Goal: Task Accomplishment & Management: Manage account settings

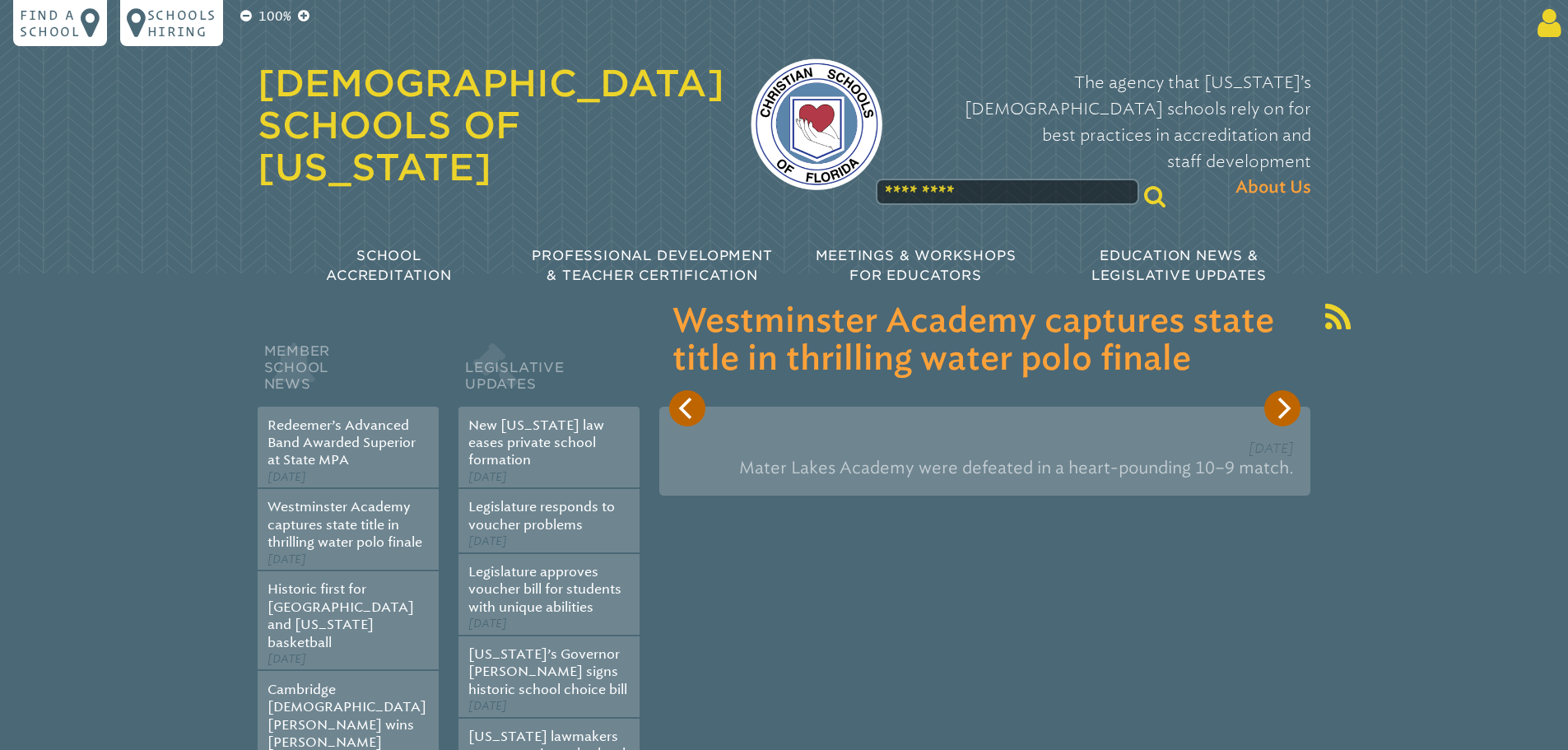
click at [1541, 32] on icon at bounding box center [1545, 23] width 30 height 33
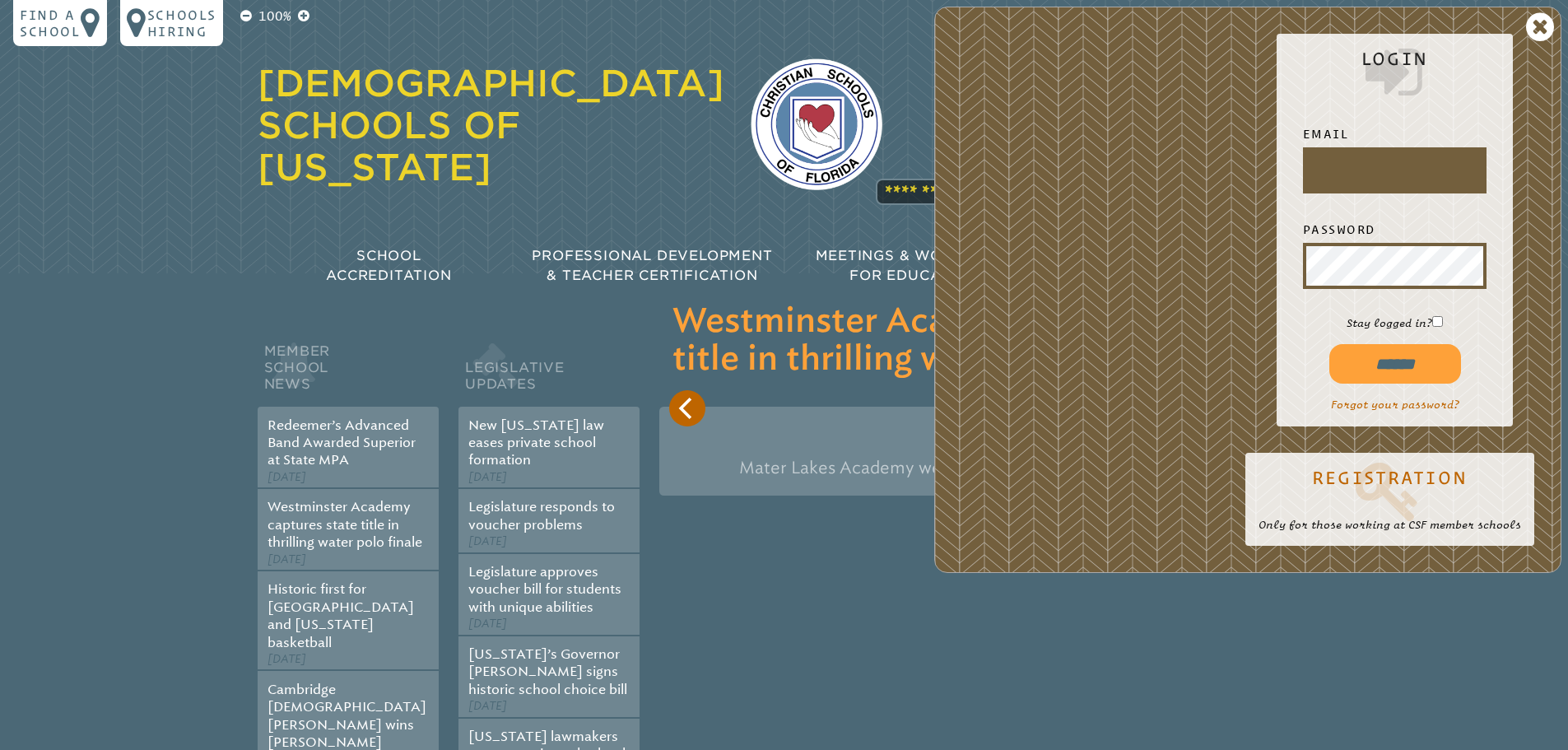
click at [1341, 149] on div at bounding box center [1395, 171] width 184 height 46
click at [1357, 174] on input "text" at bounding box center [1395, 170] width 177 height 39
type input "**********"
click at [1329, 344] on input "******" at bounding box center [1395, 364] width 131 height 39
type input "**********"
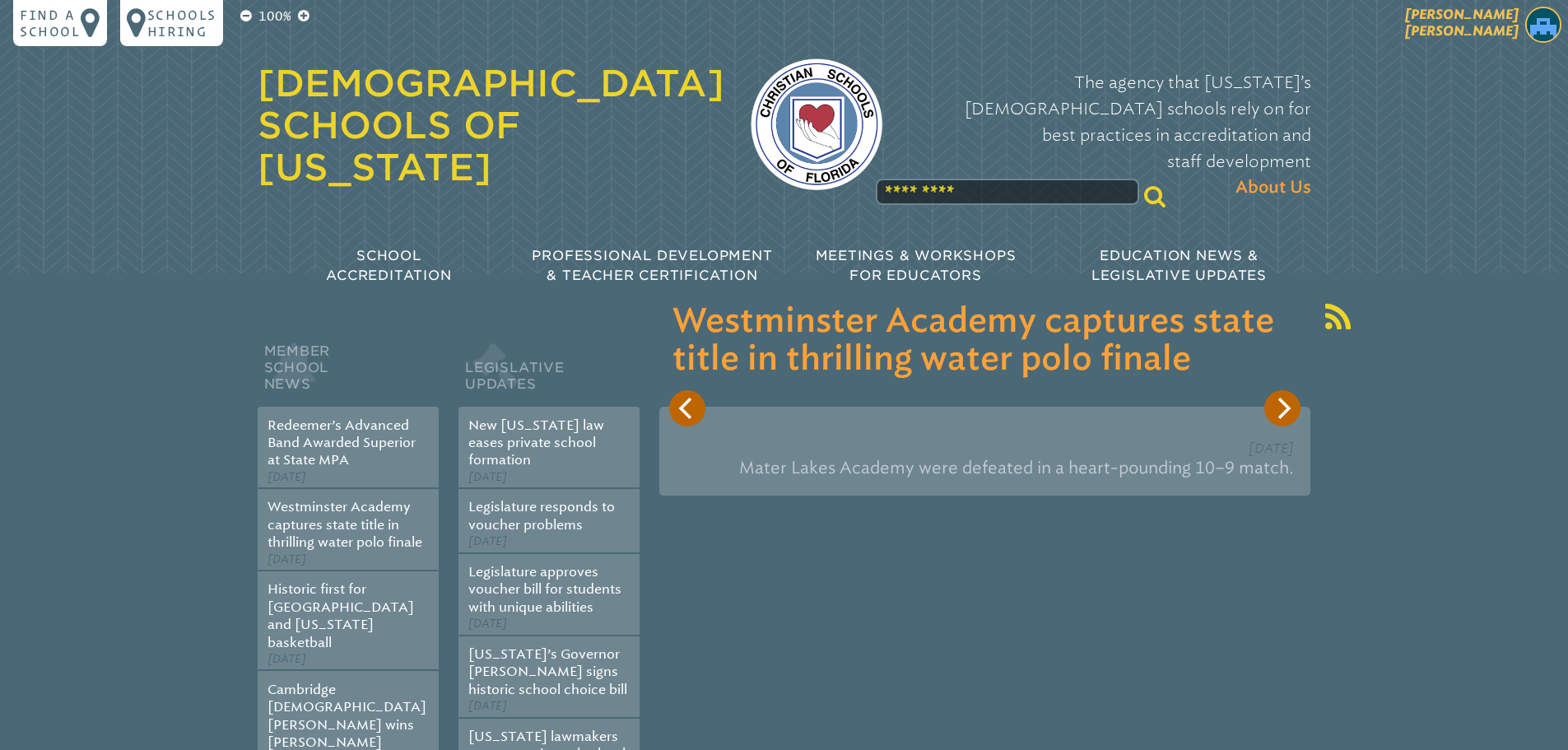
click at [1500, 34] on span "[PERSON_NAME]" at bounding box center [1462, 22] width 113 height 32
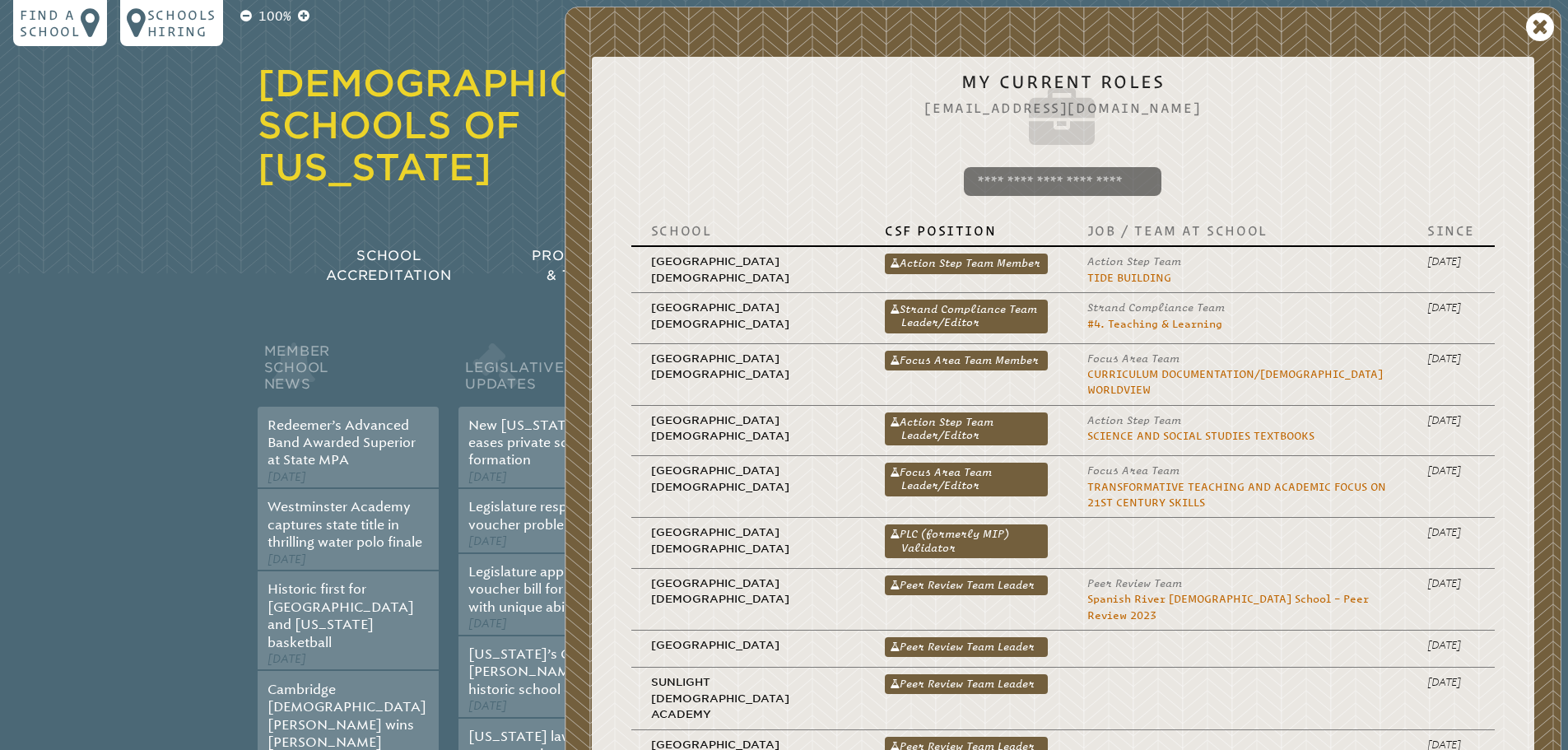
click at [940, 528] on link "PLC (formerly MIP) Validator" at bounding box center [966, 541] width 163 height 33
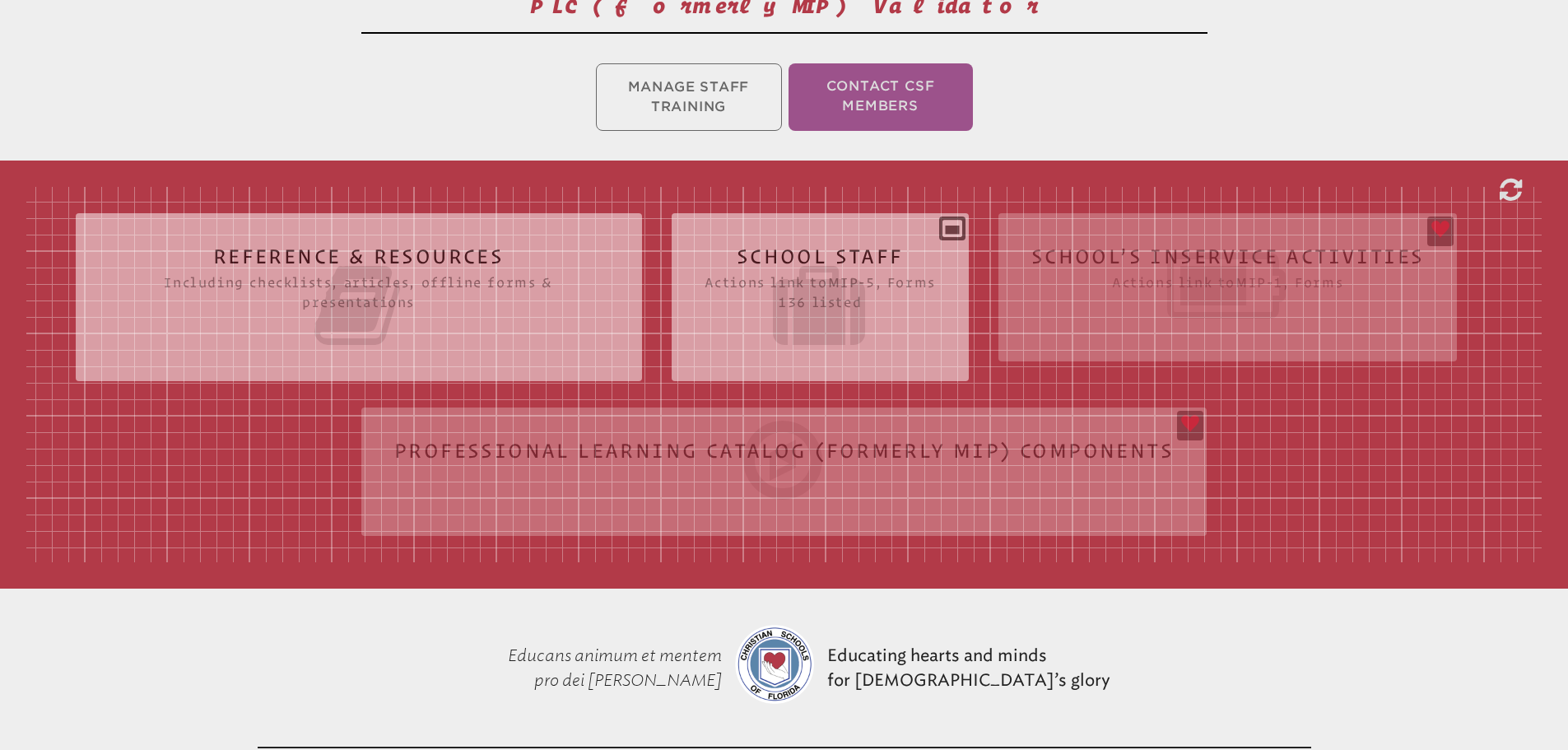
scroll to position [370, 0]
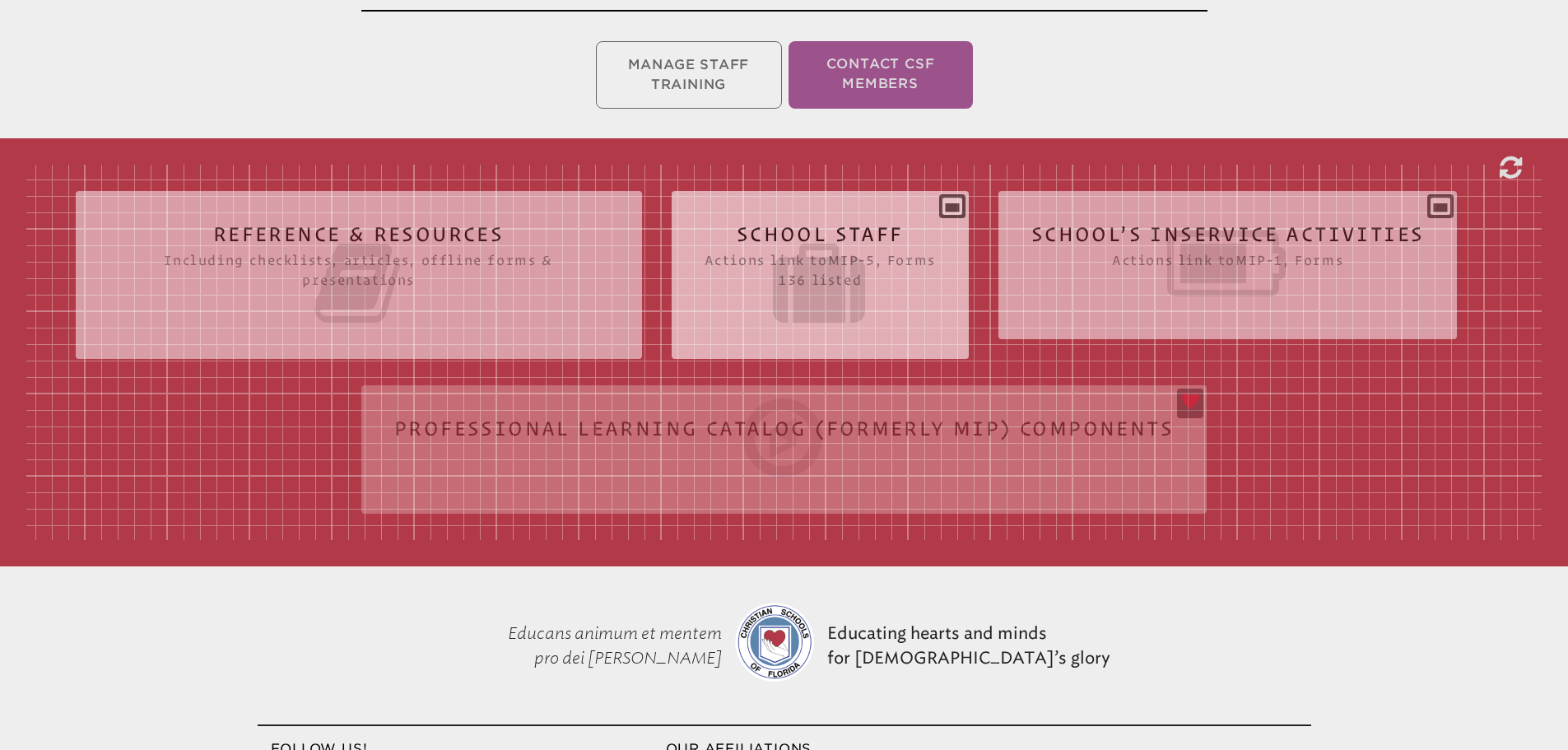
click at [839, 230] on h2 "School Staff Actions link to mip-5 , Forms 136 listed" at bounding box center [820, 276] width 231 height 106
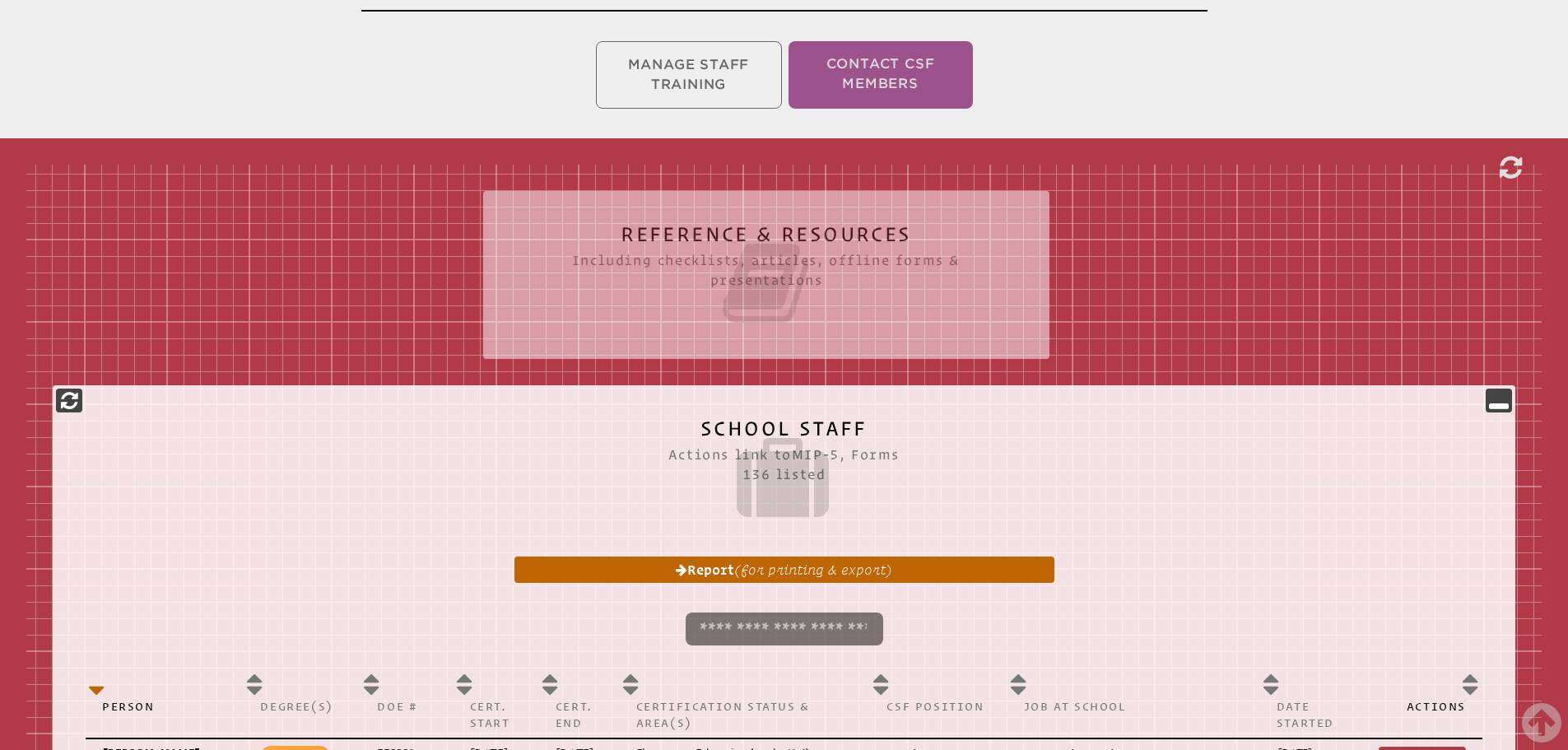
scroll to position [4803, 0]
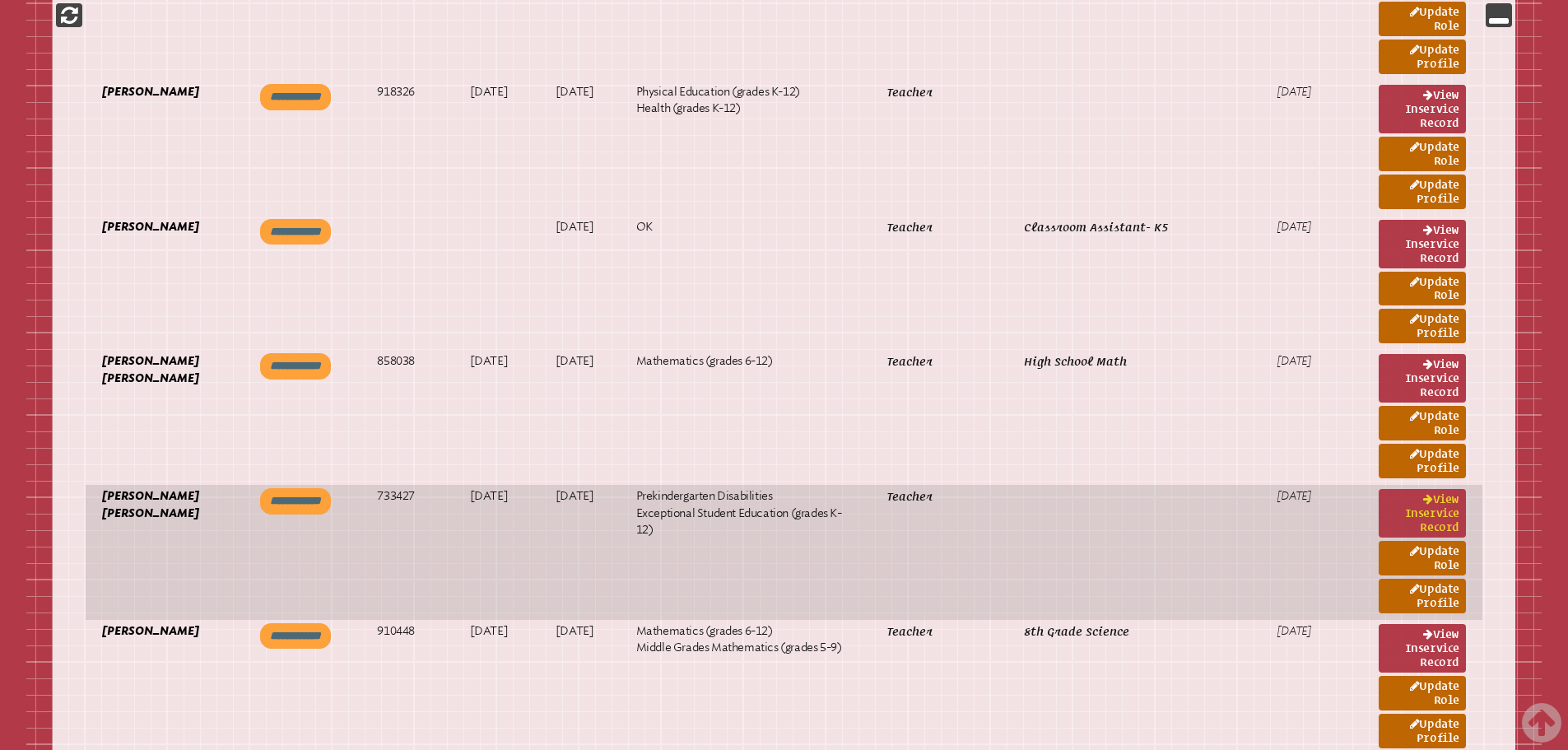
click at [1430, 492] on link "View inservice record" at bounding box center [1422, 513] width 88 height 49
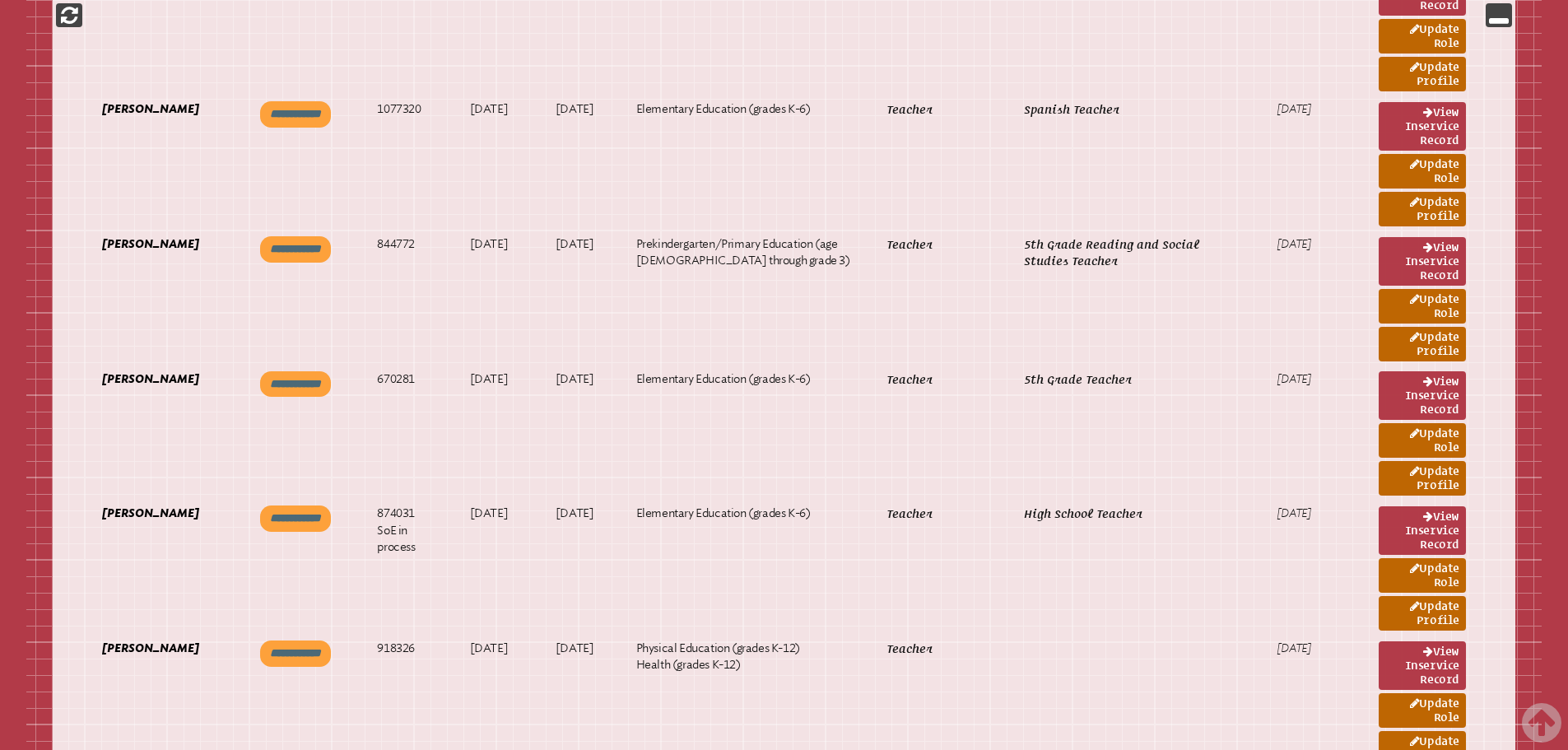
scroll to position [4062, 0]
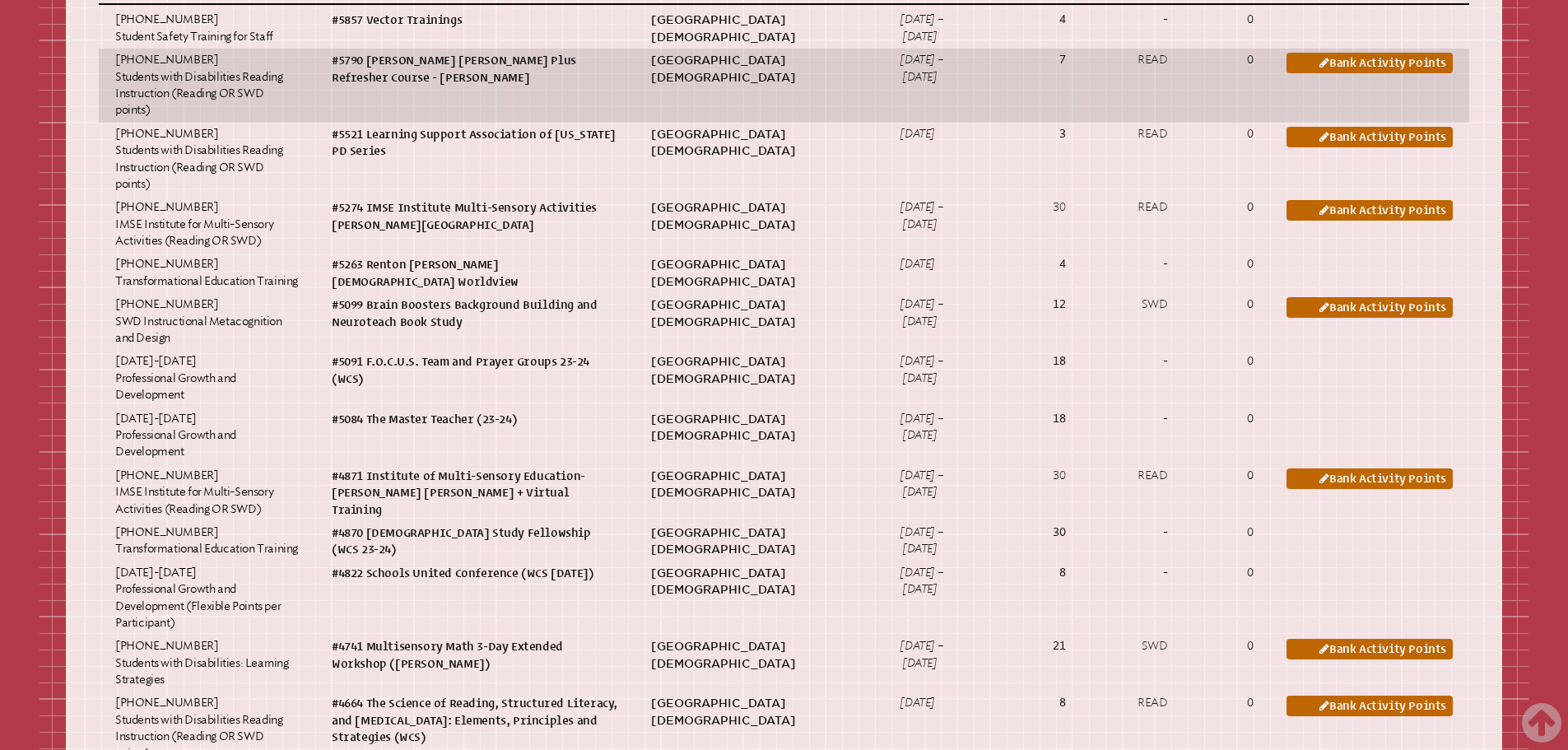
scroll to position [1110, 0]
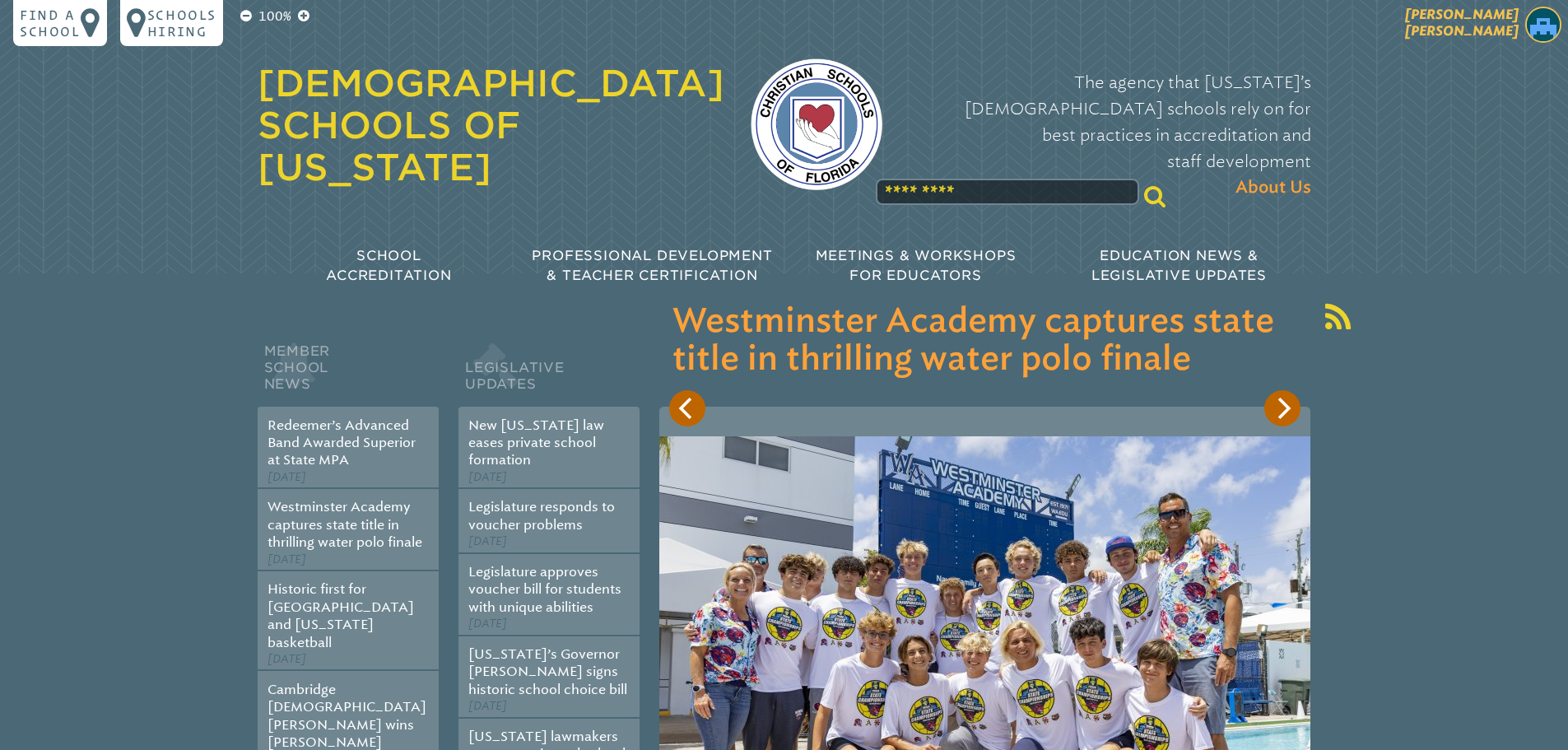
click at [1486, 18] on span "[PERSON_NAME]" at bounding box center [1462, 22] width 113 height 32
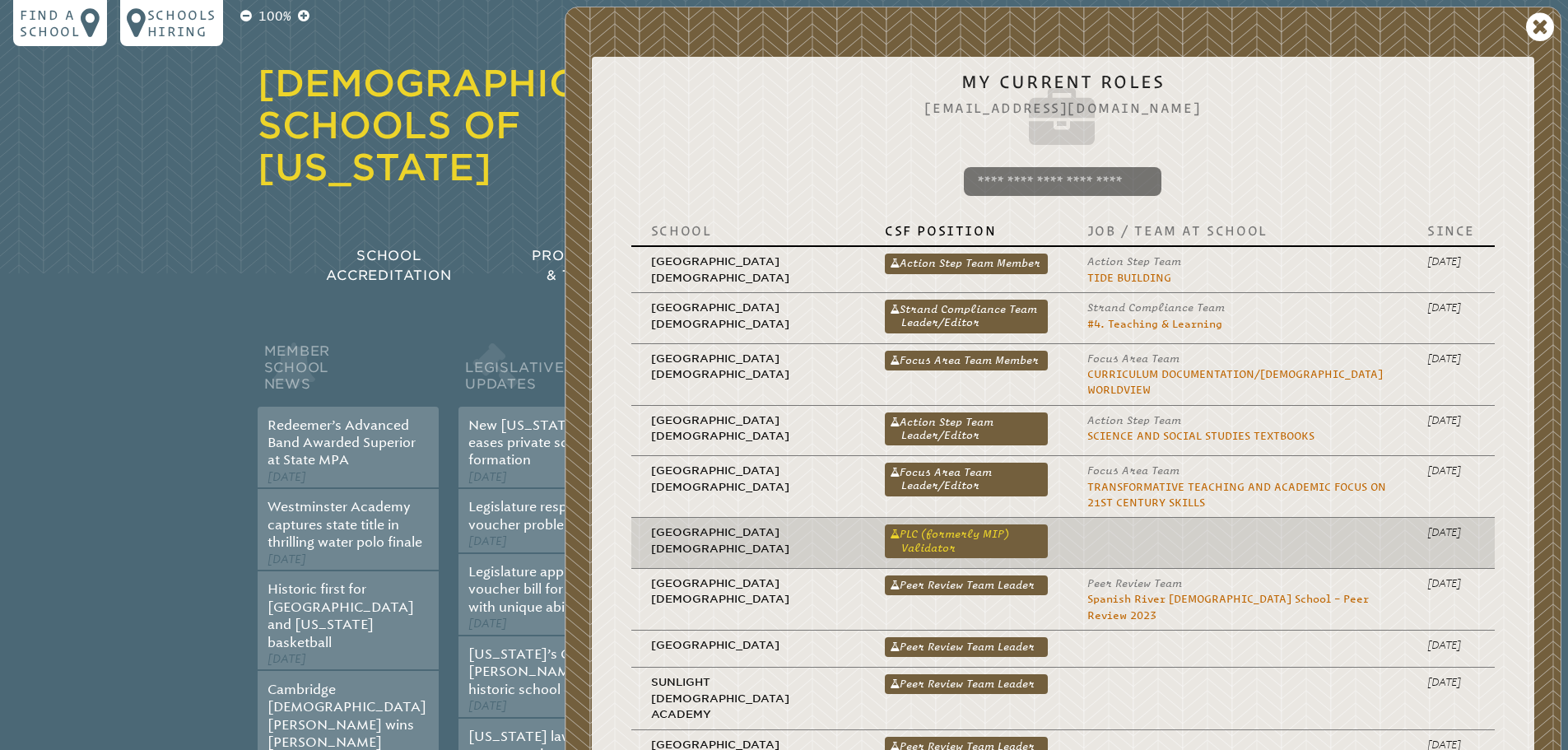
click at [938, 524] on link "PLC (formerly MIP) Validator" at bounding box center [966, 541] width 163 height 33
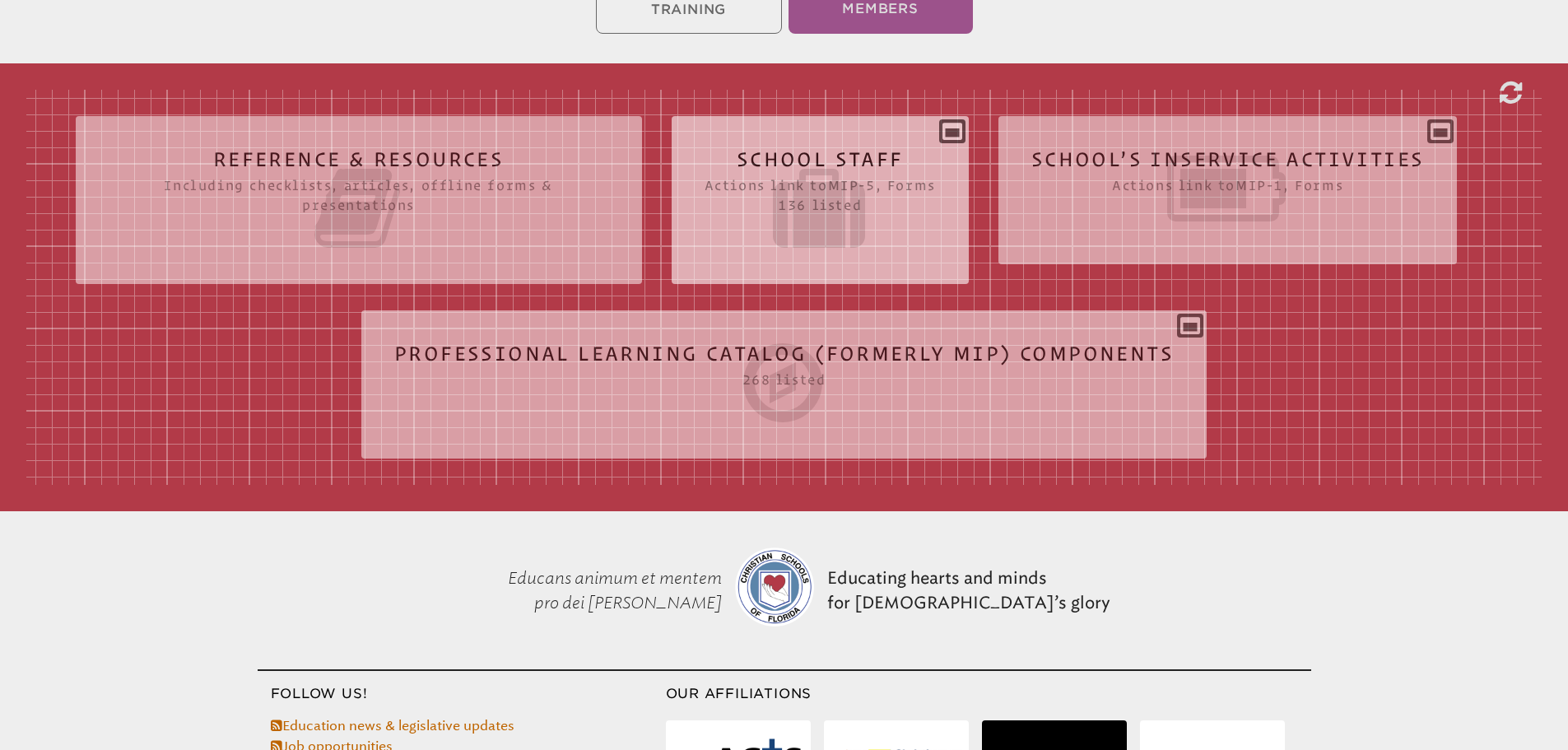
scroll to position [432, 0]
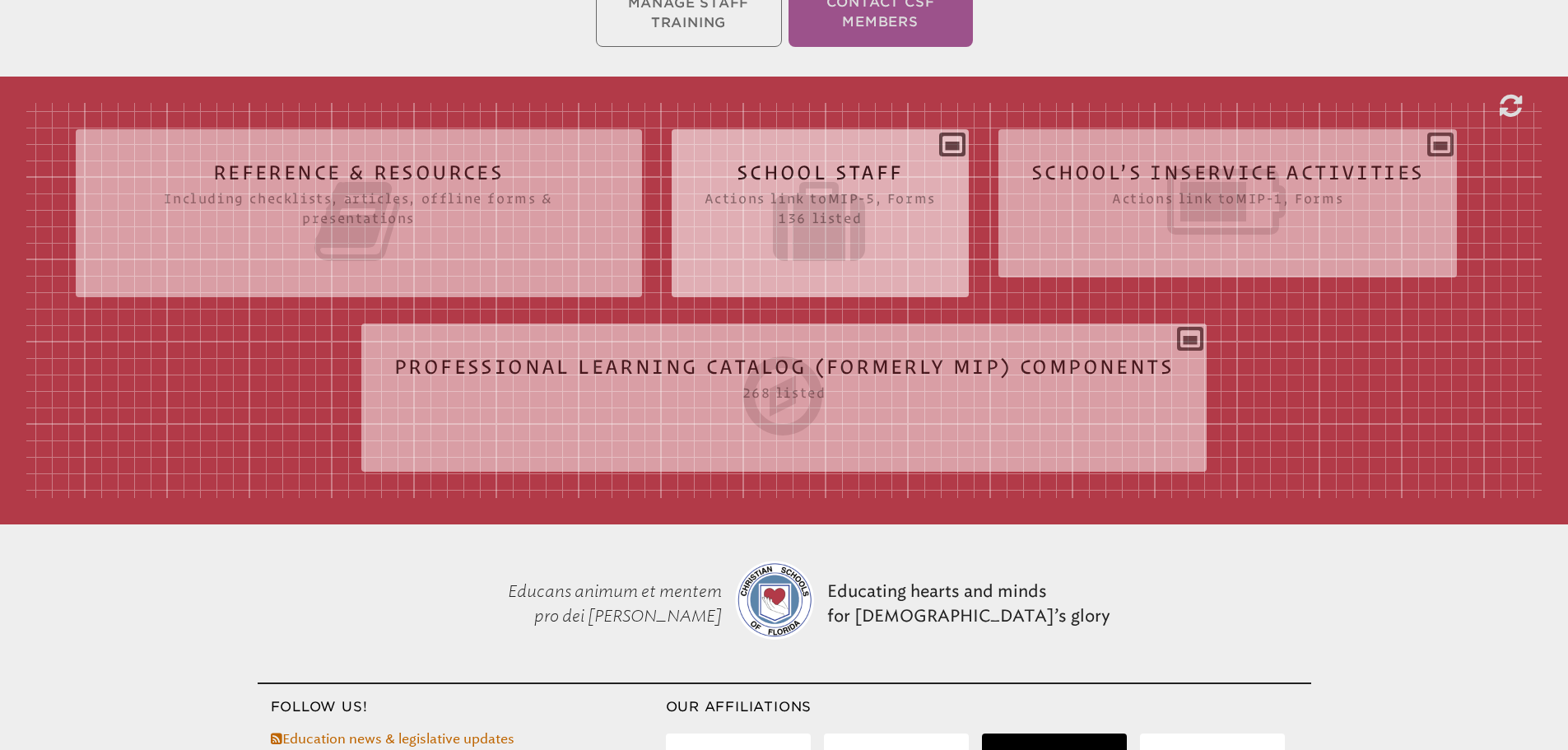
click at [846, 197] on icon at bounding box center [820, 221] width 231 height 92
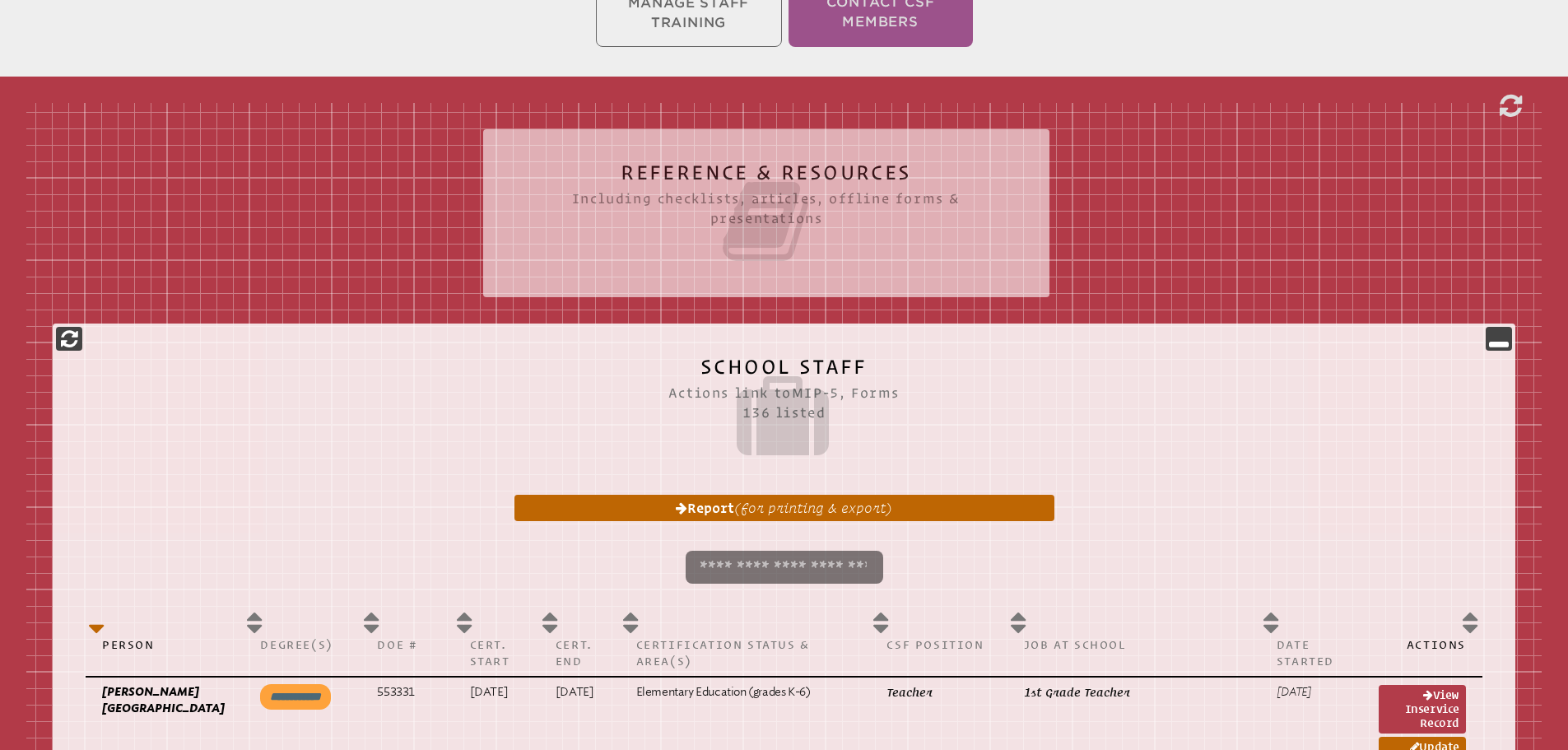
scroll to position [4921, 0]
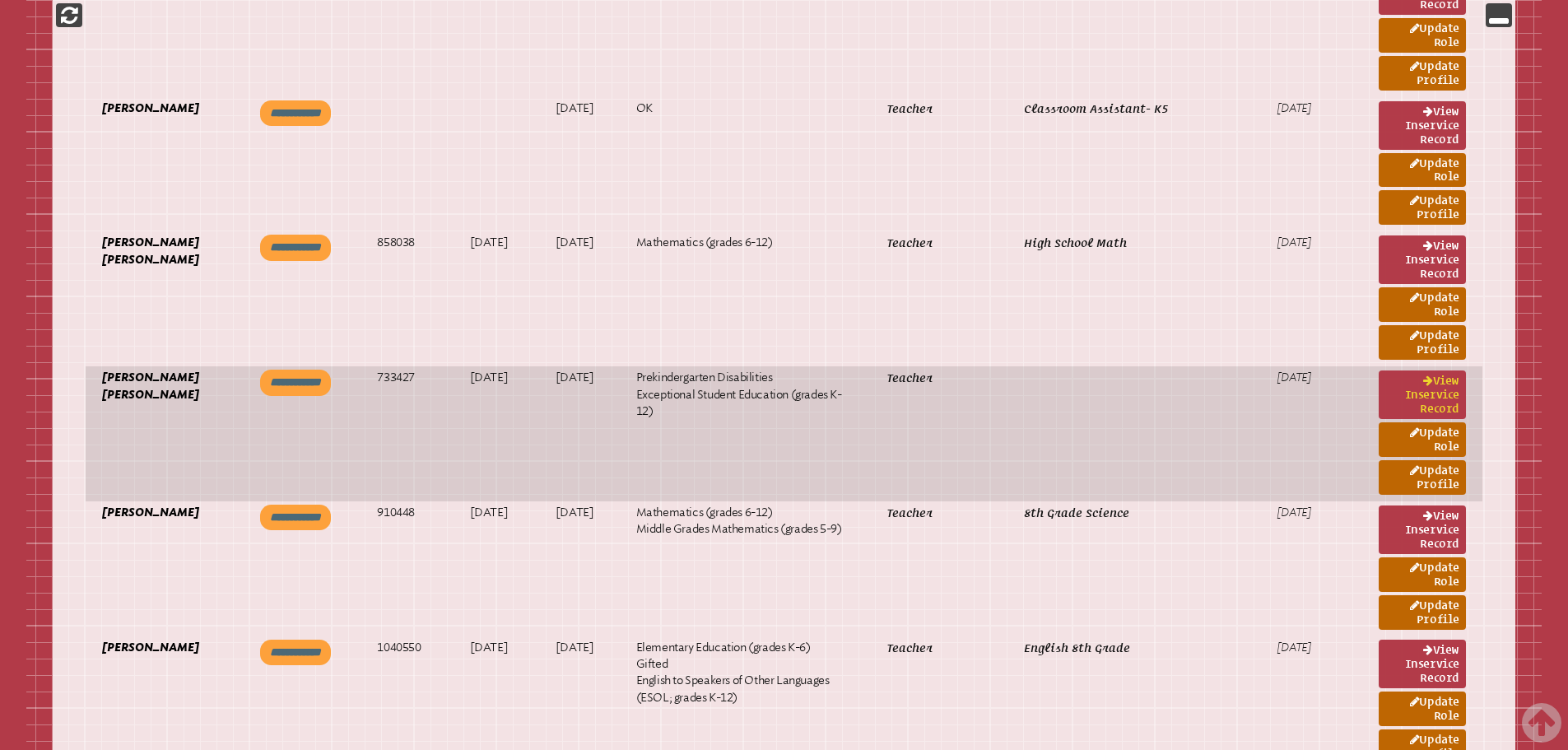
click at [1418, 389] on link "View inservice record" at bounding box center [1422, 394] width 88 height 49
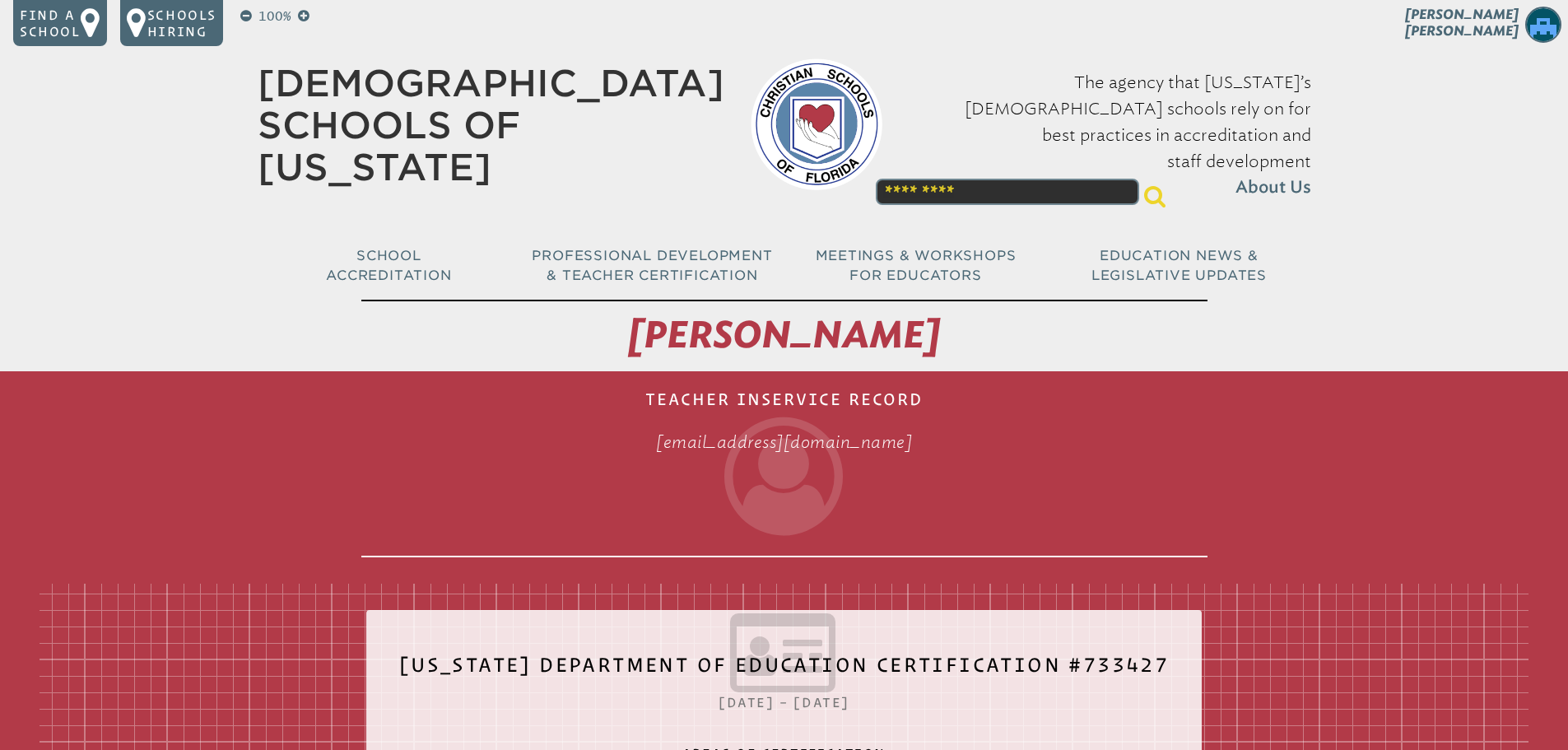
click at [1500, 25] on span "[PERSON_NAME]" at bounding box center [1462, 22] width 113 height 32
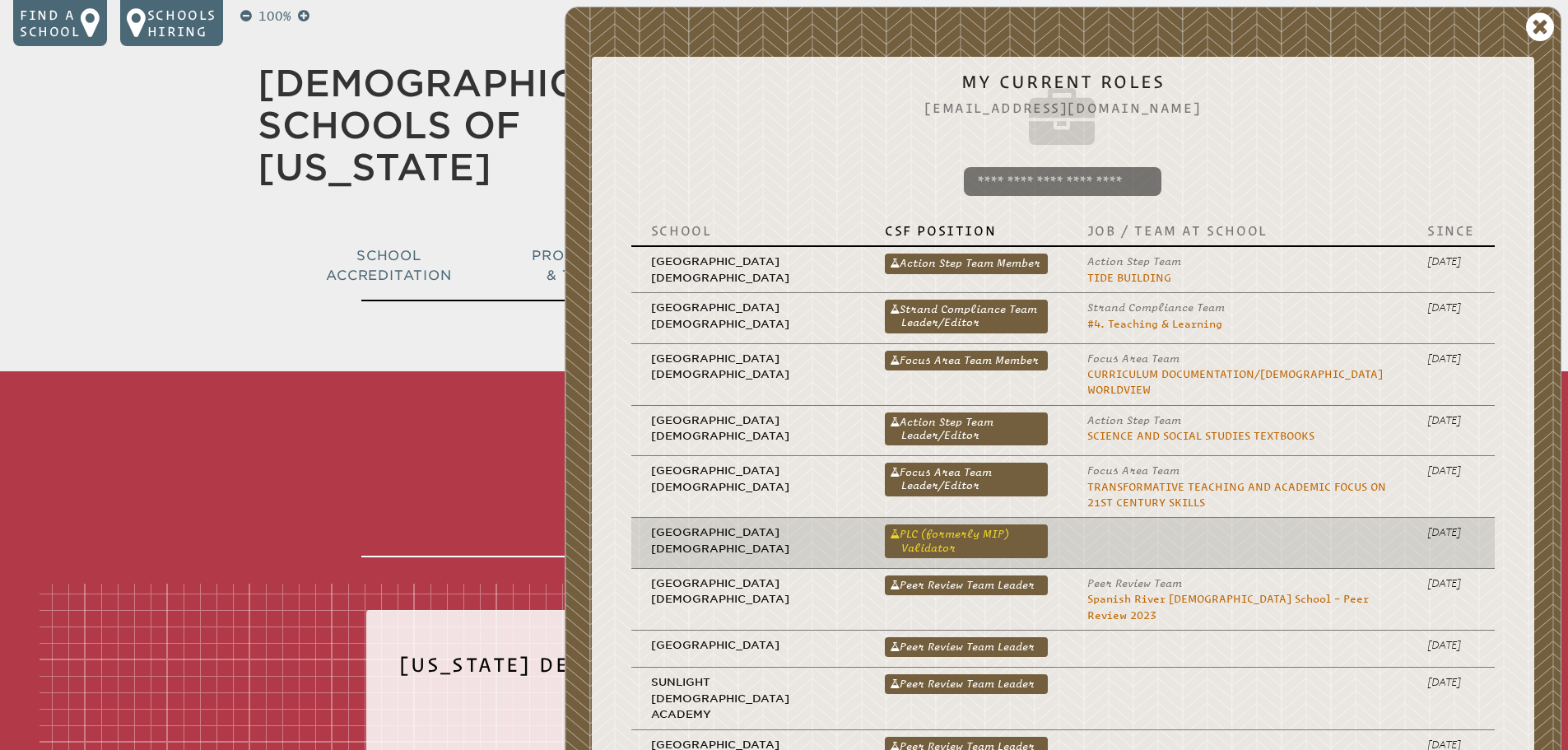
click at [929, 524] on link "PLC (formerly MIP) Validator" at bounding box center [966, 541] width 163 height 33
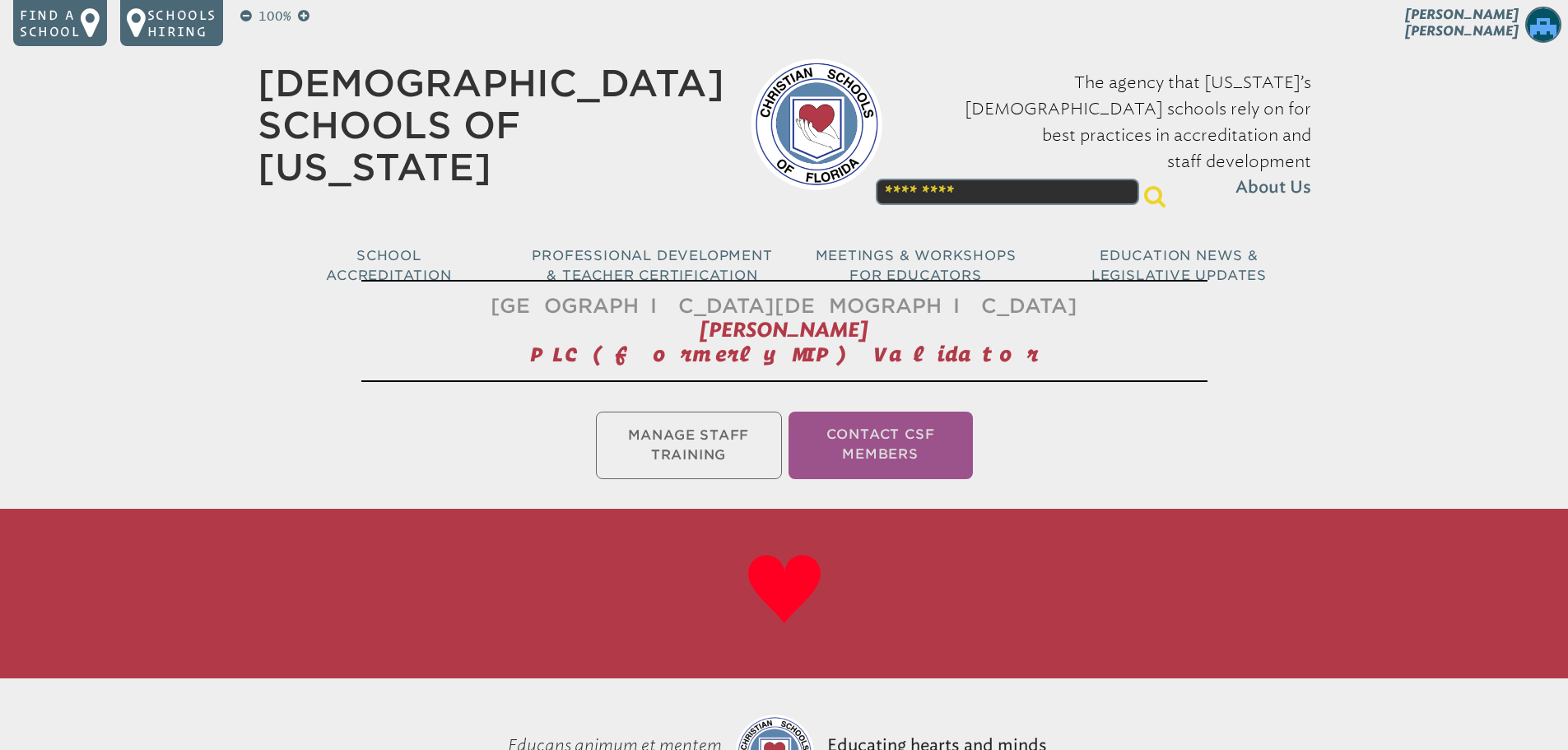
scroll to position [538, 0]
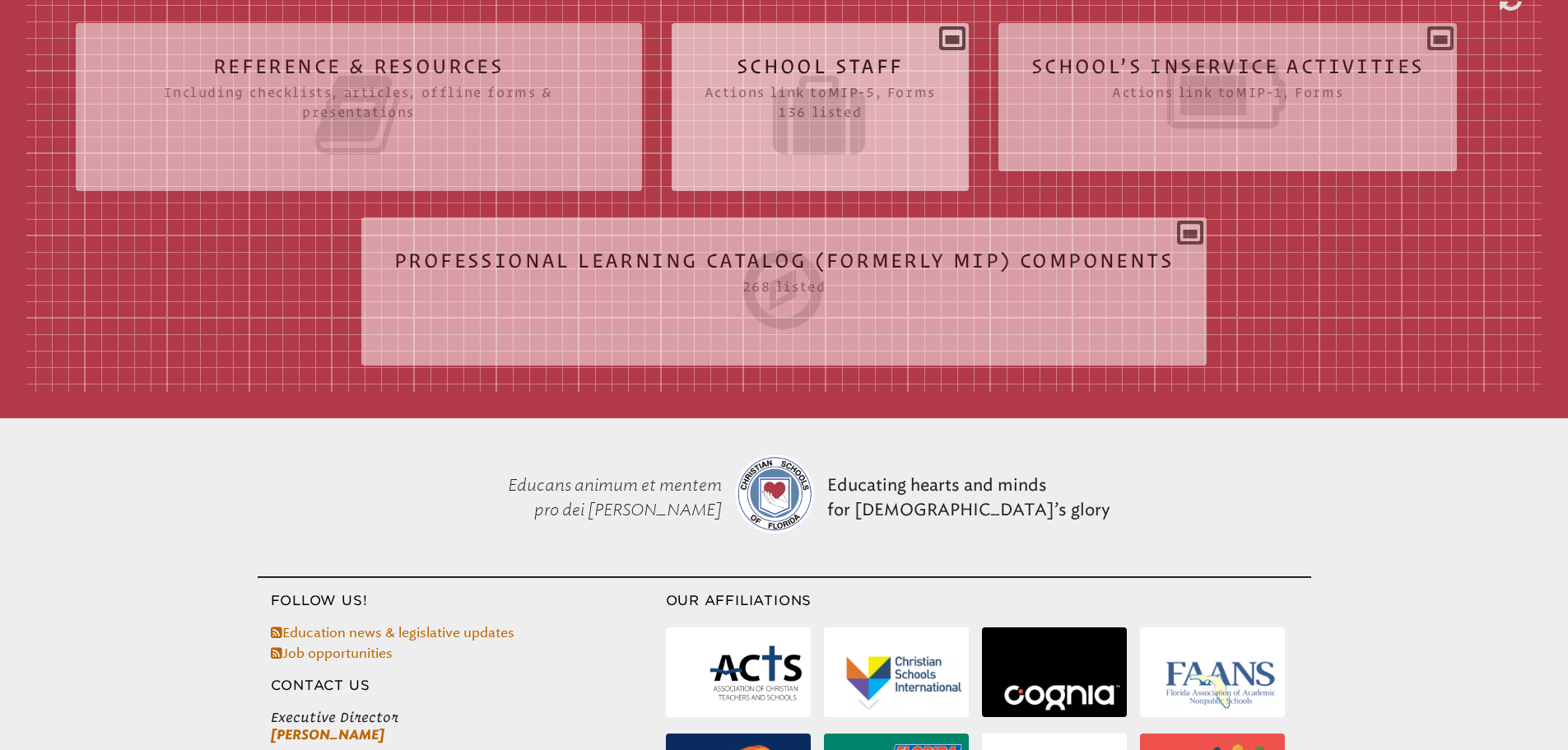
click at [837, 87] on icon at bounding box center [820, 115] width 231 height 92
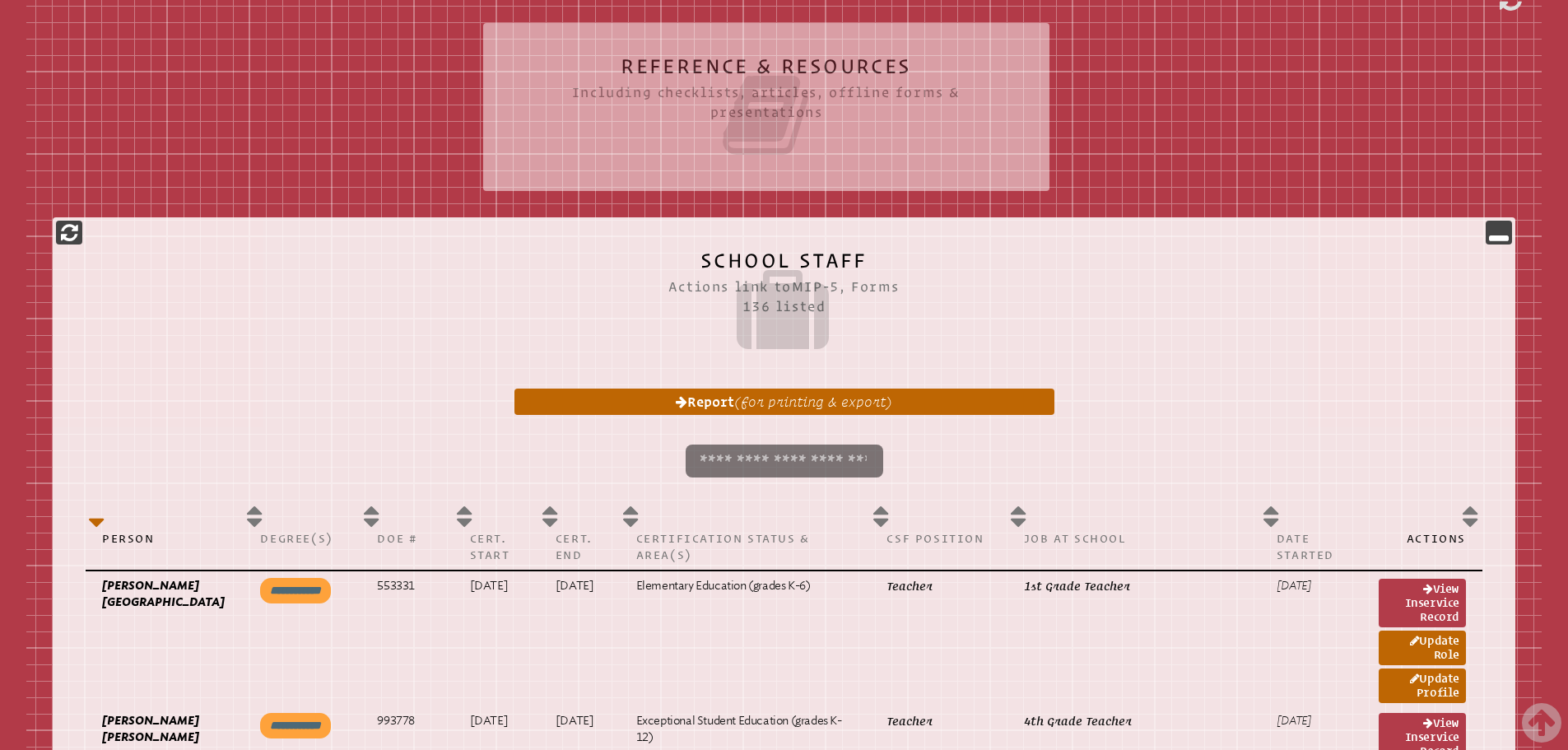
scroll to position [11520, 0]
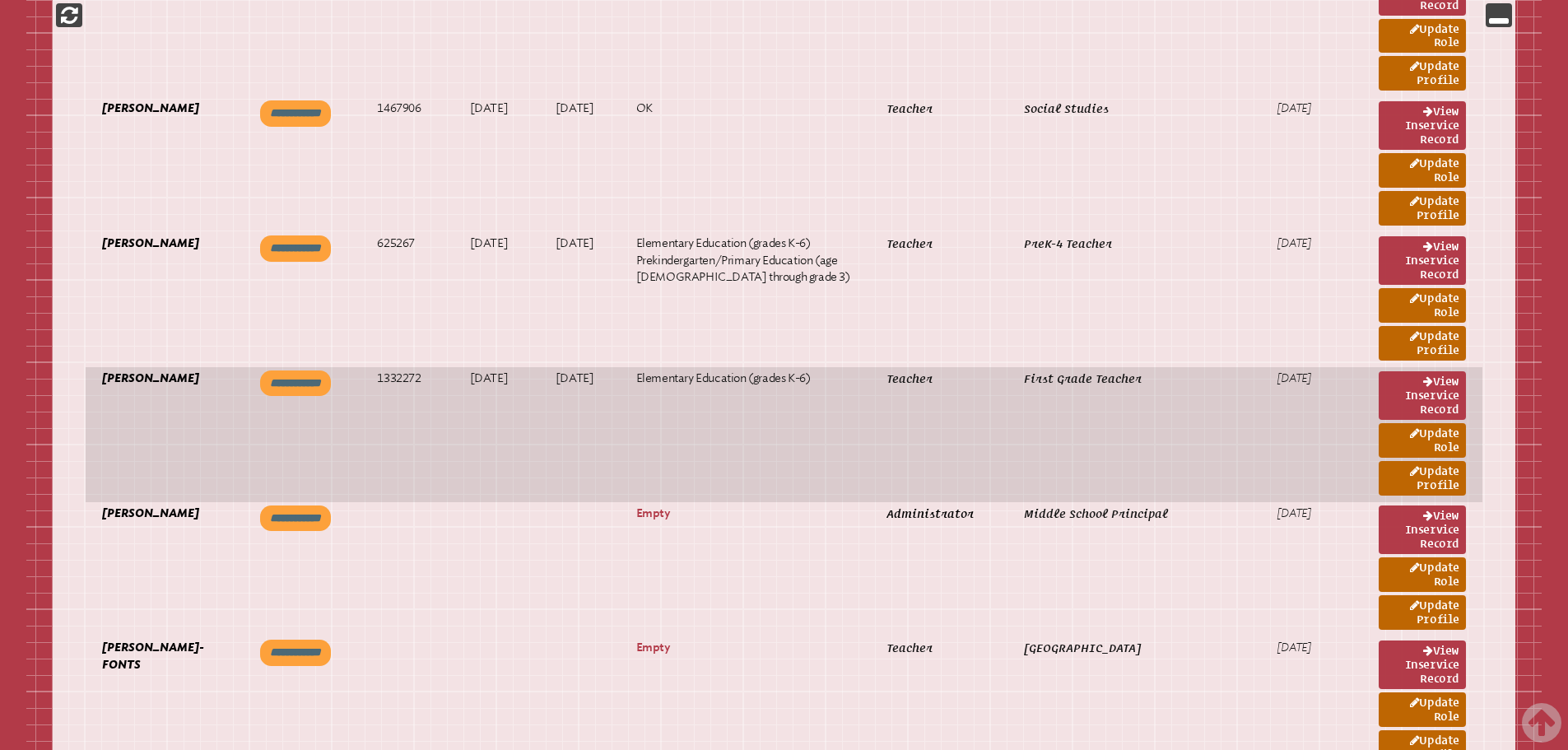
drag, startPoint x: 431, startPoint y: 370, endPoint x: 382, endPoint y: 372, distance: 49.0
click at [382, 372] on p "1332272" at bounding box center [406, 378] width 59 height 16
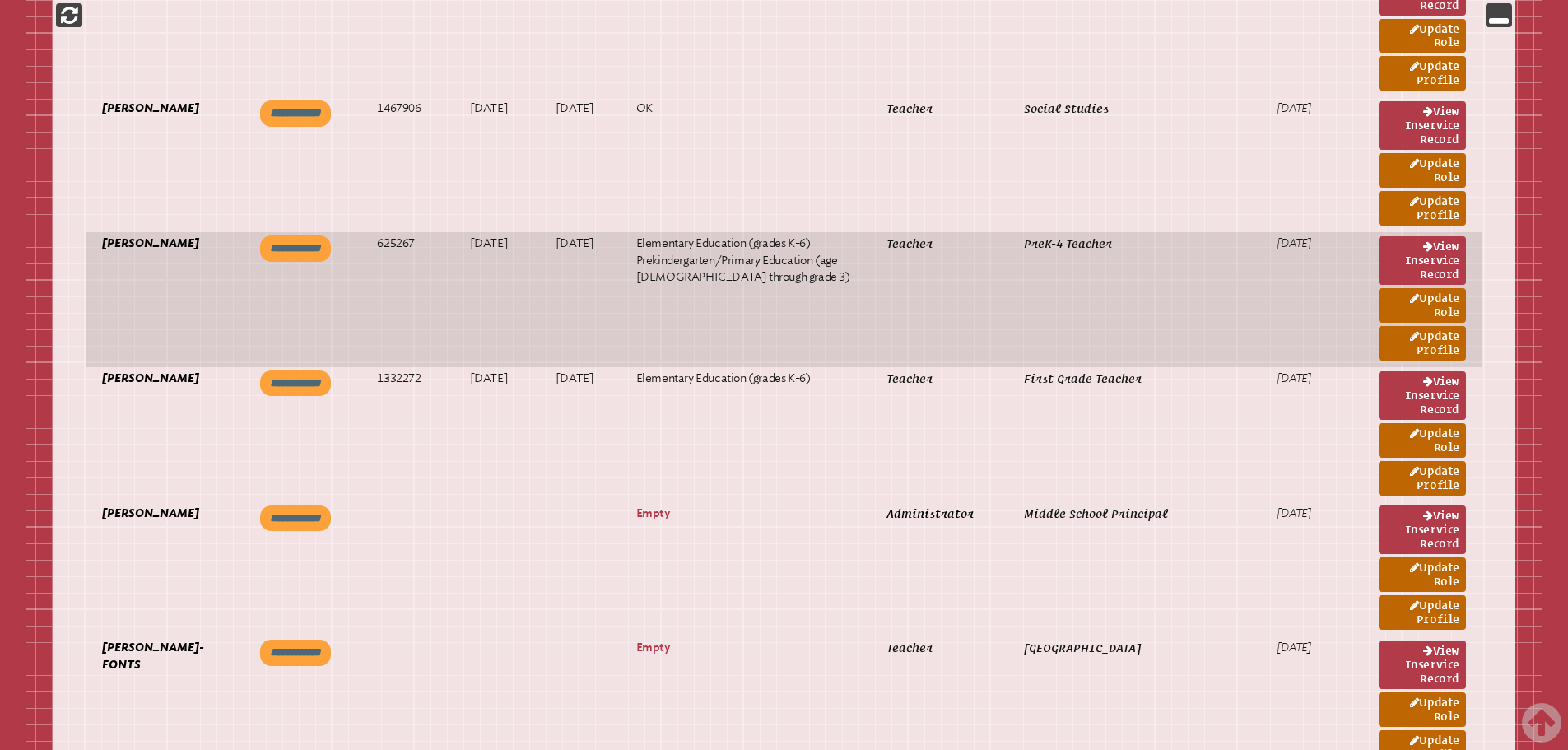
copy p "1332272"
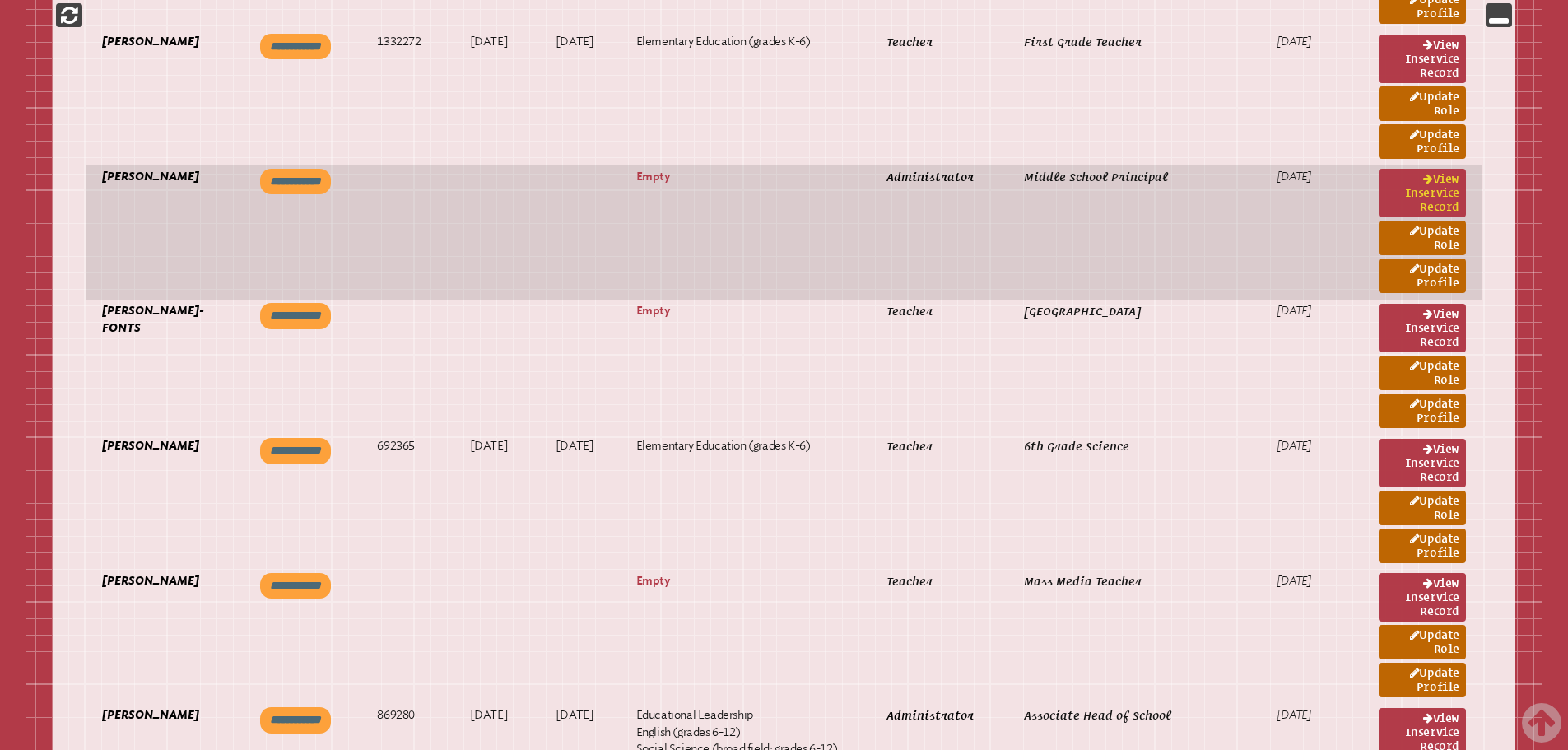
scroll to position [11849, 0]
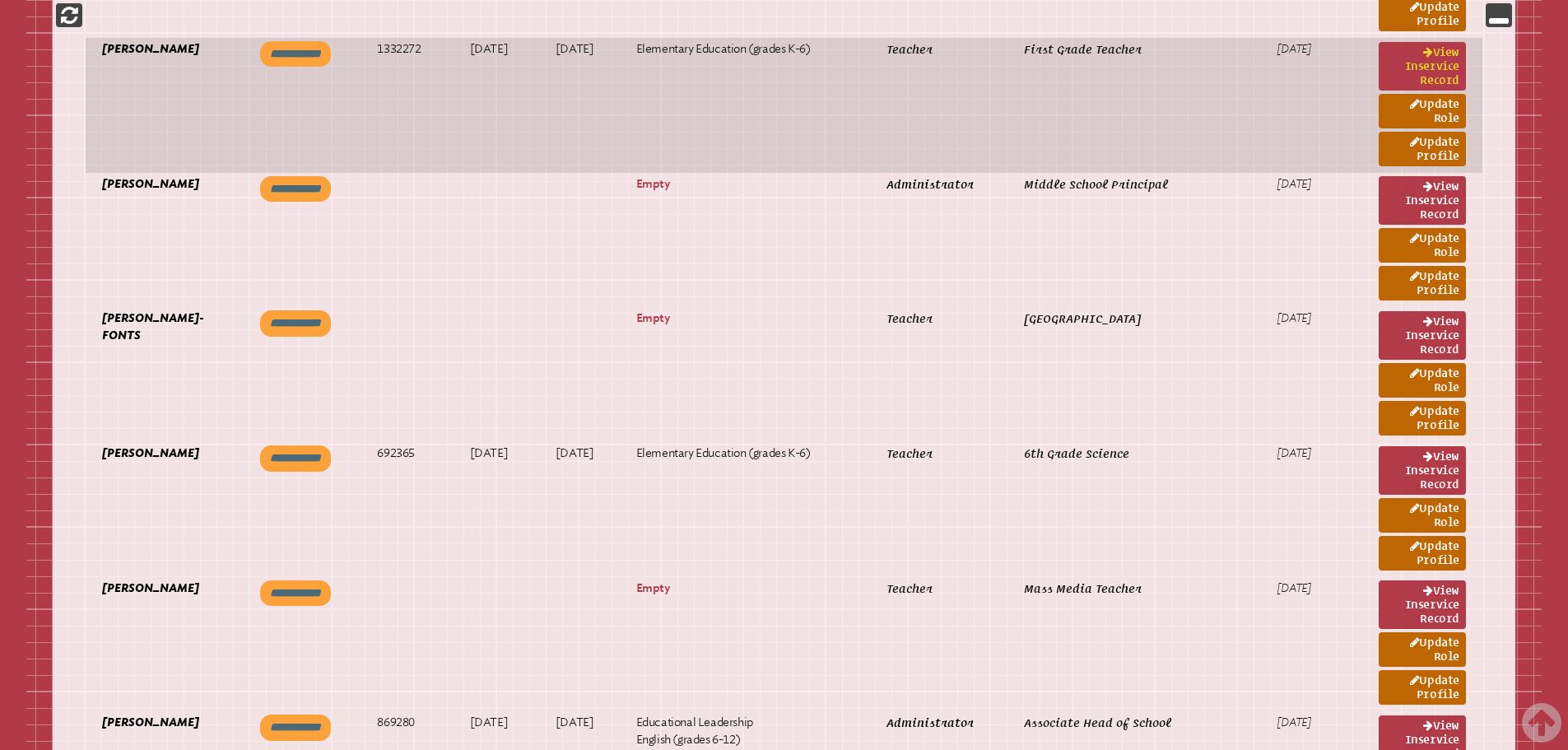
click at [1422, 67] on link "View inservice record" at bounding box center [1422, 66] width 88 height 49
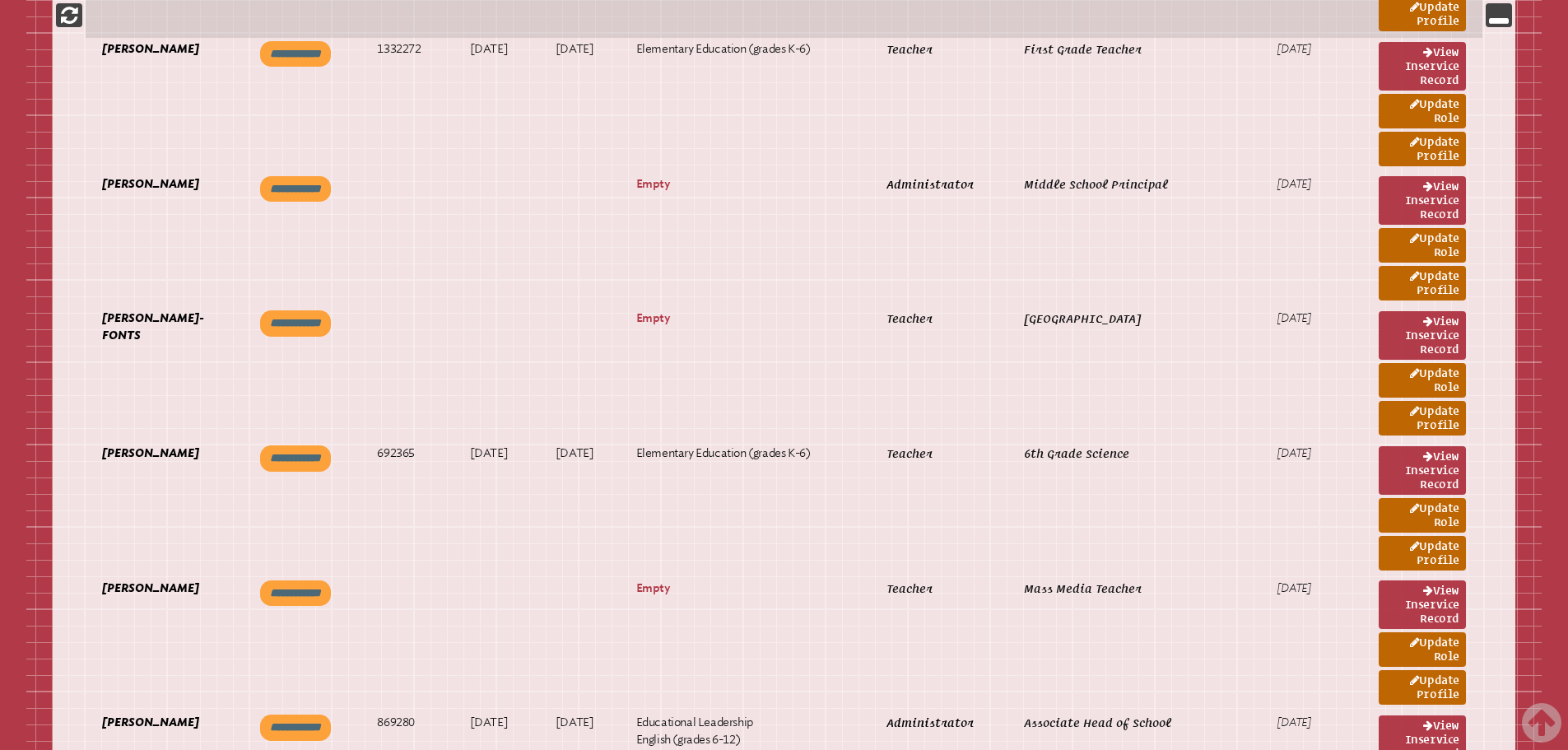
scroll to position [8186, 0]
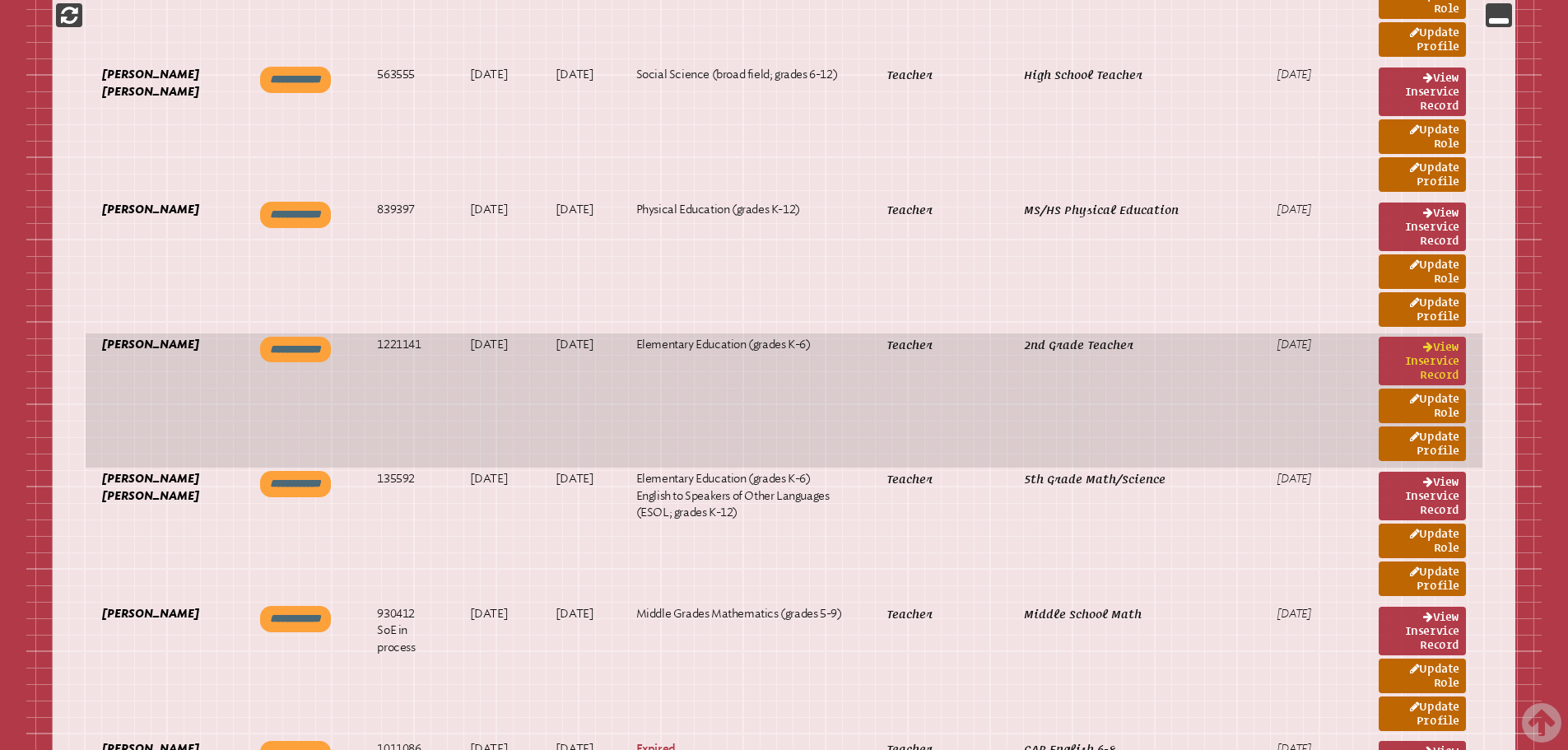
click at [1449, 356] on link "View inservice record" at bounding box center [1422, 360] width 88 height 49
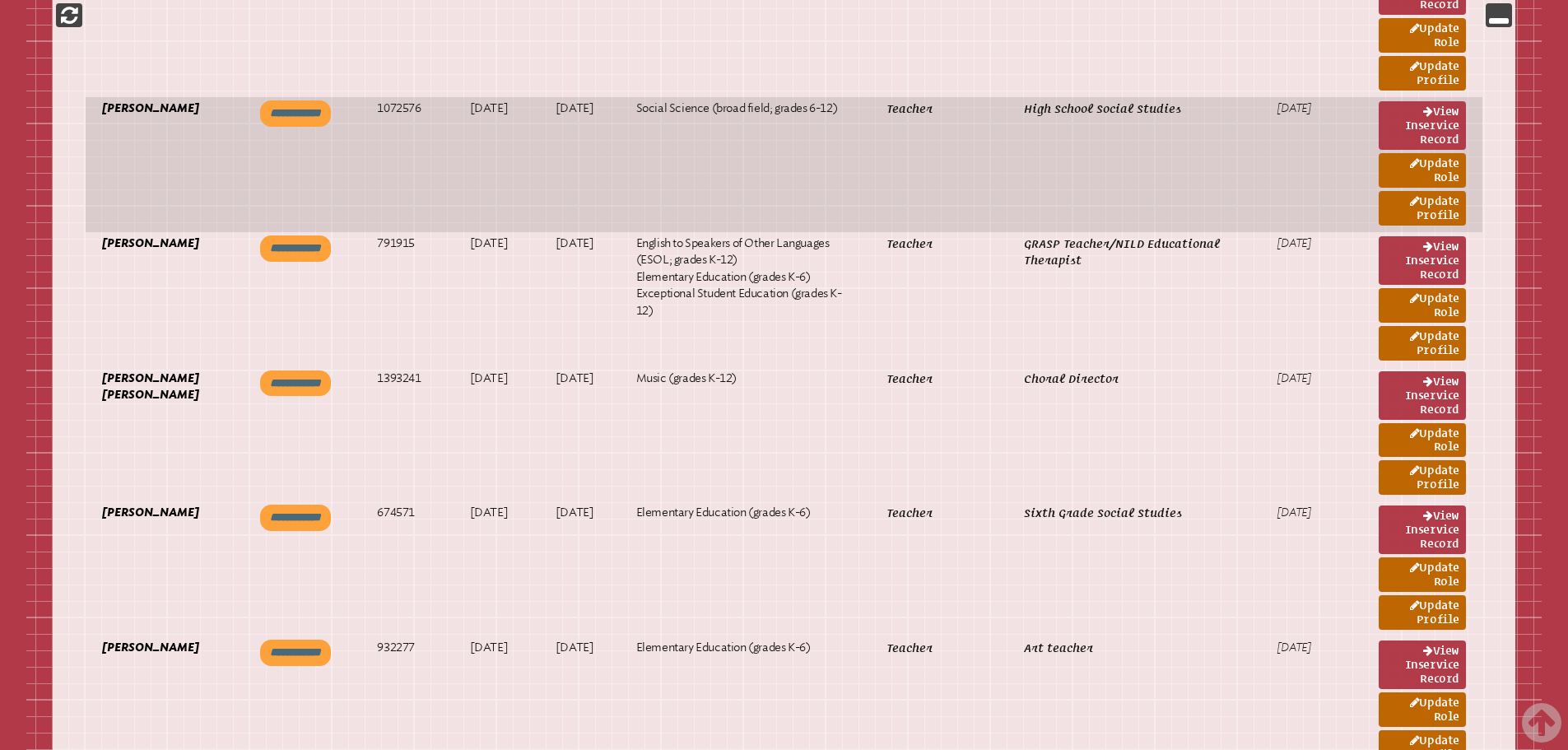
scroll to position [12328, 0]
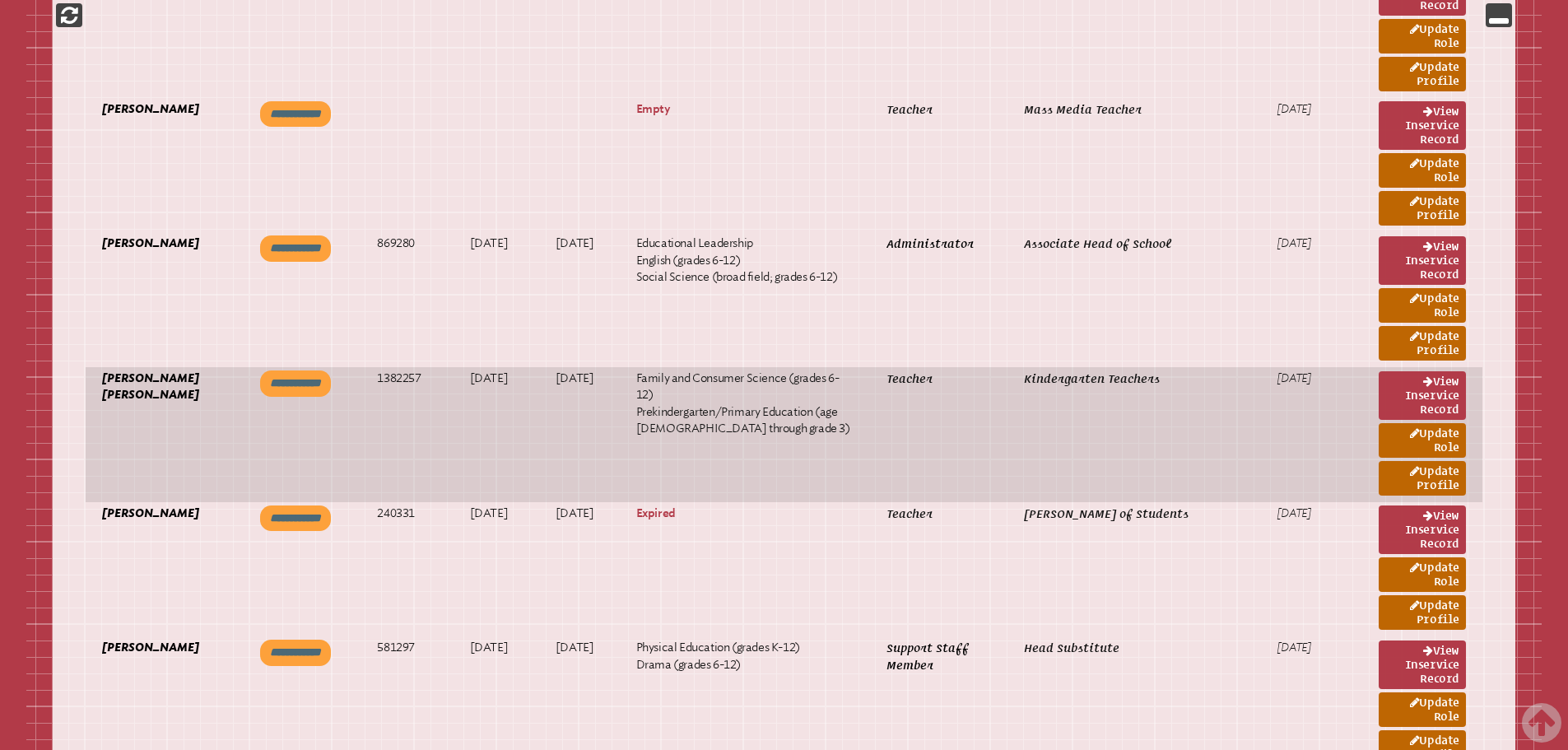
drag, startPoint x: 431, startPoint y: 375, endPoint x: 379, endPoint y: 377, distance: 52.0
click at [379, 377] on p "1382257" at bounding box center [406, 378] width 59 height 16
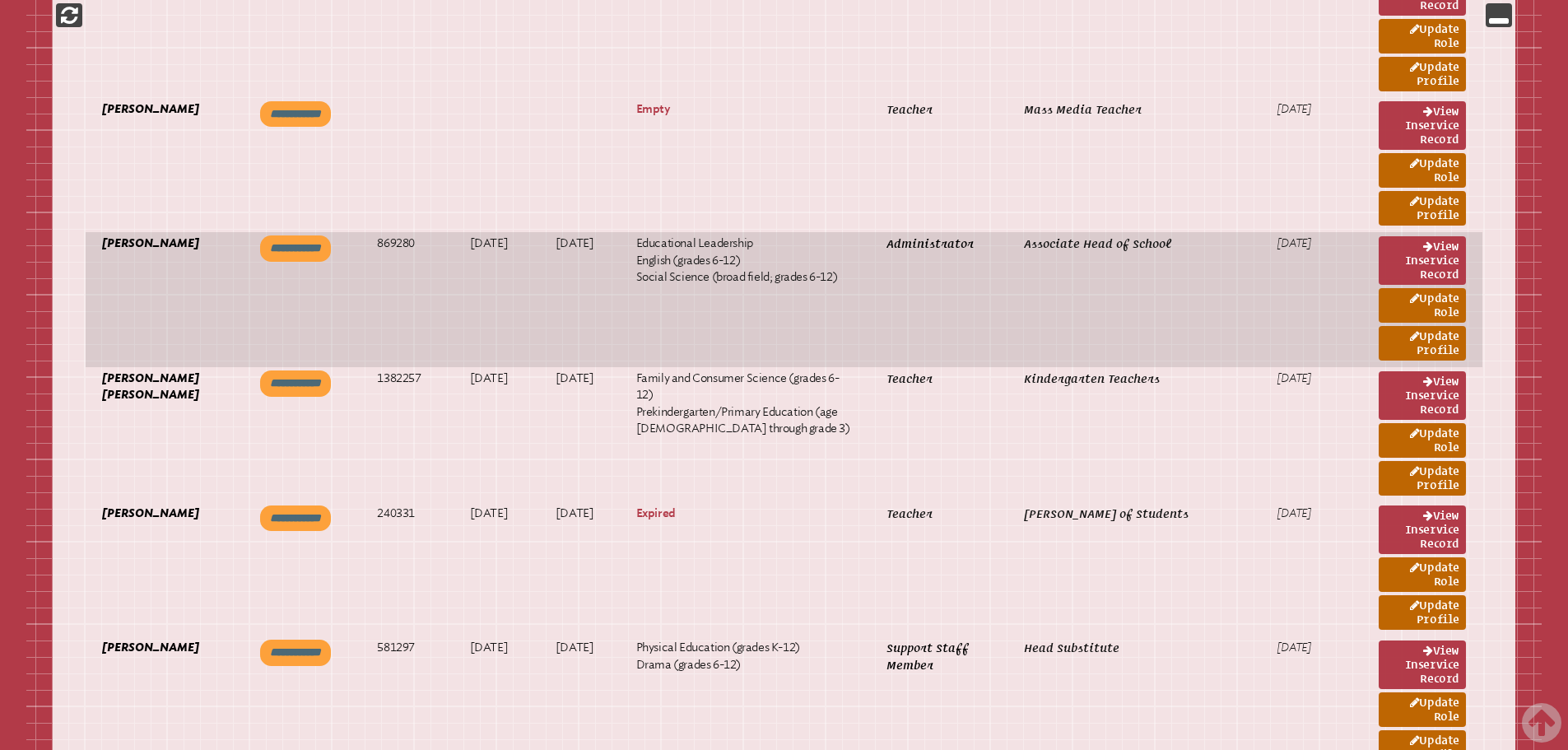
copy p "1382257"
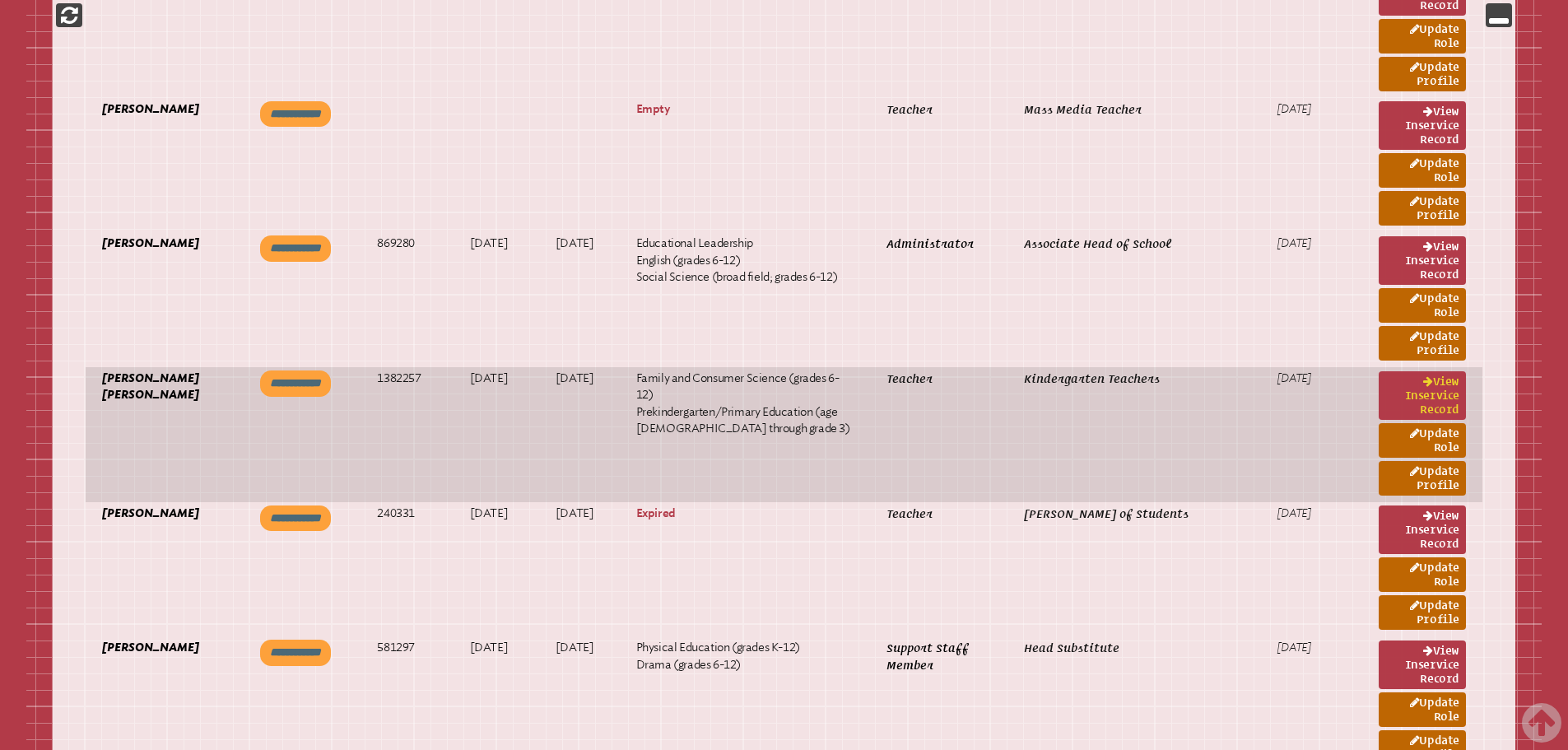
click at [1444, 388] on link "View inservice record" at bounding box center [1422, 395] width 88 height 49
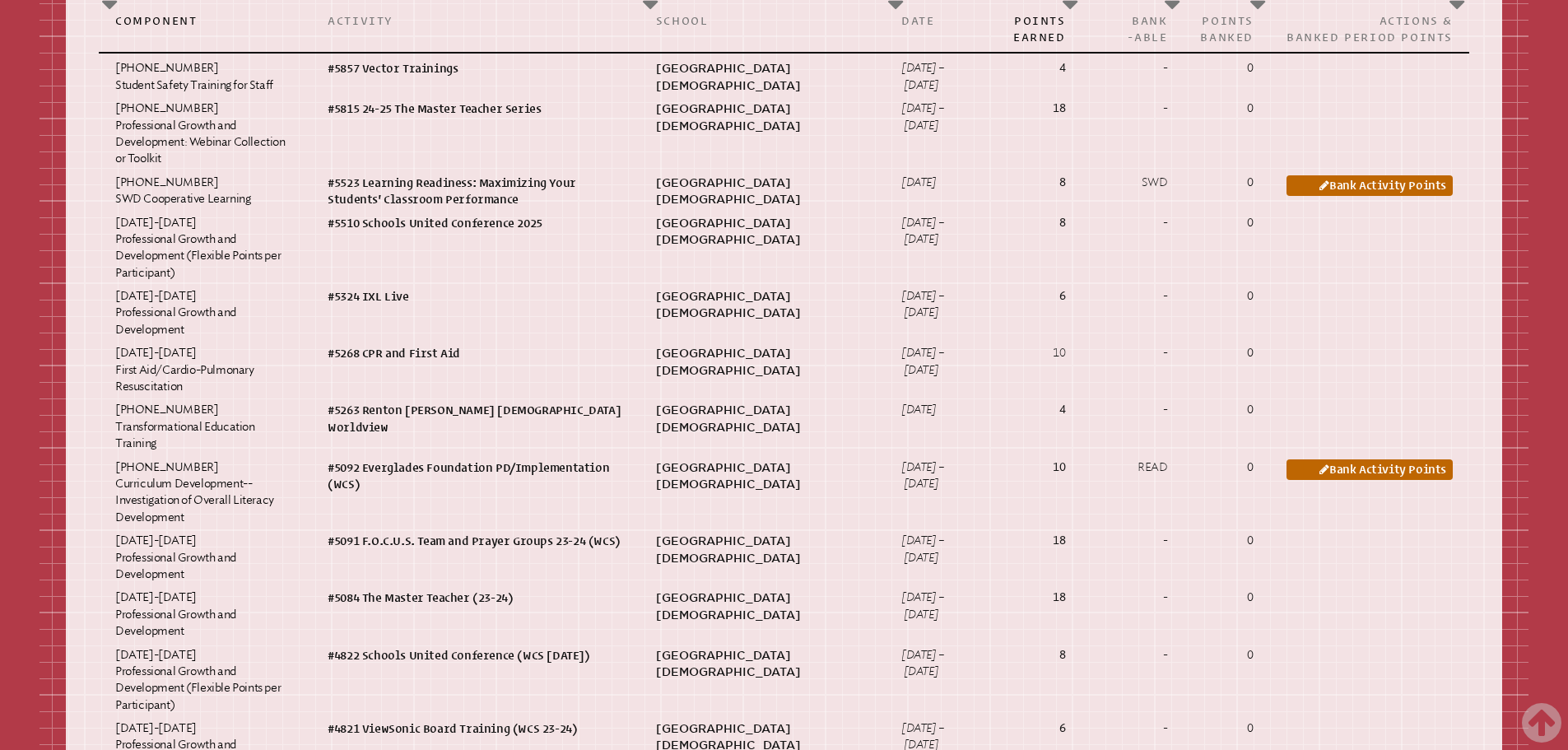
scroll to position [988, 0]
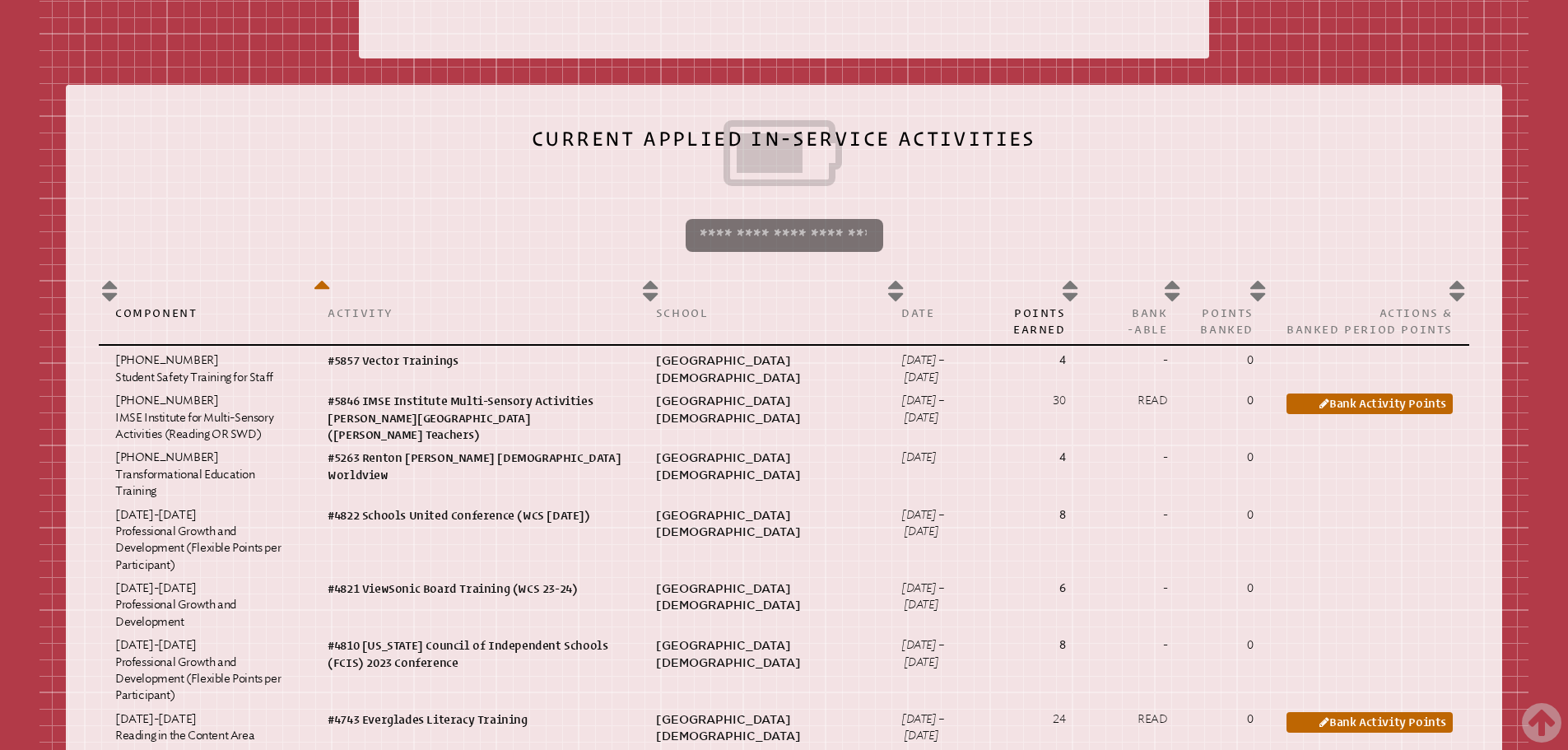
scroll to position [802, 0]
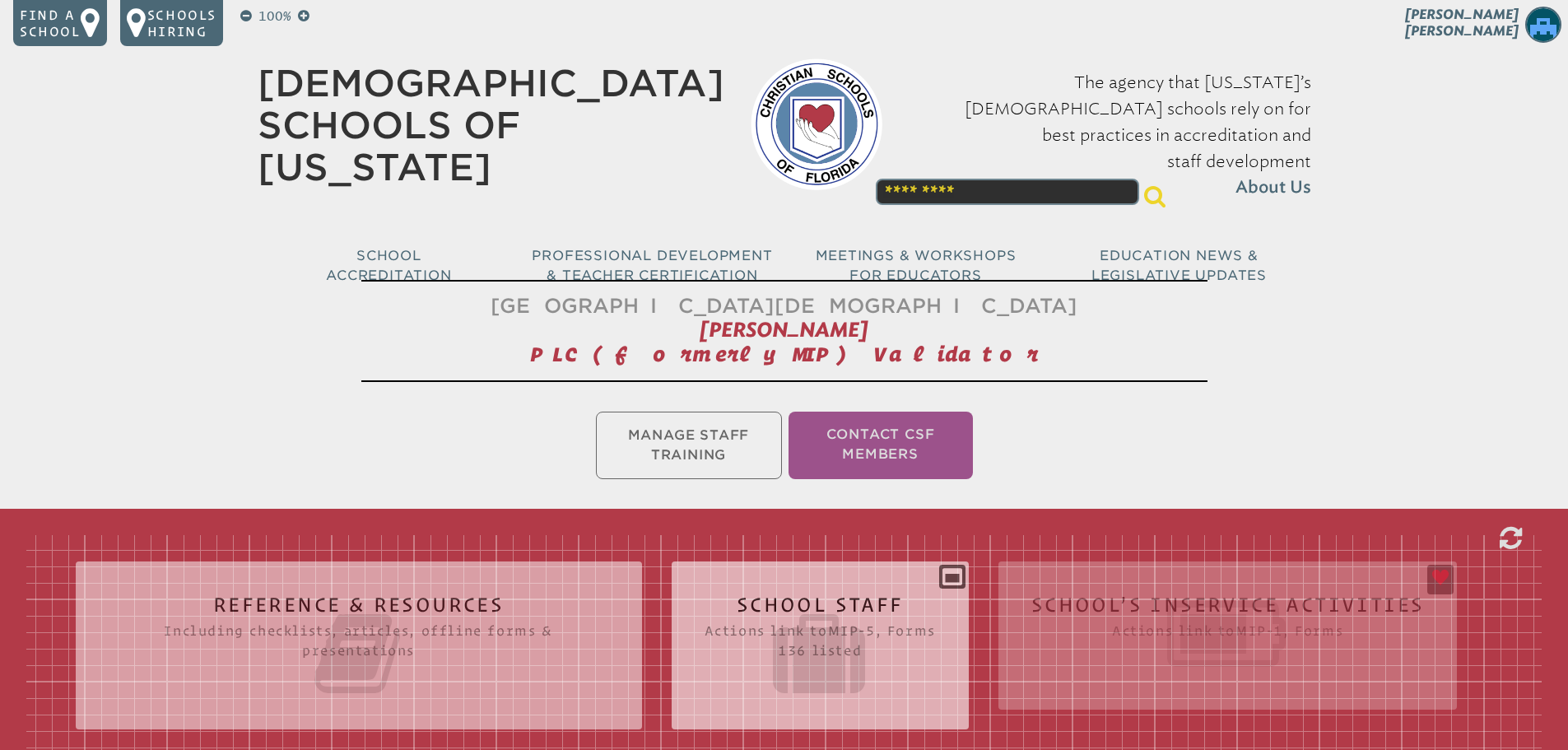
click at [784, 650] on icon at bounding box center [820, 653] width 231 height 92
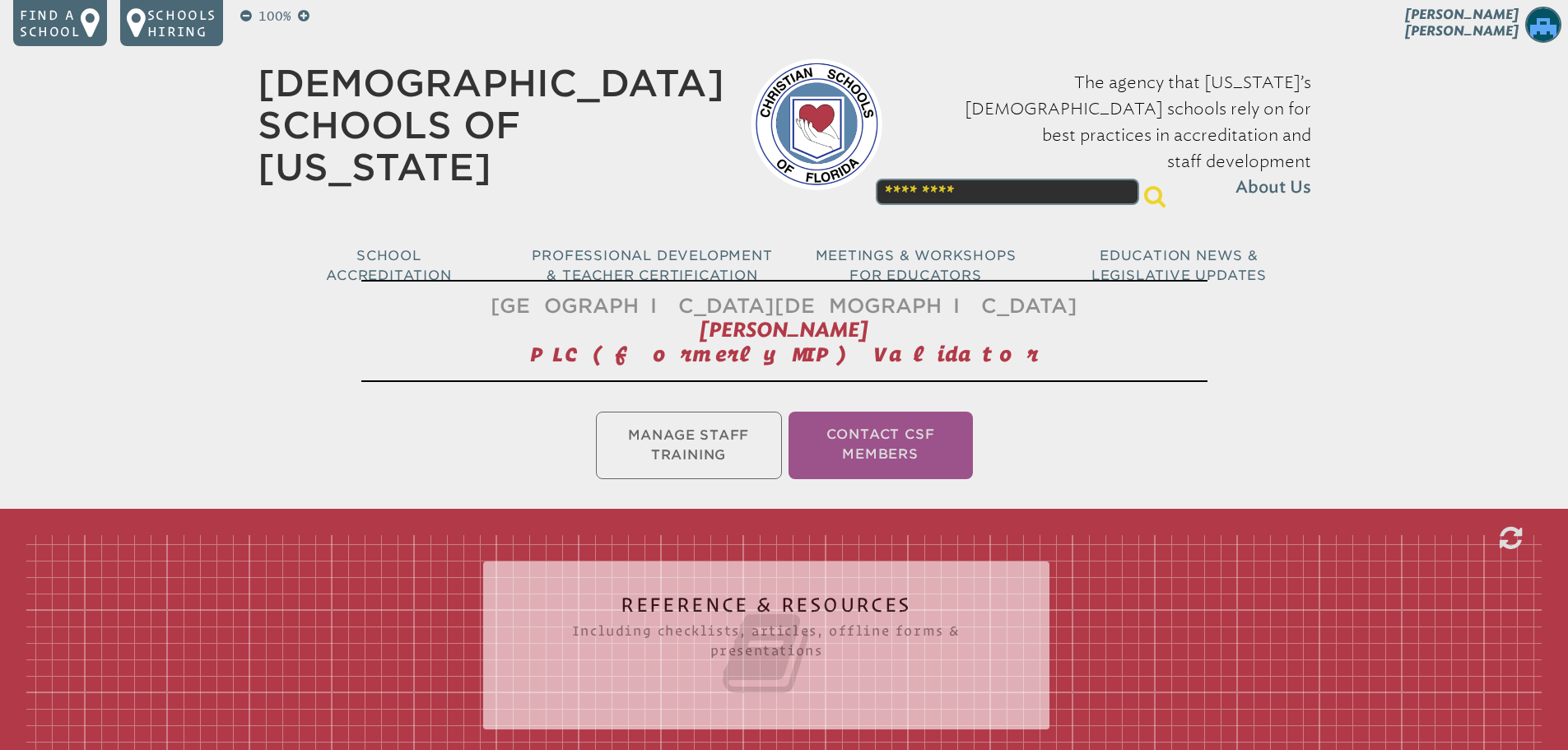
scroll to position [1706, 0]
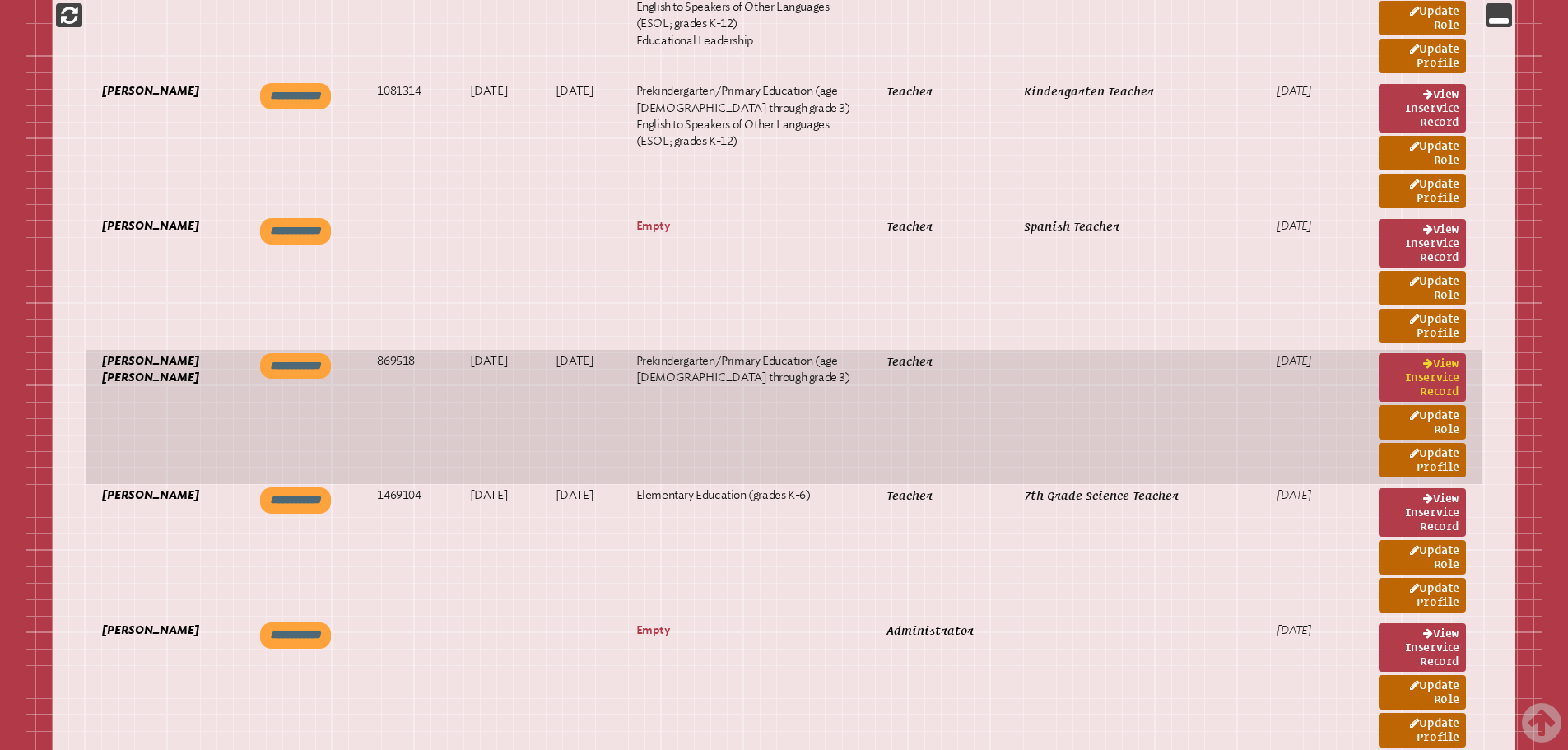
click at [1440, 378] on link "View inservice record" at bounding box center [1422, 377] width 88 height 49
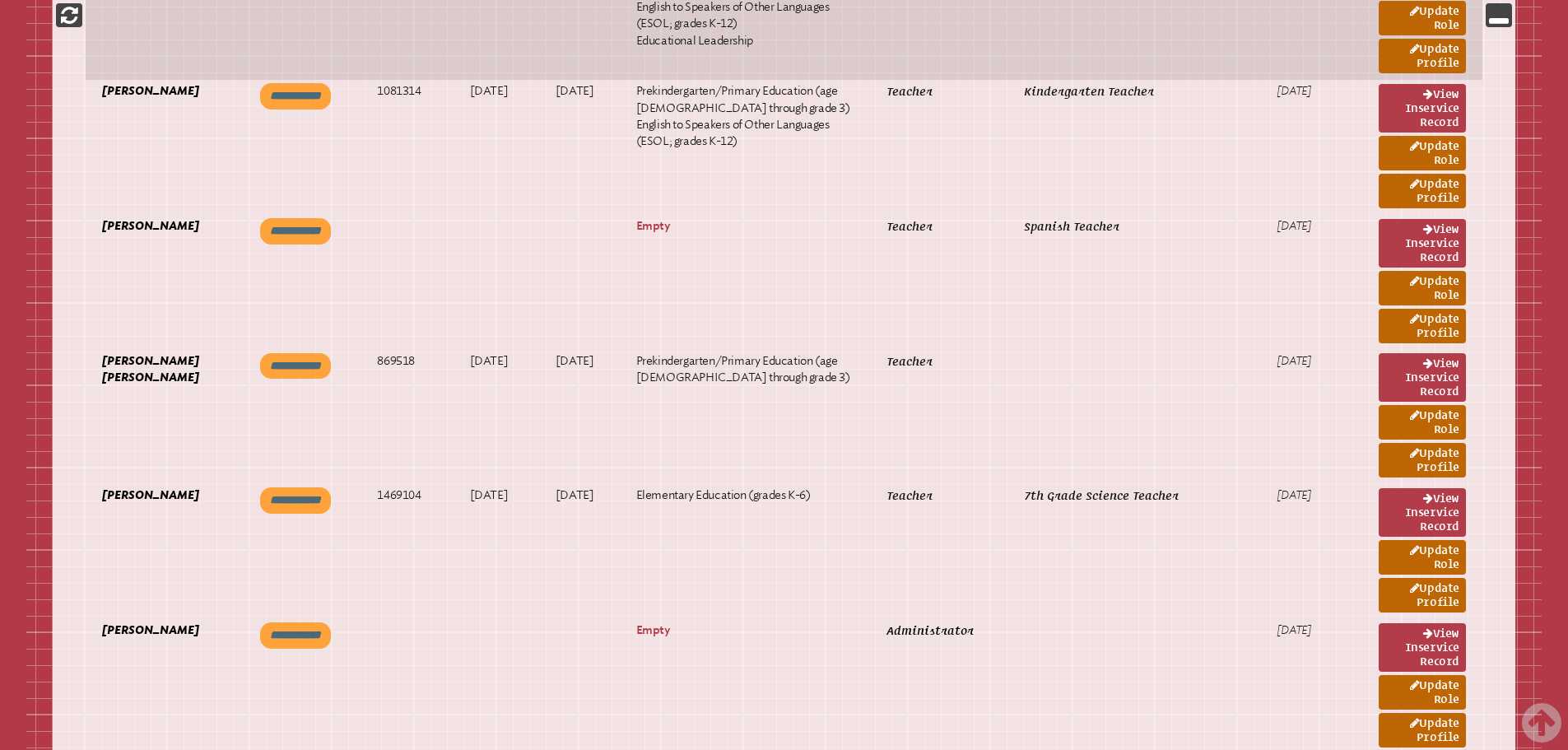
scroll to position [4399, 0]
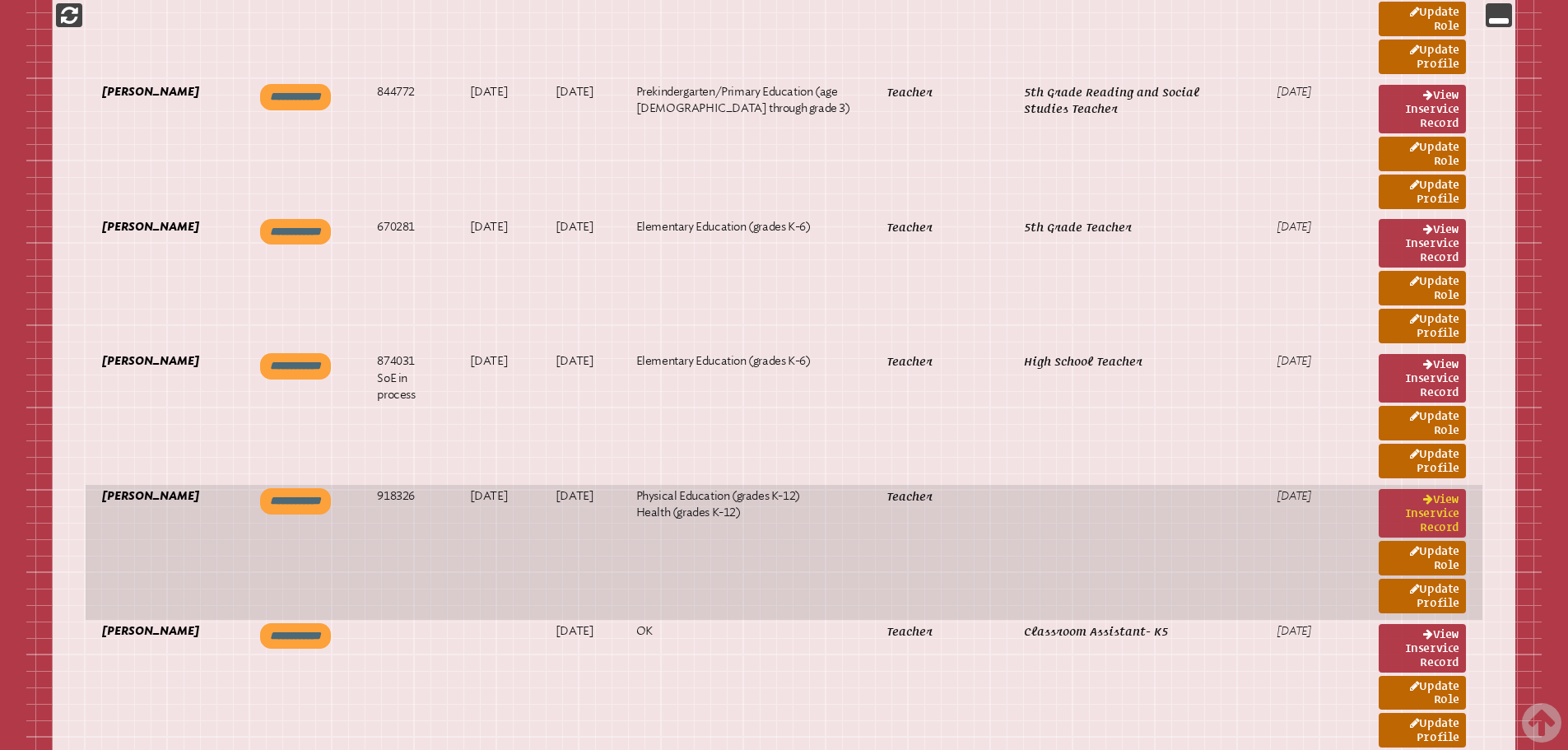
click at [1421, 513] on link "View inservice record" at bounding box center [1422, 513] width 88 height 49
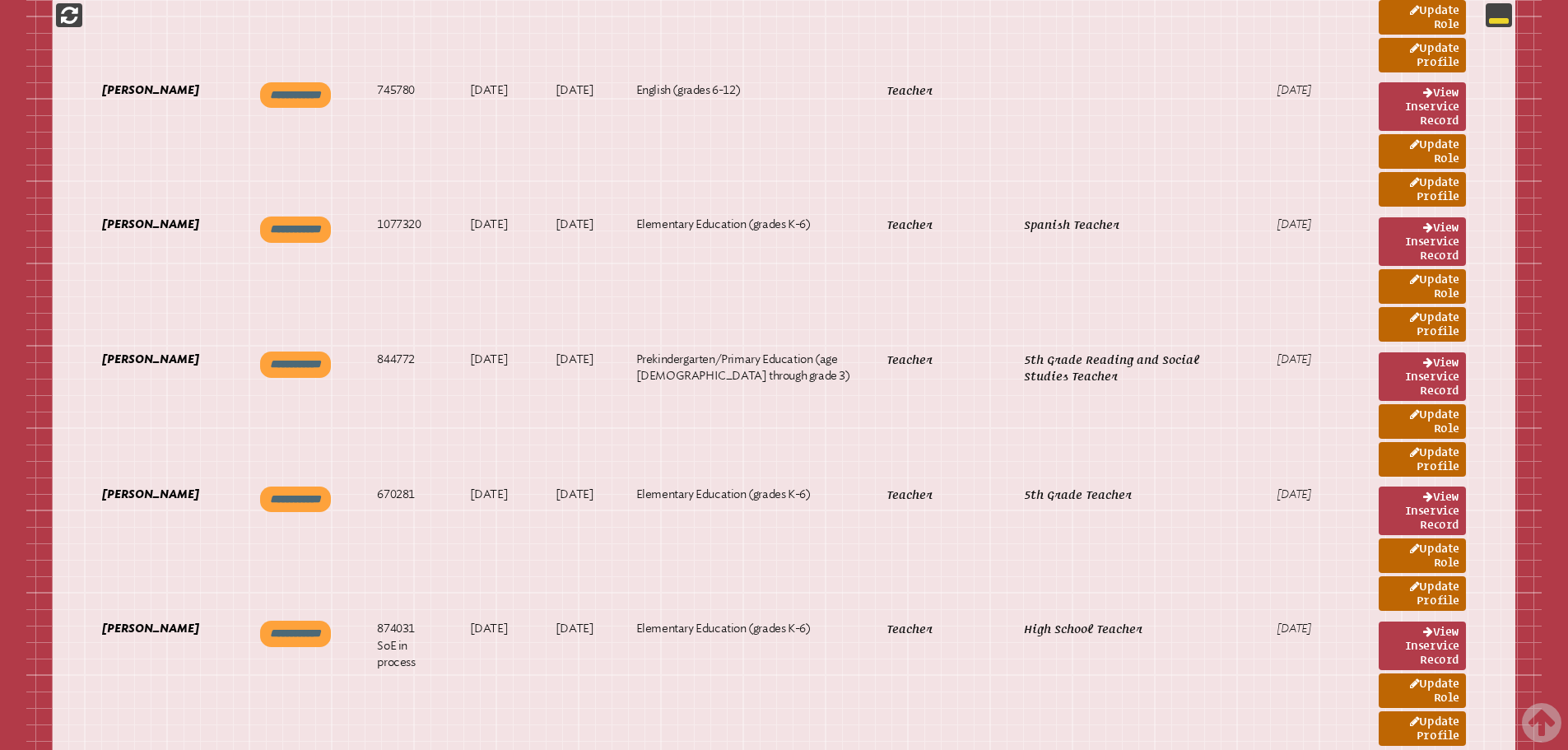
click at [1503, 15] on icon at bounding box center [1498, 15] width 20 height 20
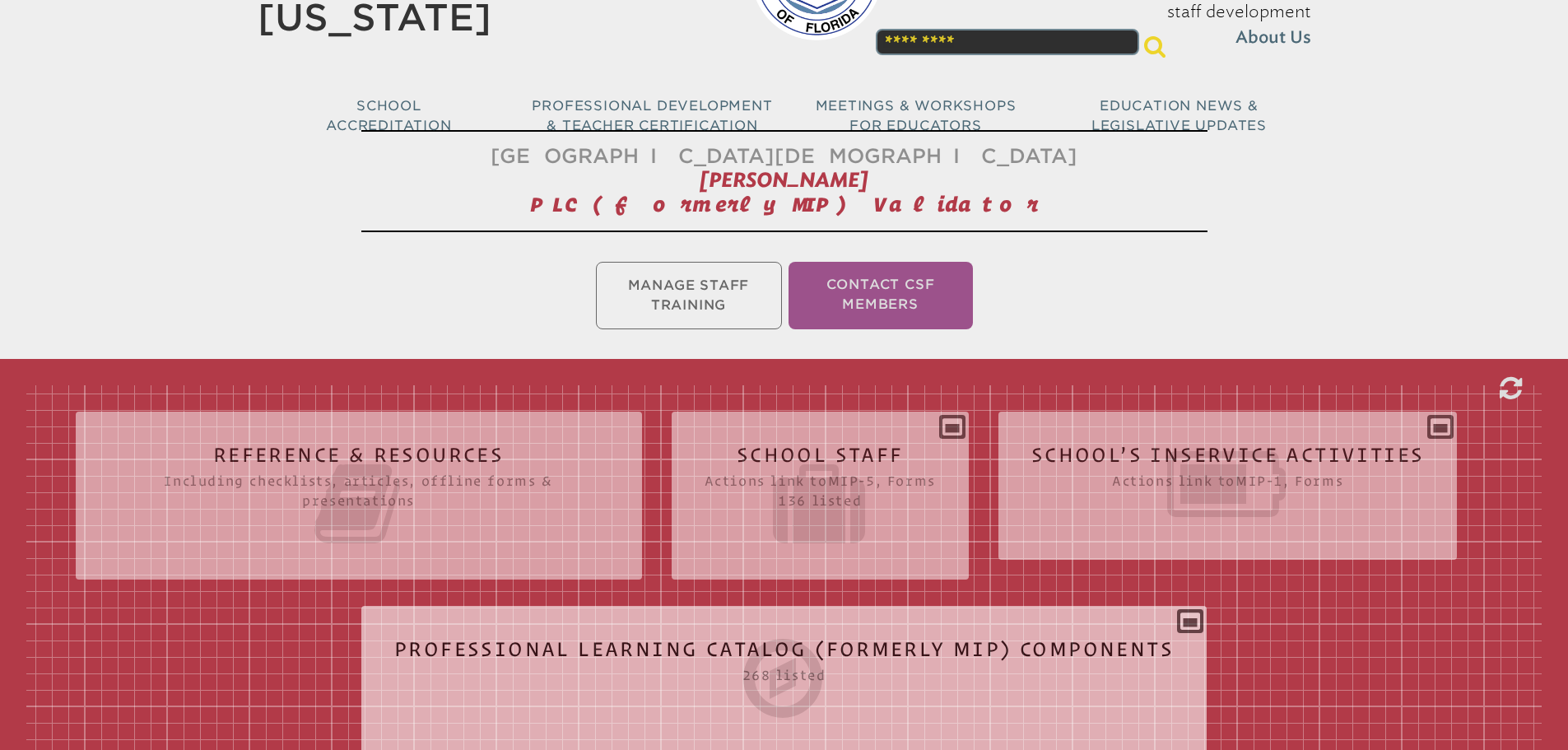
scroll to position [432, 0]
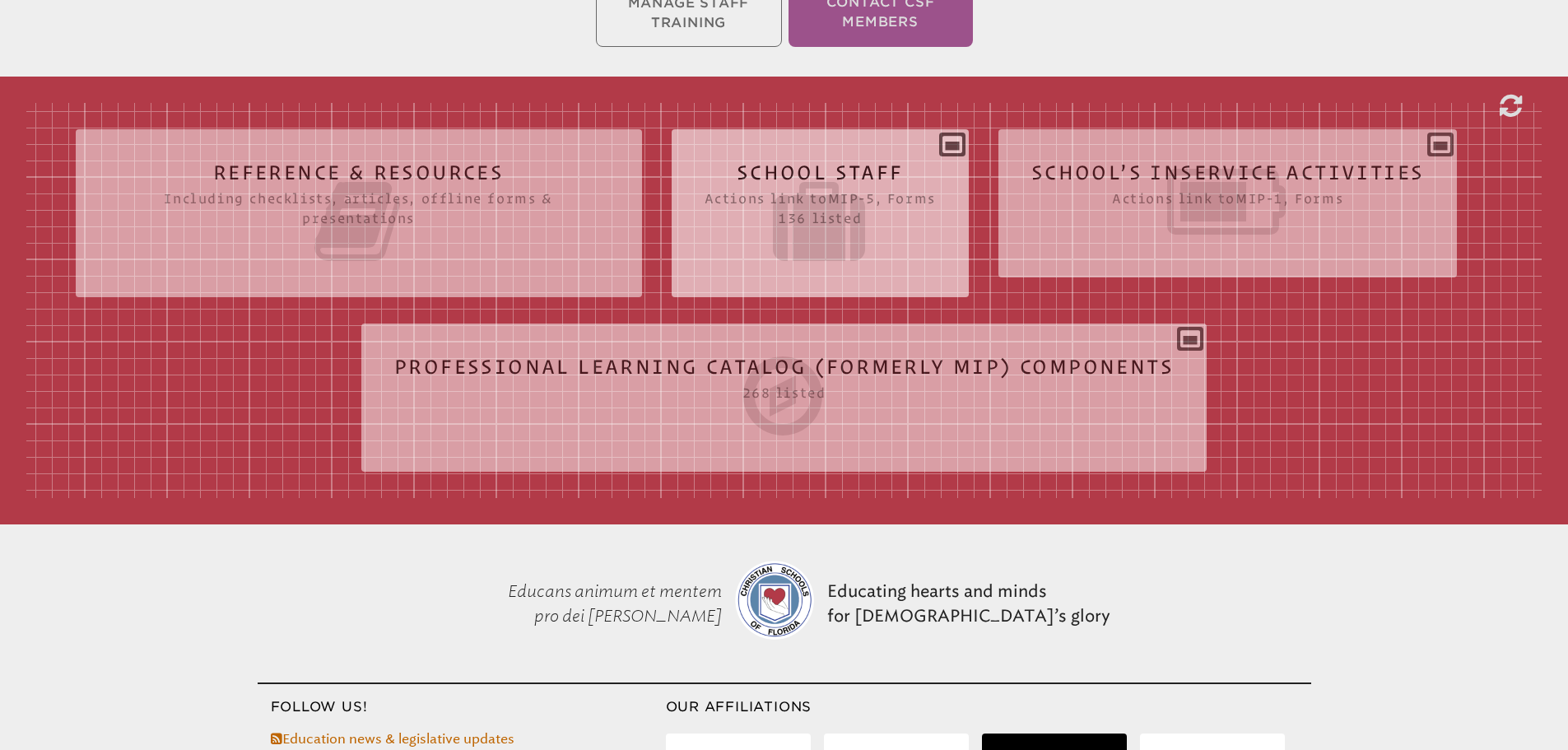
click at [864, 214] on icon at bounding box center [820, 221] width 231 height 92
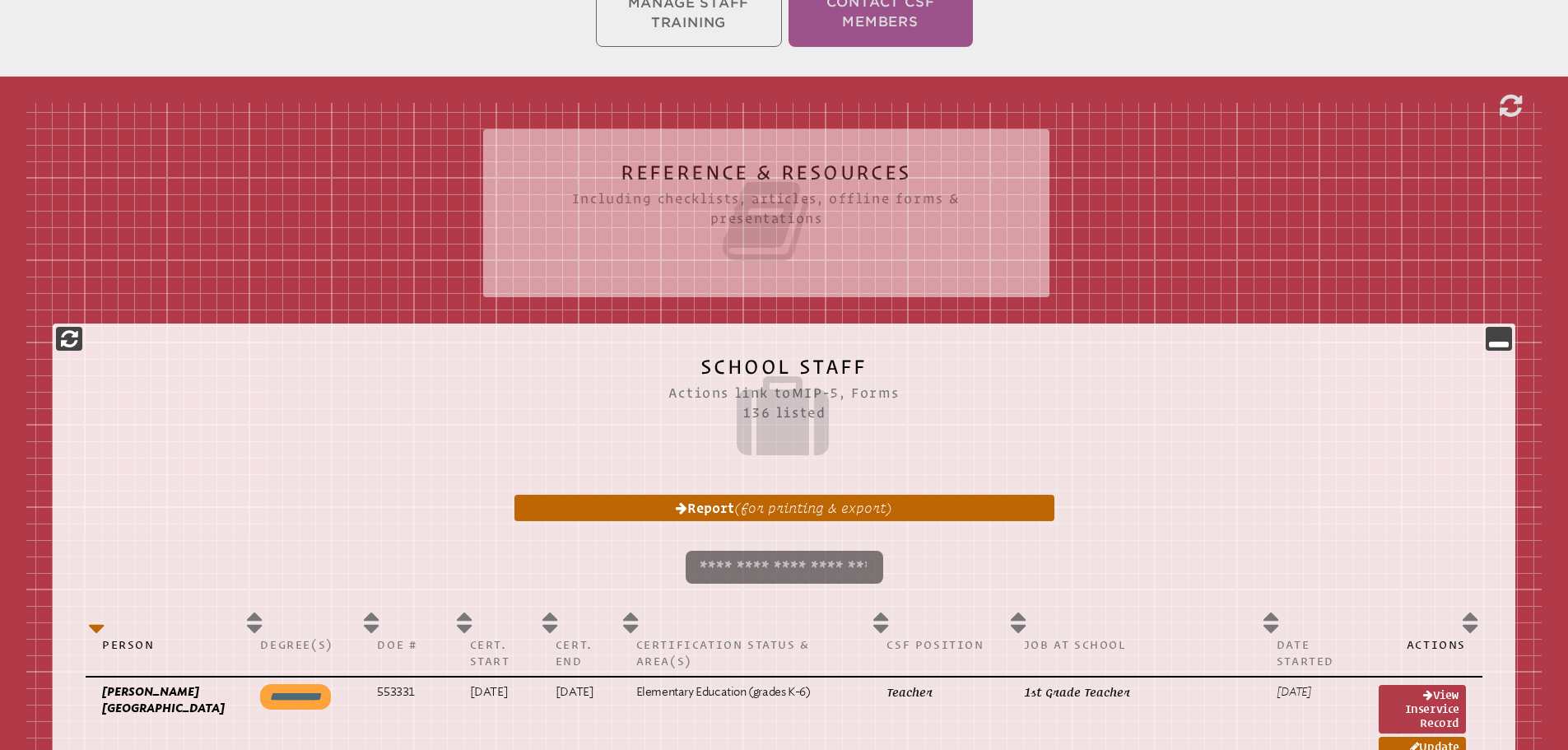
scroll to position [4399, 0]
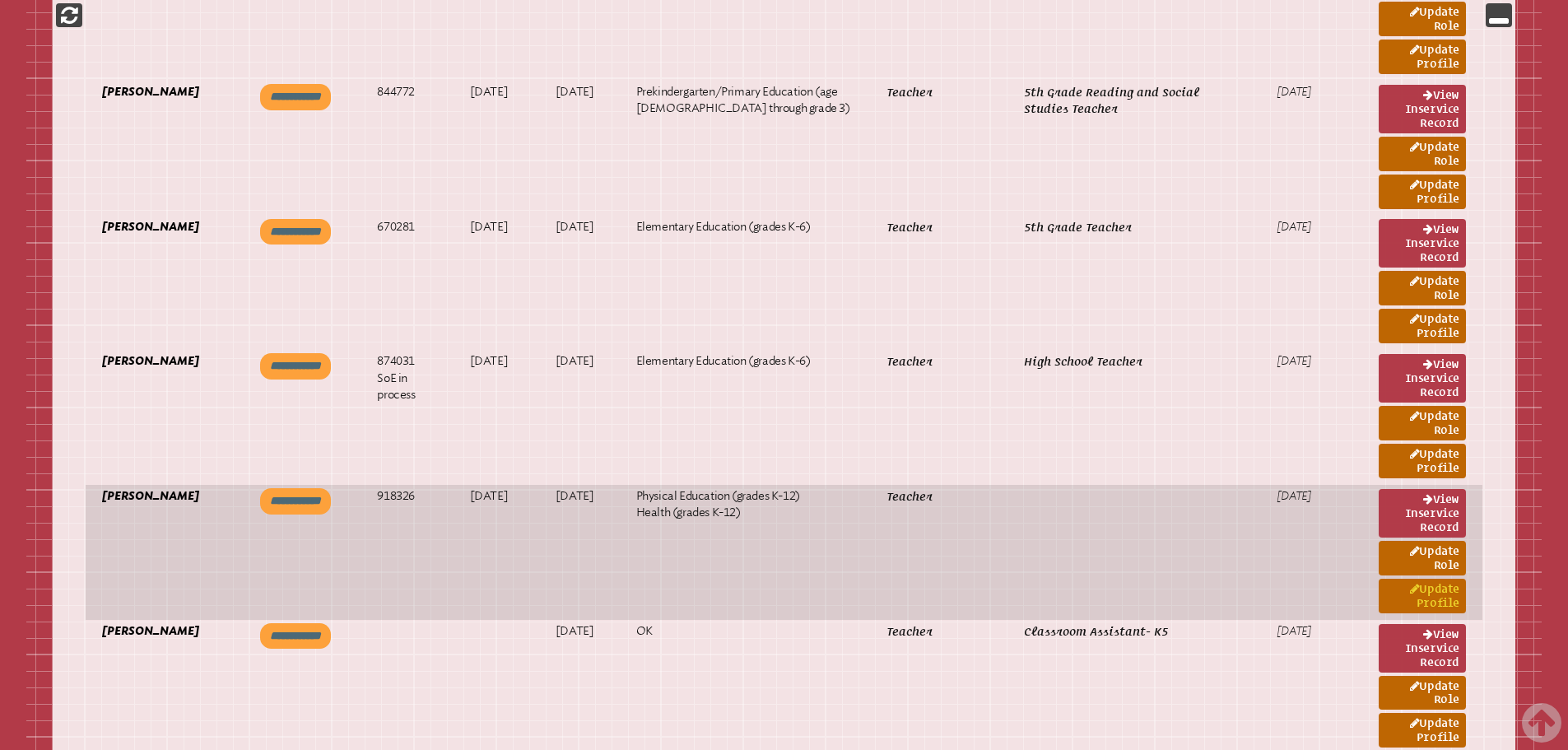
click at [1439, 586] on link "Update Profile" at bounding box center [1422, 596] width 88 height 34
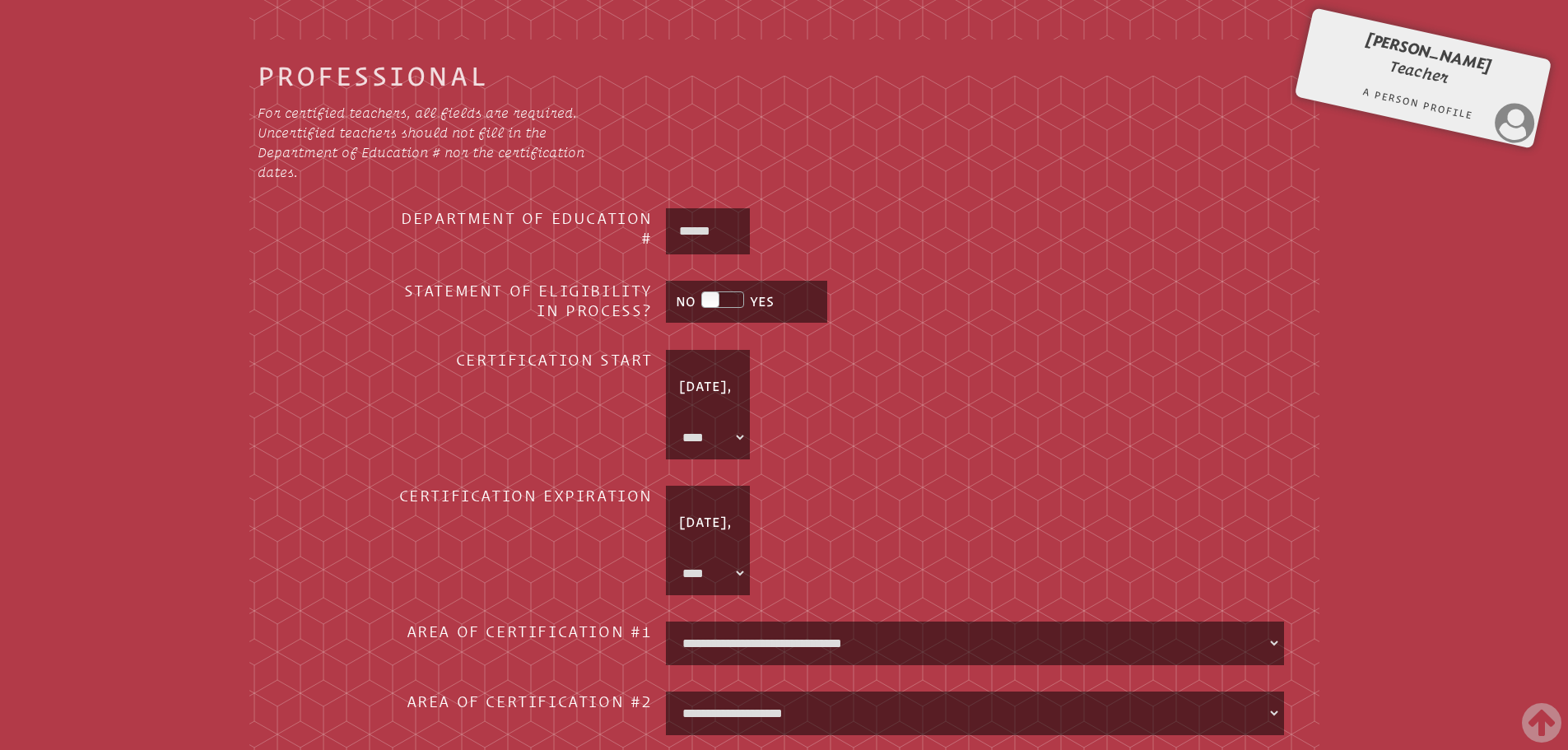
scroll to position [1733, 0]
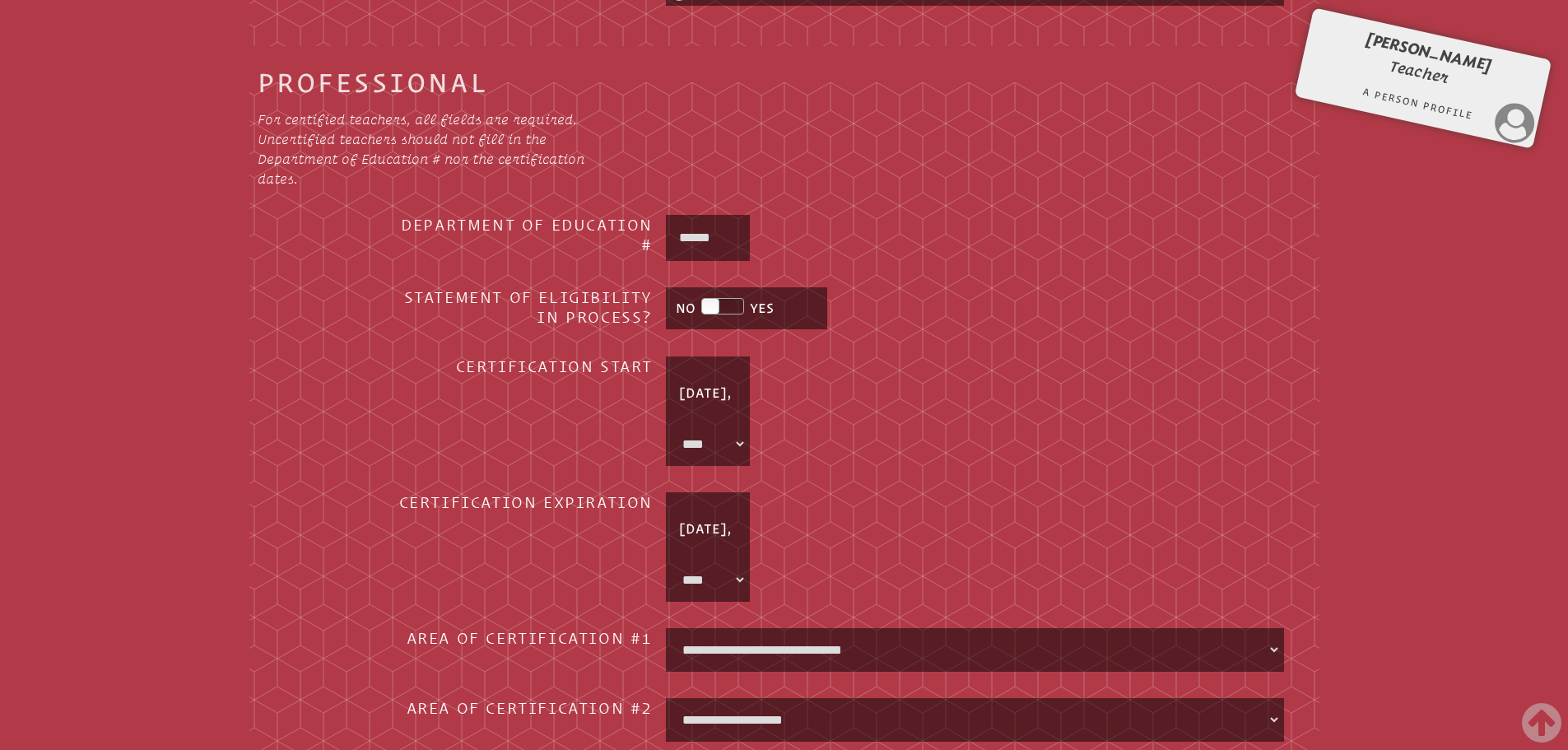
click at [735, 426] on select "* **** **** **** **** **** **** **** **** **** **** **** **** **** **** **** **…" at bounding box center [708, 444] width 77 height 37
click at [669, 426] on select "* **** **** **** **** **** **** **** **** **** **** **** **** **** **** **** **…" at bounding box center [708, 444] width 77 height 37
drag, startPoint x: 742, startPoint y: 425, endPoint x: 736, endPoint y: 437, distance: 13.4
click at [742, 432] on select "* **** **** **** **** **** **** **** **** **** **** **** **** **** **** **** **…" at bounding box center [708, 444] width 77 height 37
select select "****"
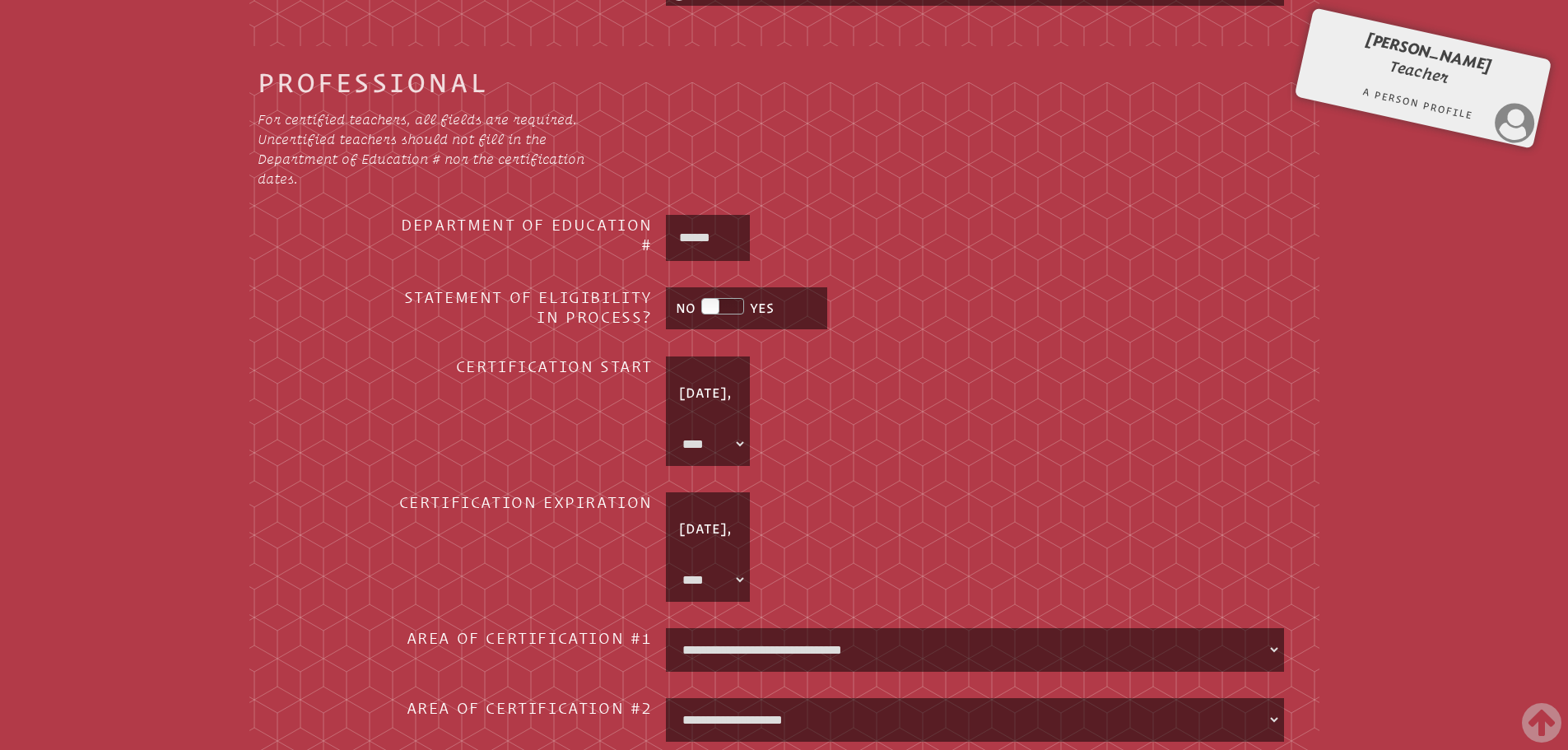
click at [669, 426] on select "* **** **** **** **** **** **** **** **** **** **** **** **** **** **** **** **…" at bounding box center [708, 444] width 77 height 37
click at [981, 372] on div "July 1, * **** **** **** **** **** **** **** **** **** **** **** **** **** ****…" at bounding box center [975, 411] width 618 height 110
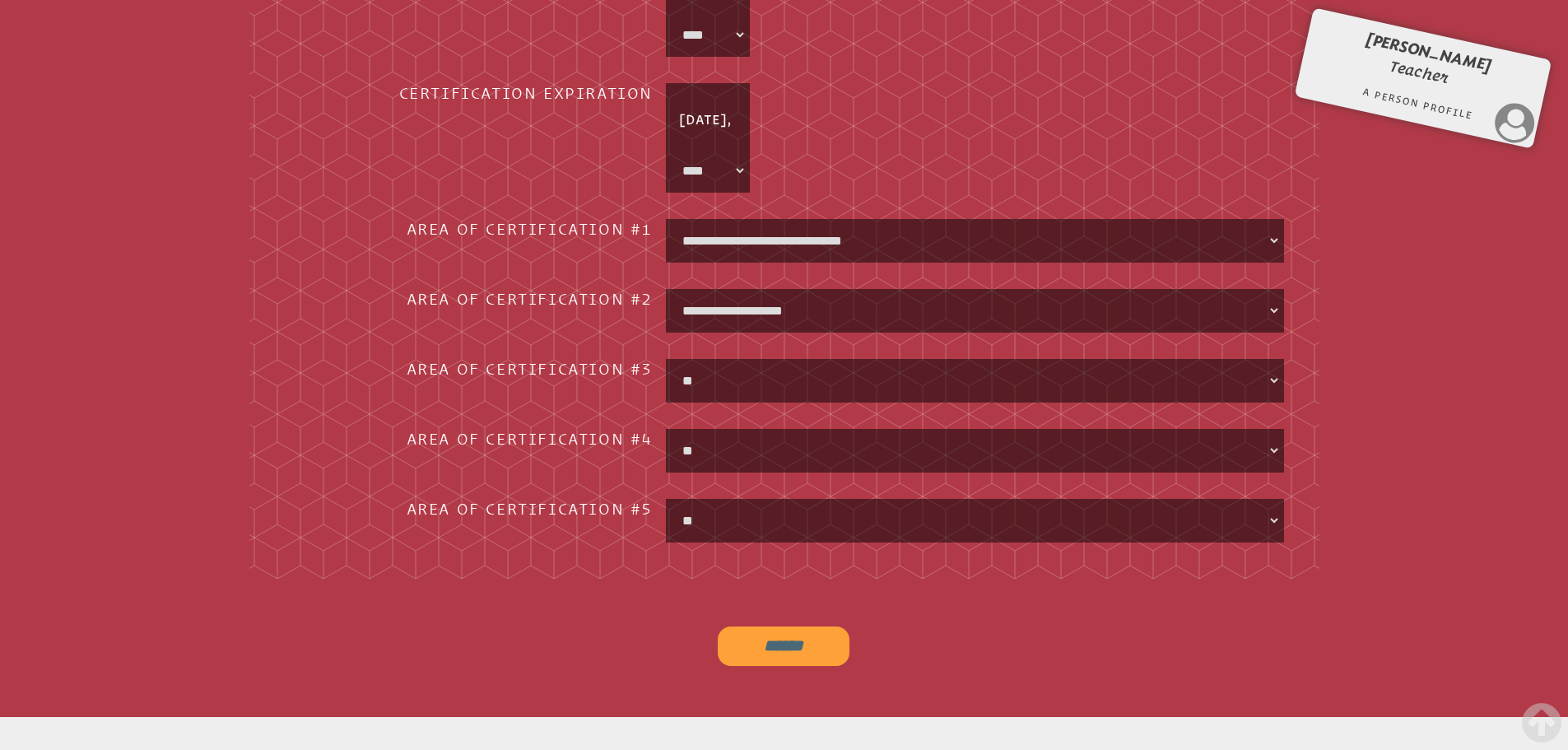
scroll to position [2145, 0]
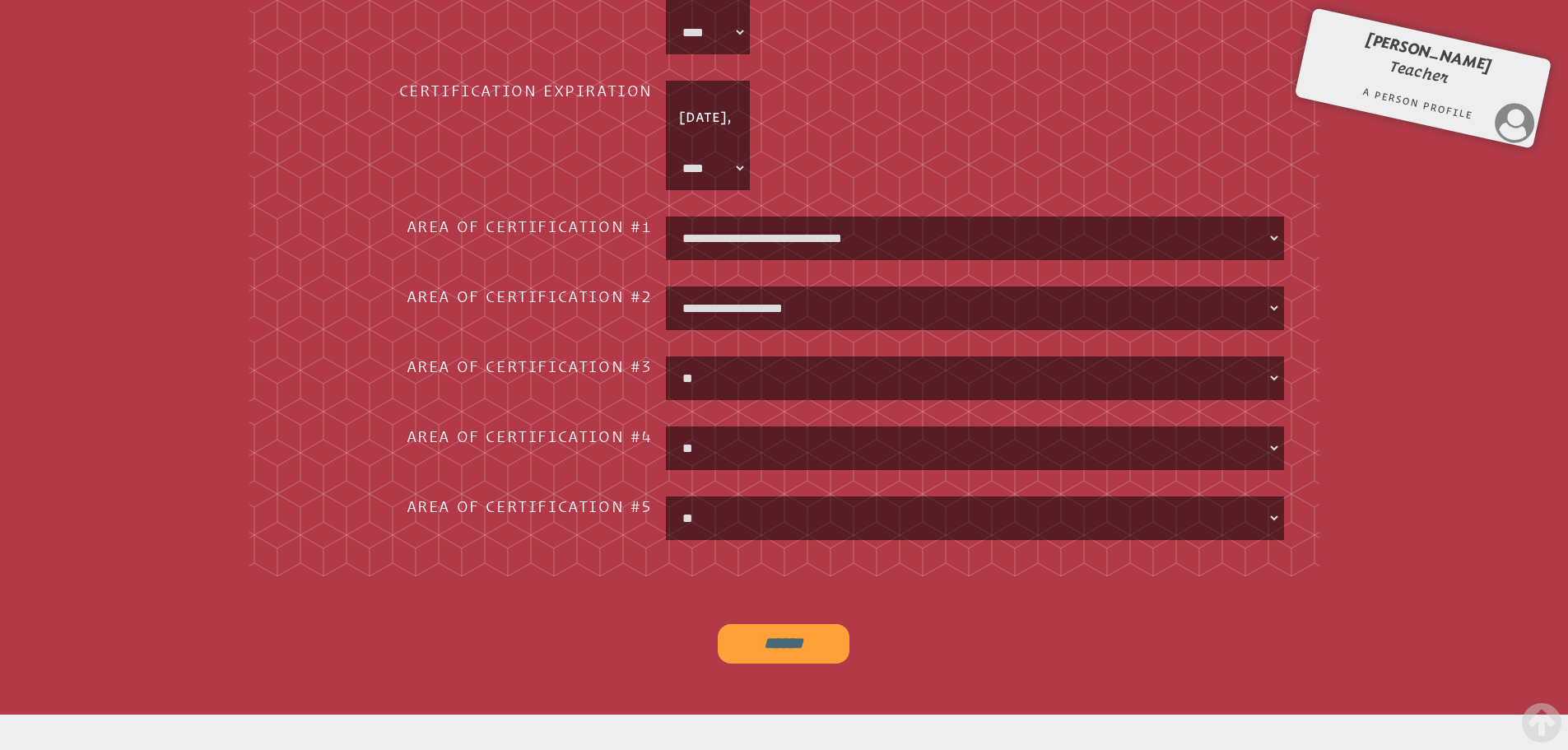
click at [757, 645] on input "******" at bounding box center [783, 644] width 131 height 39
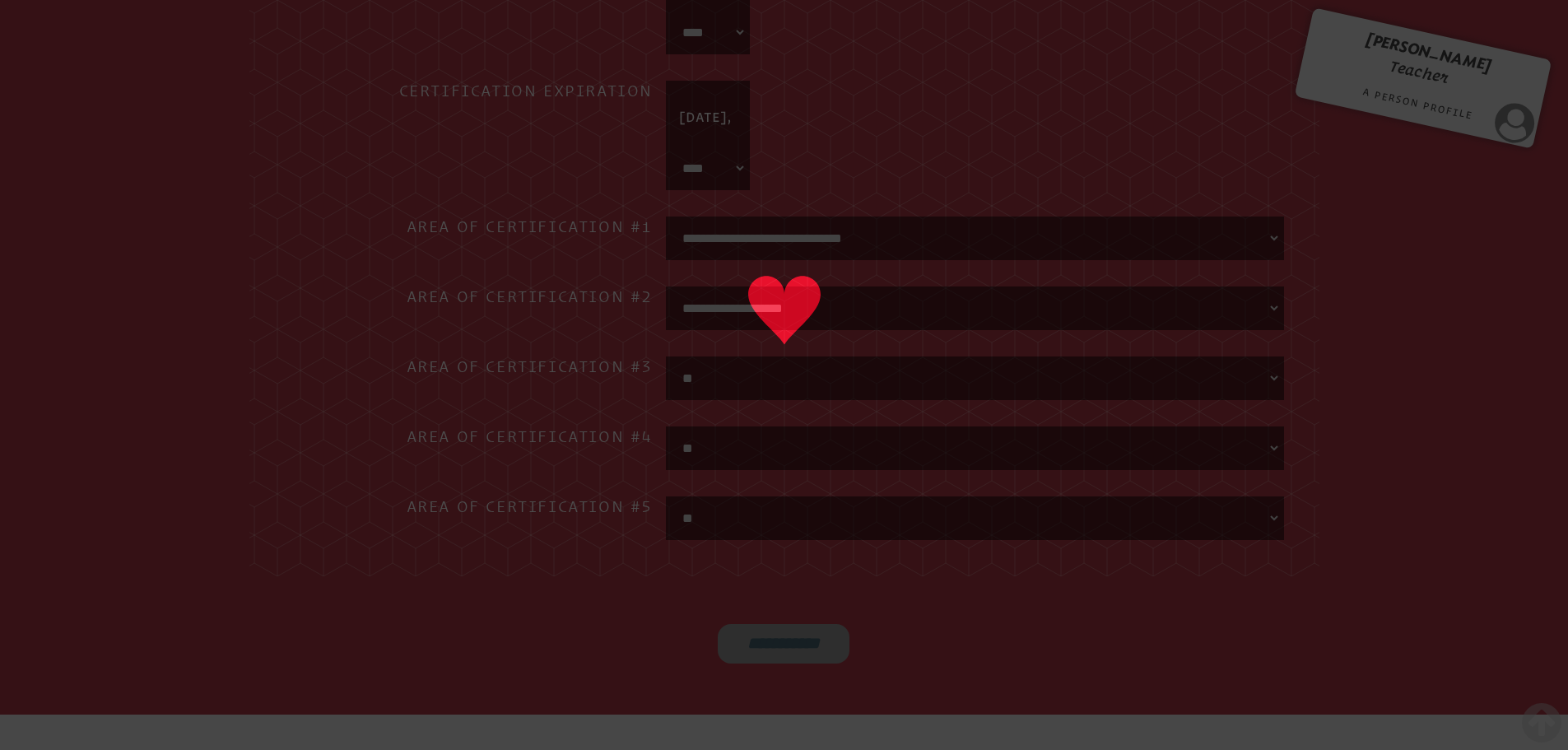
type input "******"
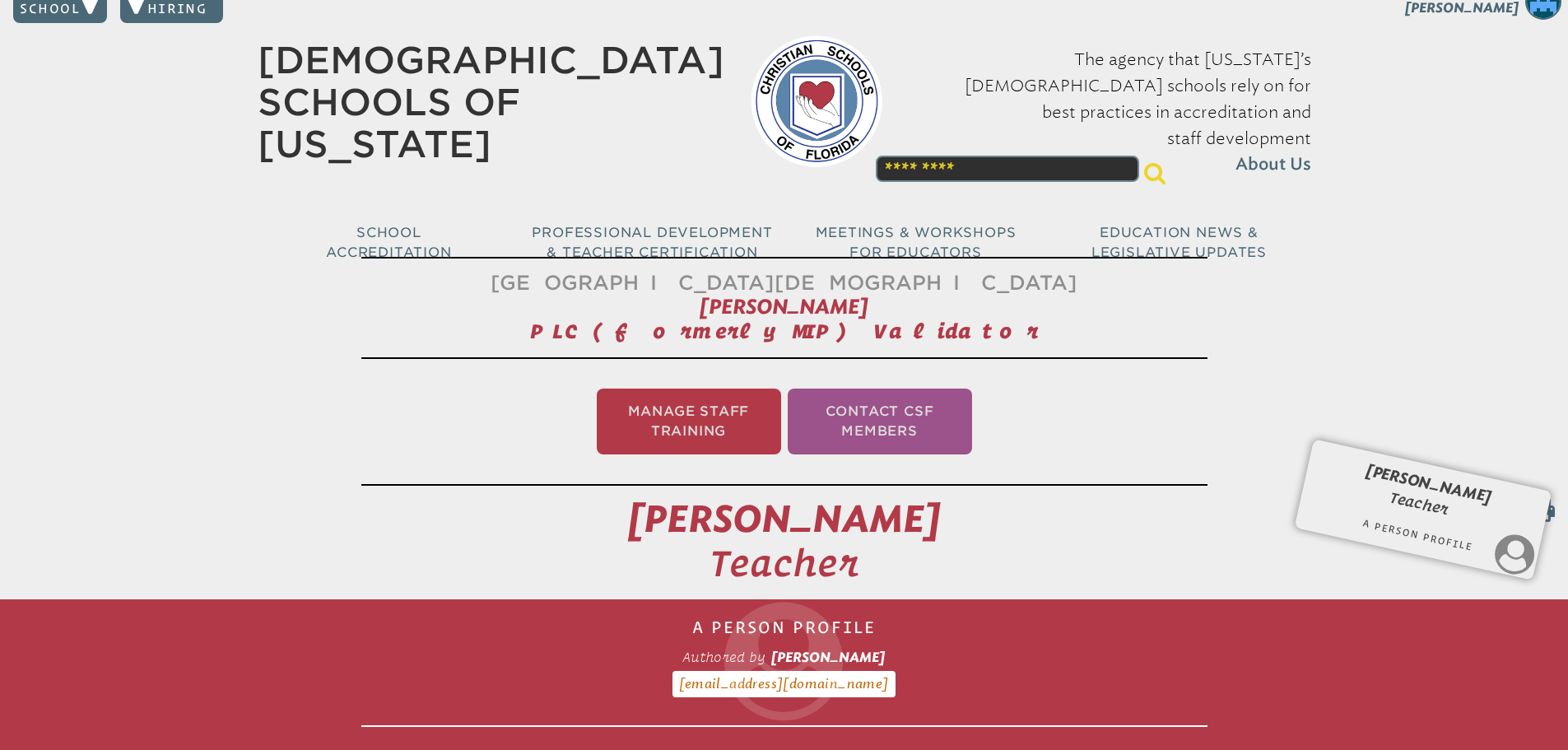
scroll to position [0, 0]
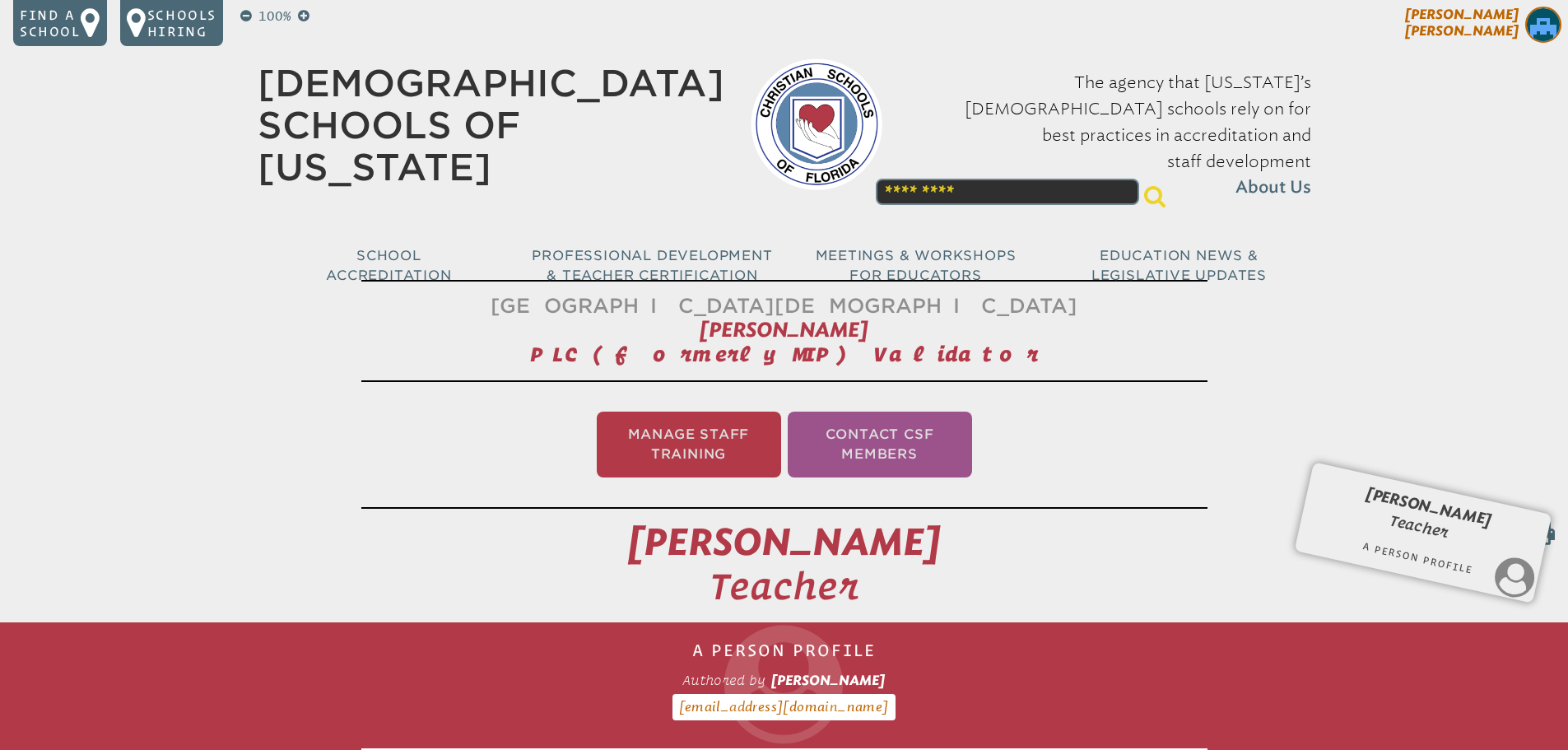
click at [1495, 37] on span "Linda Walker" at bounding box center [1462, 22] width 113 height 32
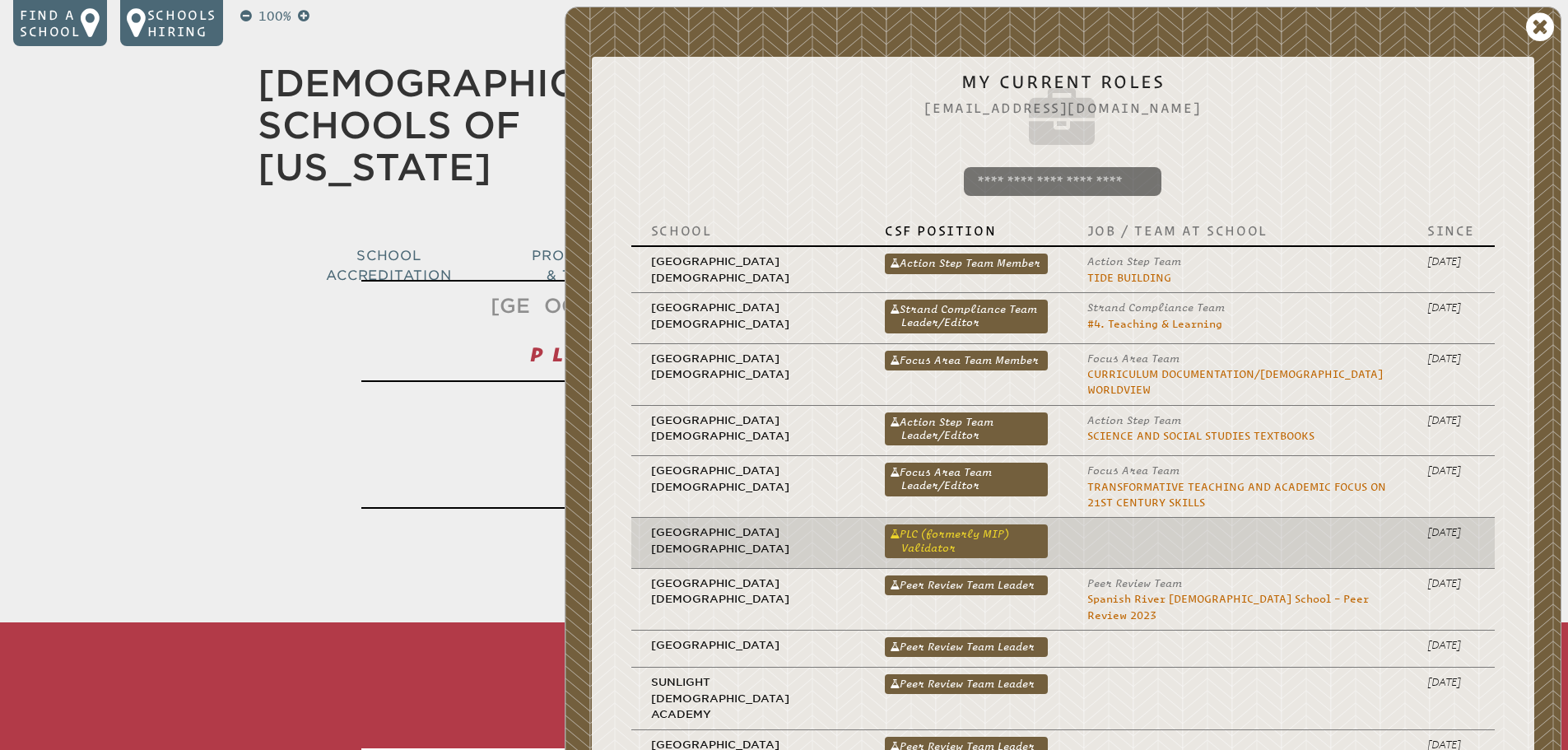
click at [933, 524] on link "PLC (formerly MIP) Validator" at bounding box center [966, 541] width 163 height 33
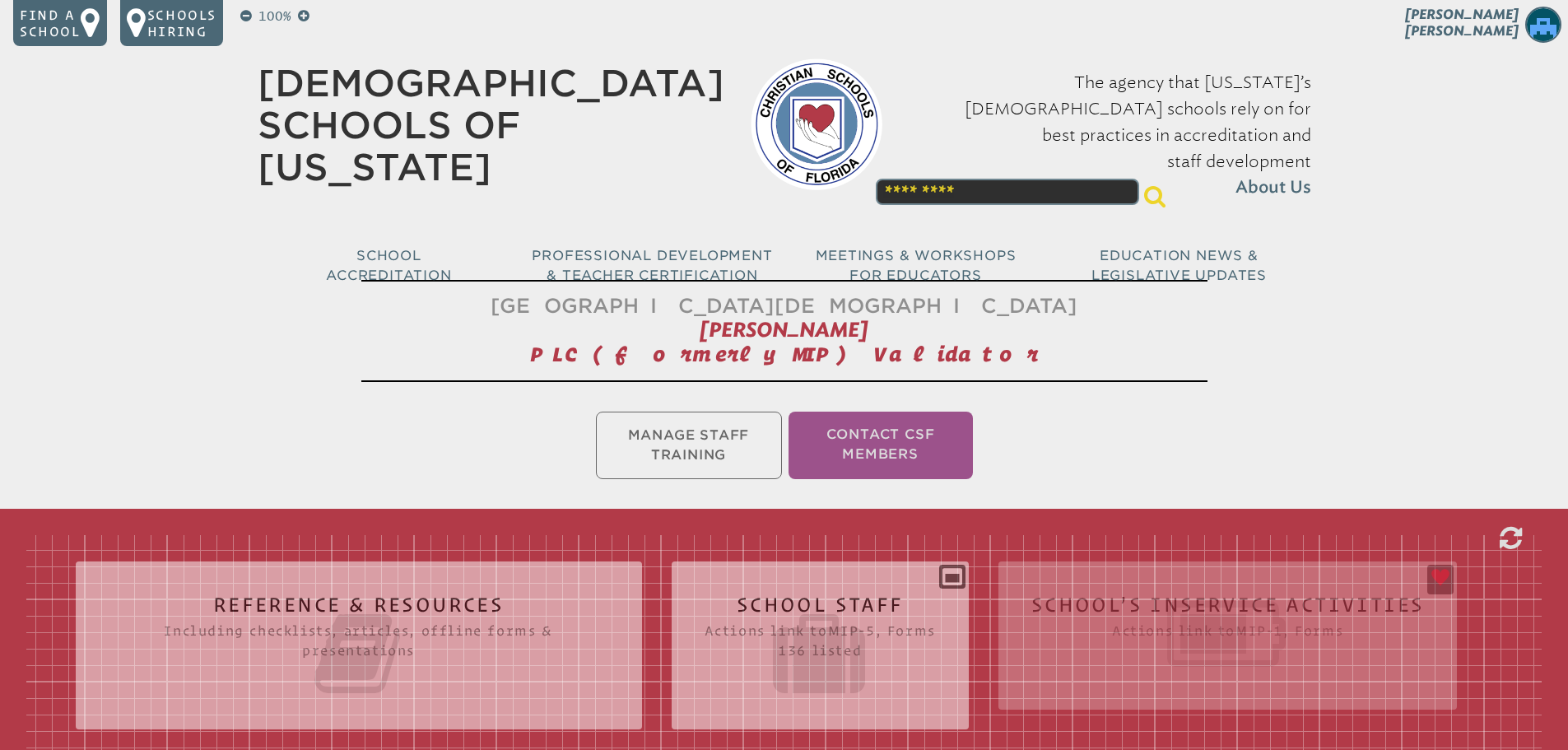
scroll to position [473, 0]
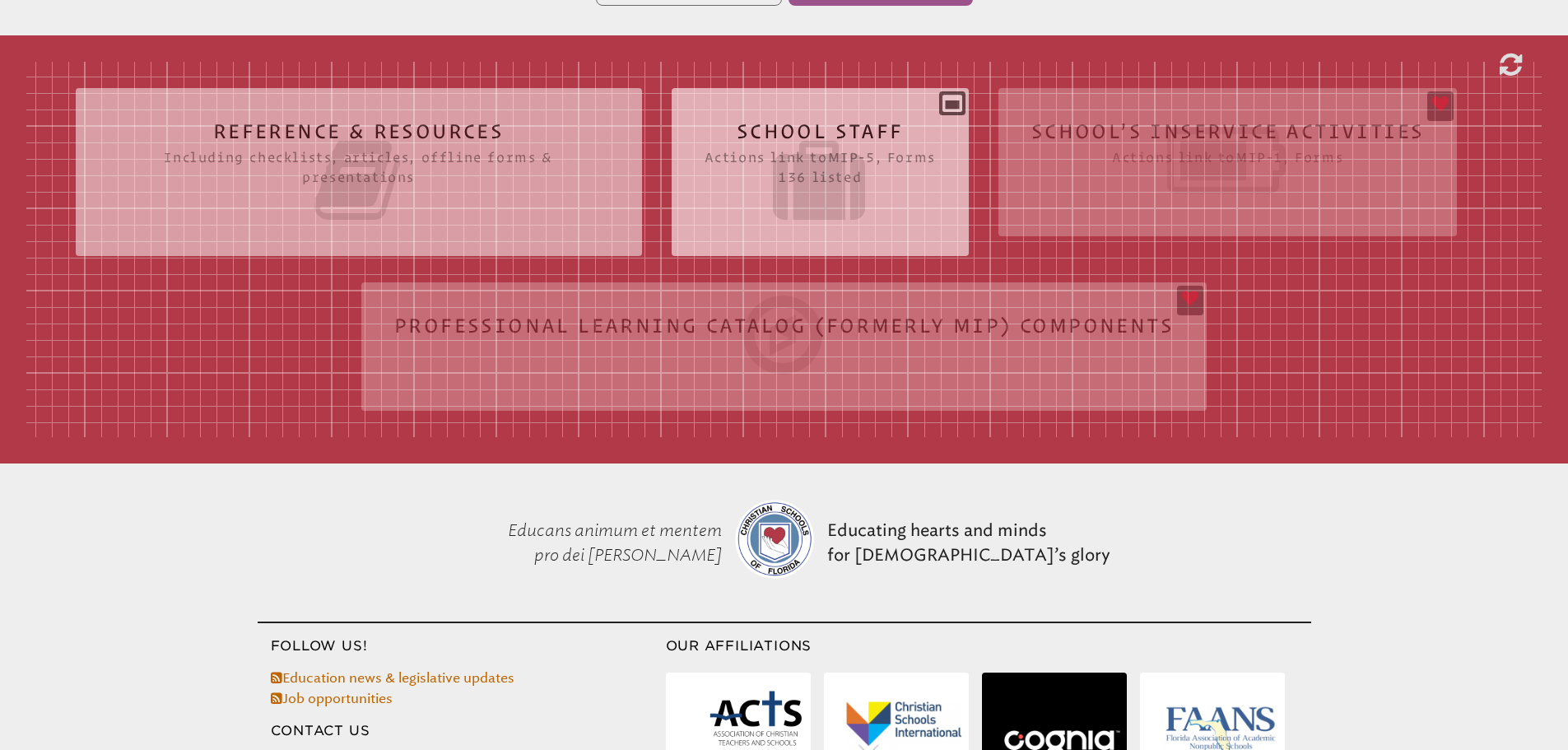
click at [842, 165] on icon at bounding box center [820, 179] width 231 height 92
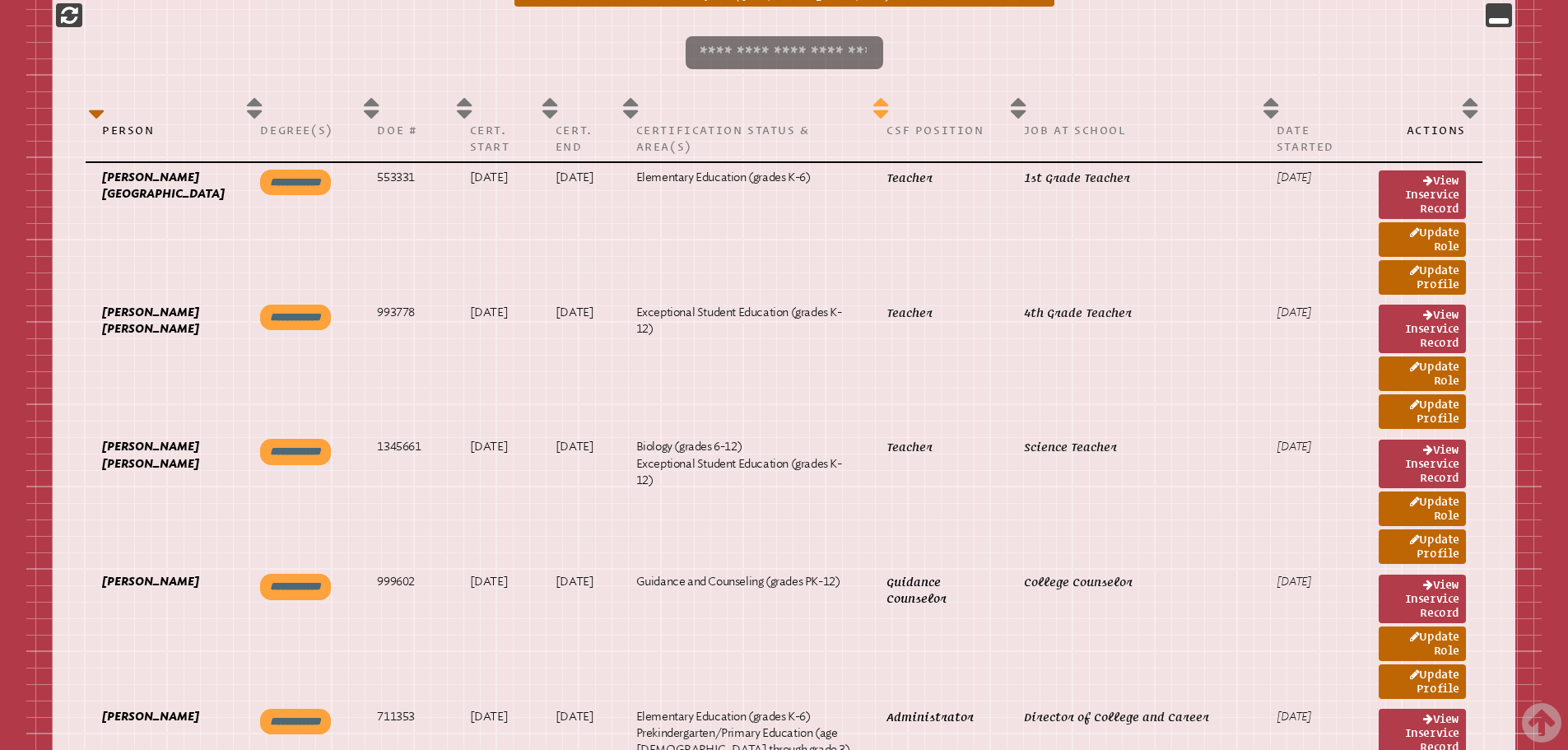
scroll to position [4399, 0]
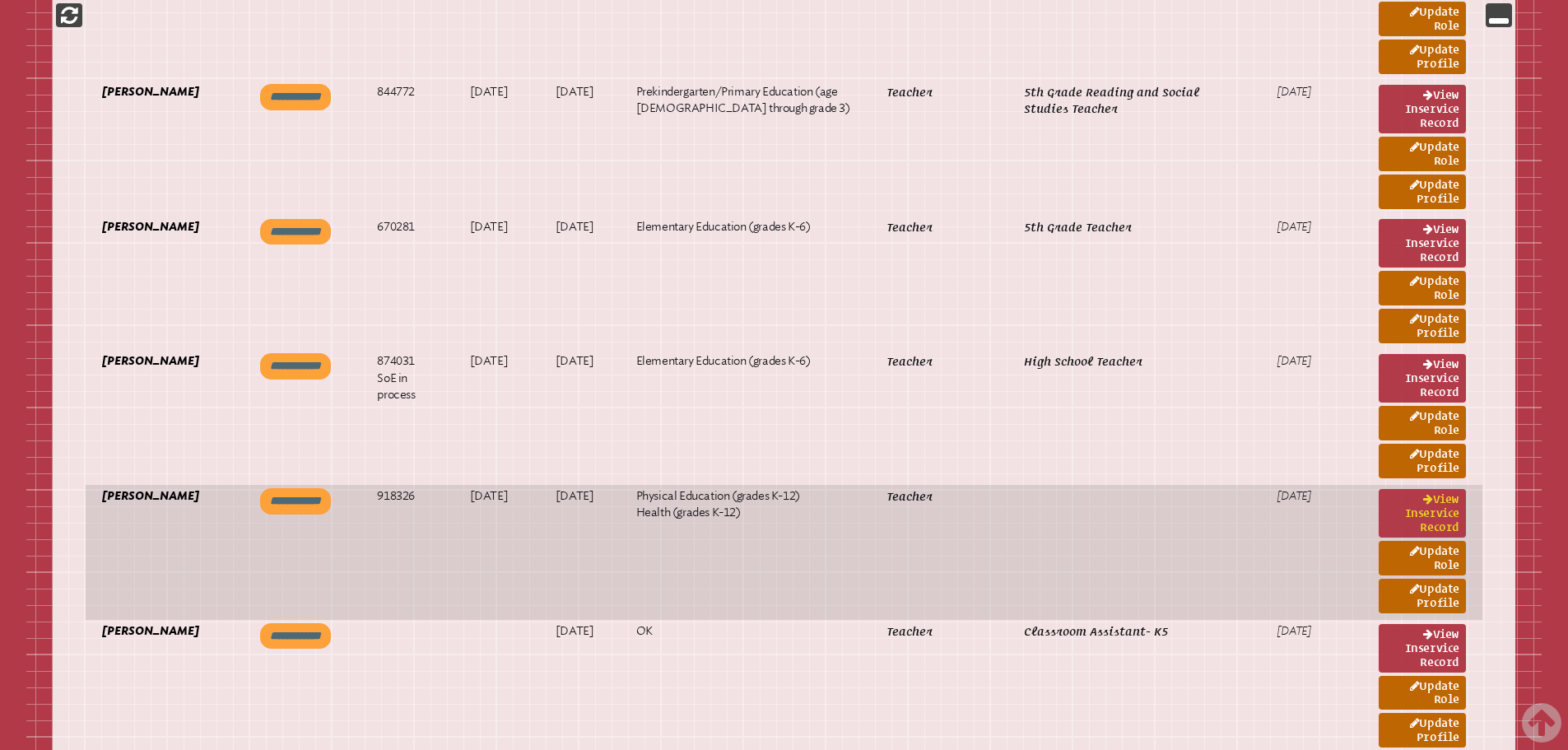
click at [1439, 500] on link "View inservice record" at bounding box center [1422, 513] width 88 height 49
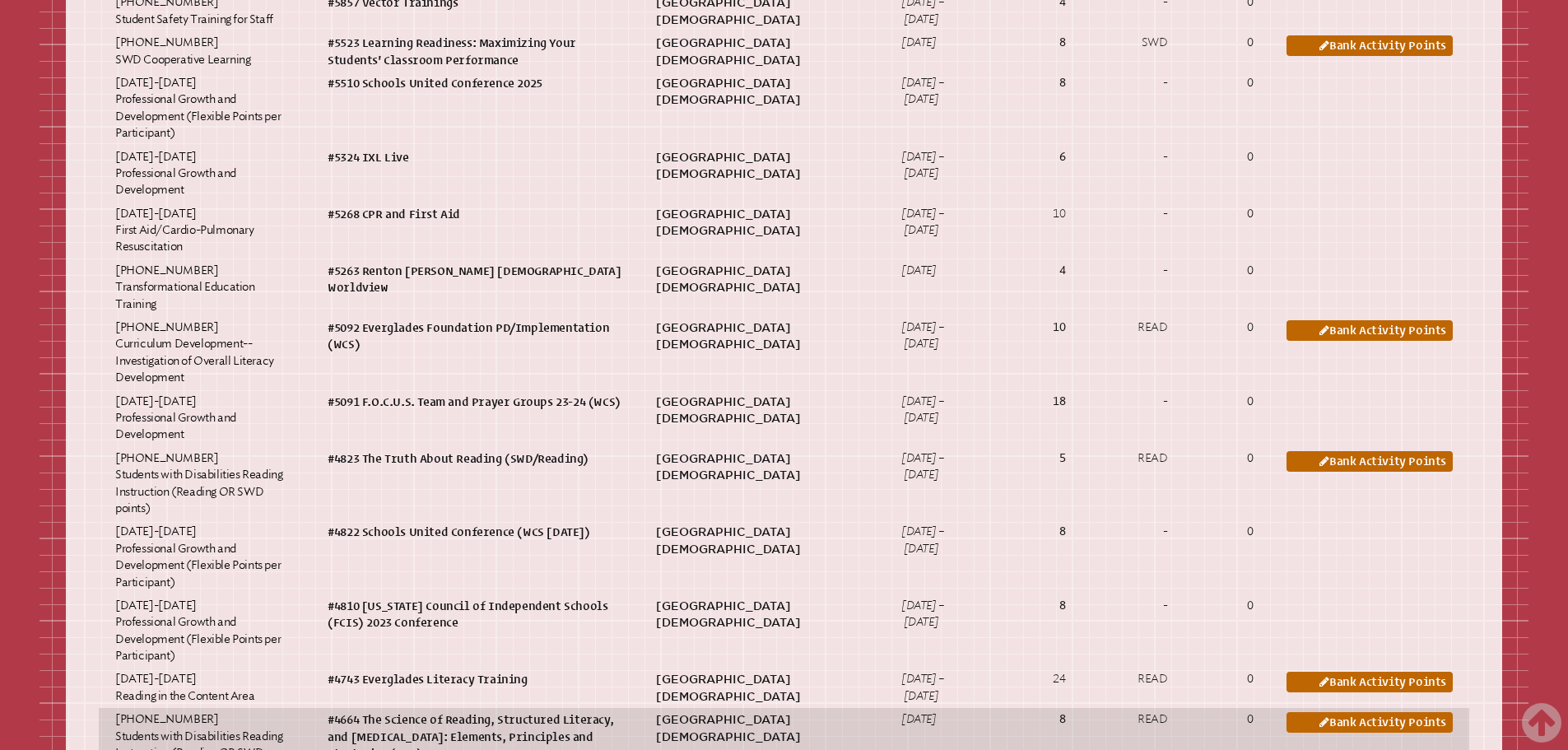
scroll to position [1069, 0]
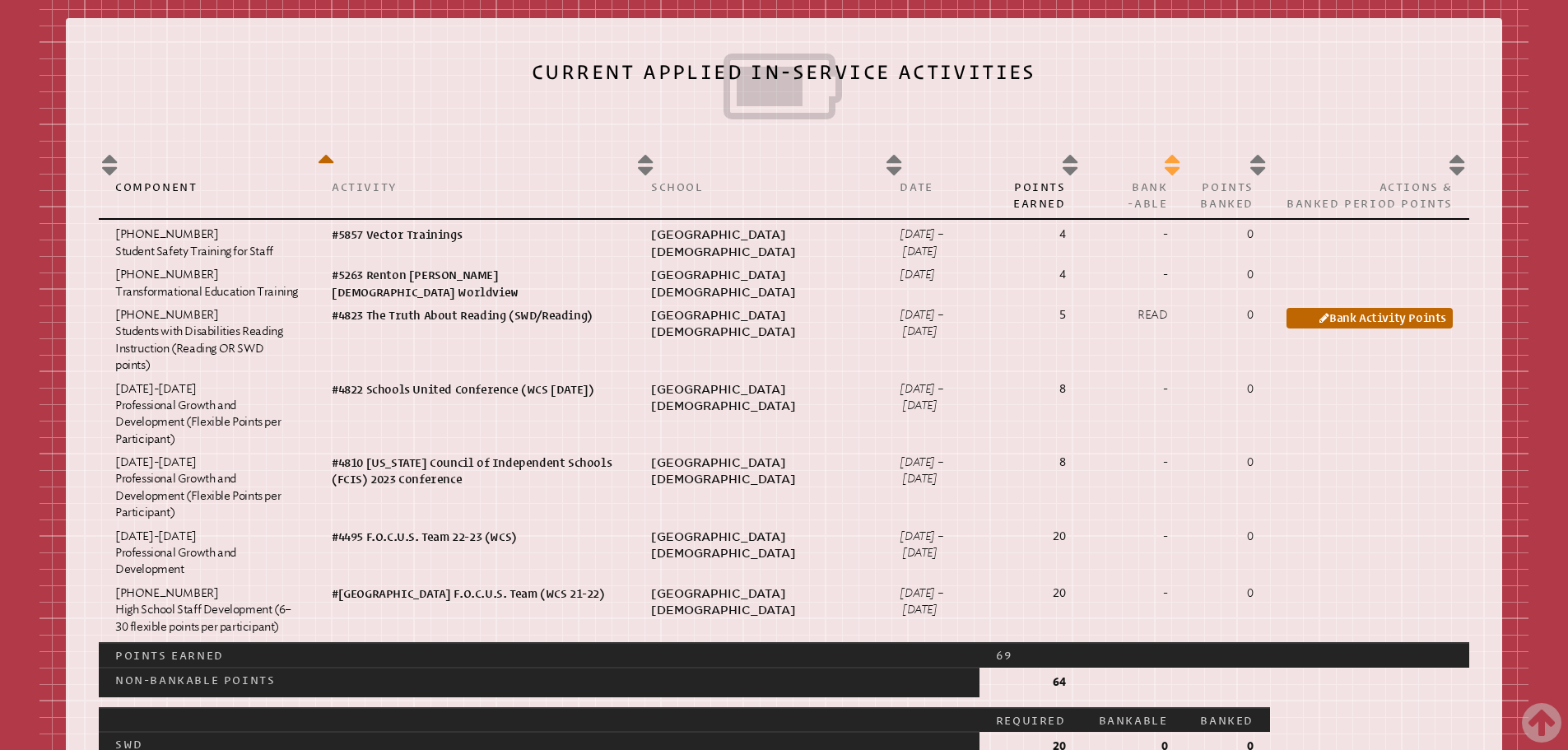
scroll to position [926, 0]
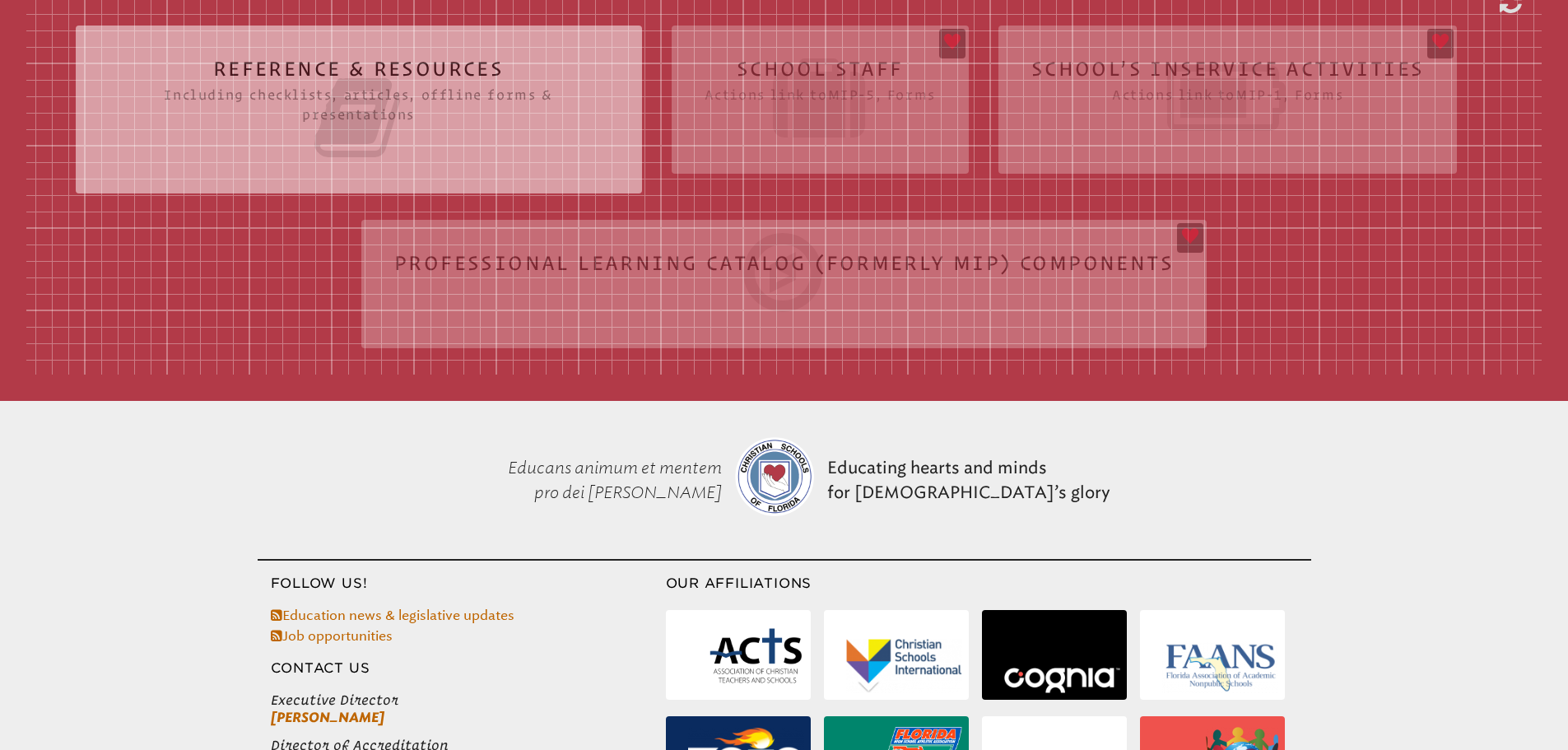
scroll to position [538, 0]
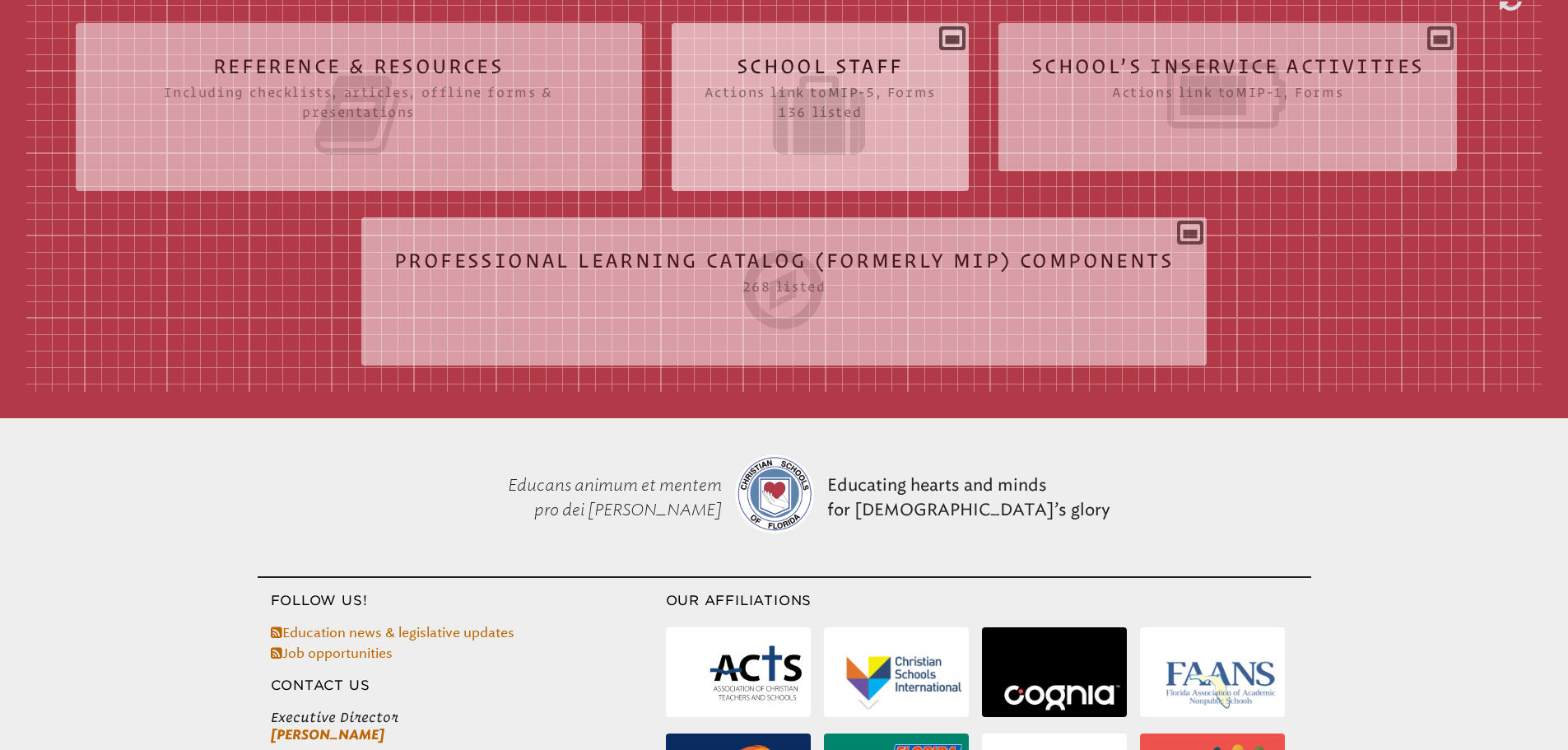
click at [875, 48] on div "School Staff Actions link to mip-5 , Forms 136 listed Report (for printing & ex…" at bounding box center [820, 100] width 297 height 129
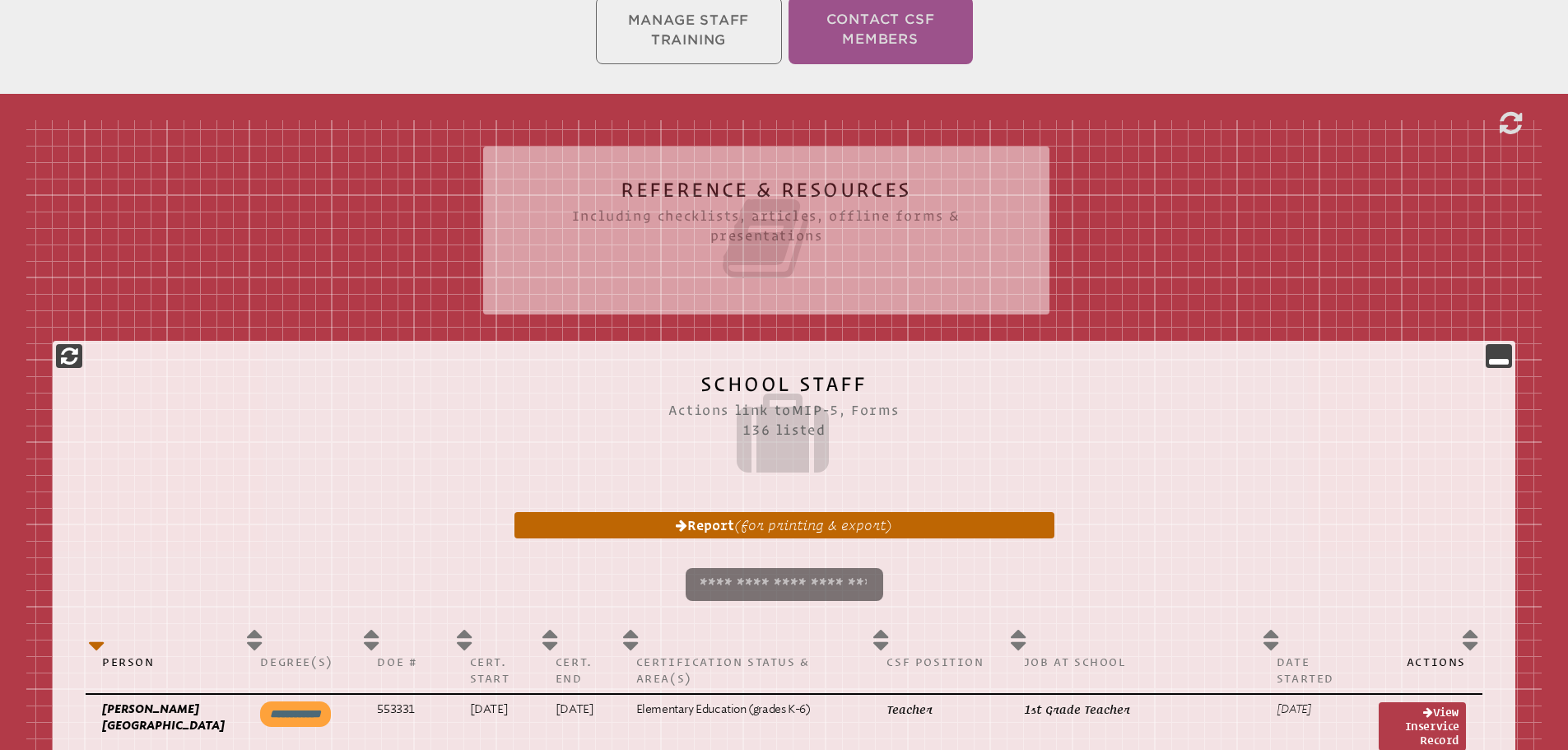
scroll to position [8456, 0]
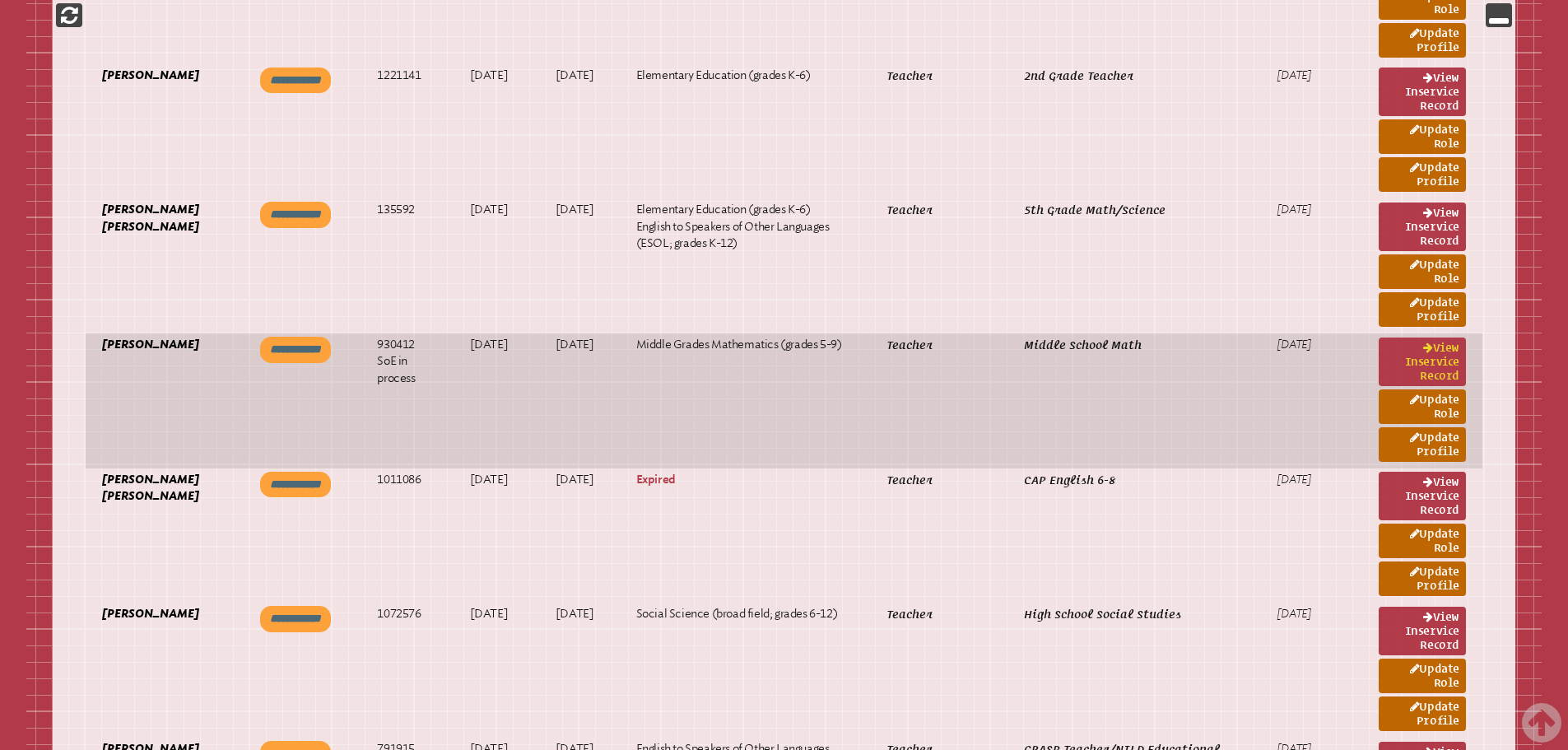
click at [1442, 352] on link "View inservice record" at bounding box center [1422, 361] width 88 height 49
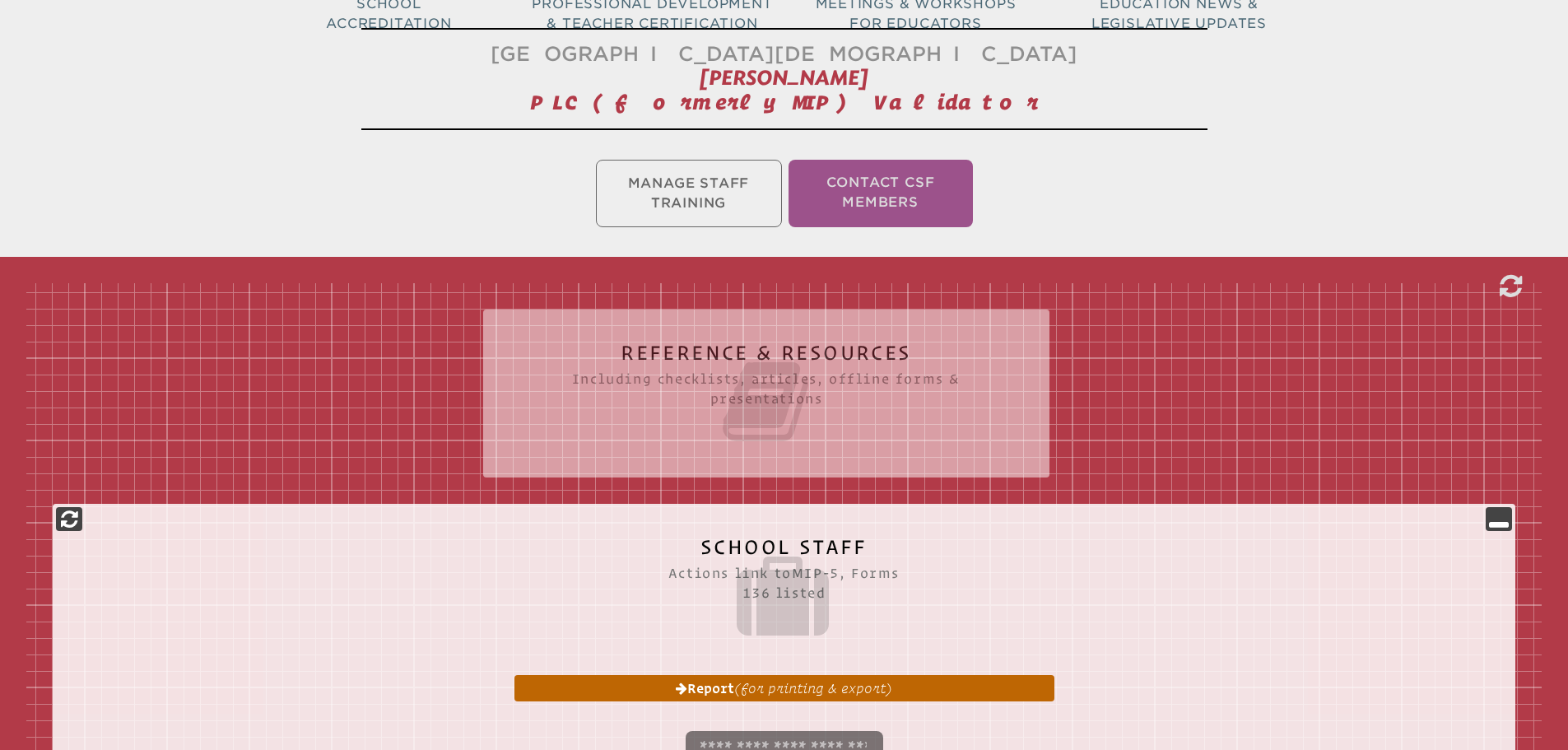
scroll to position [9112, 0]
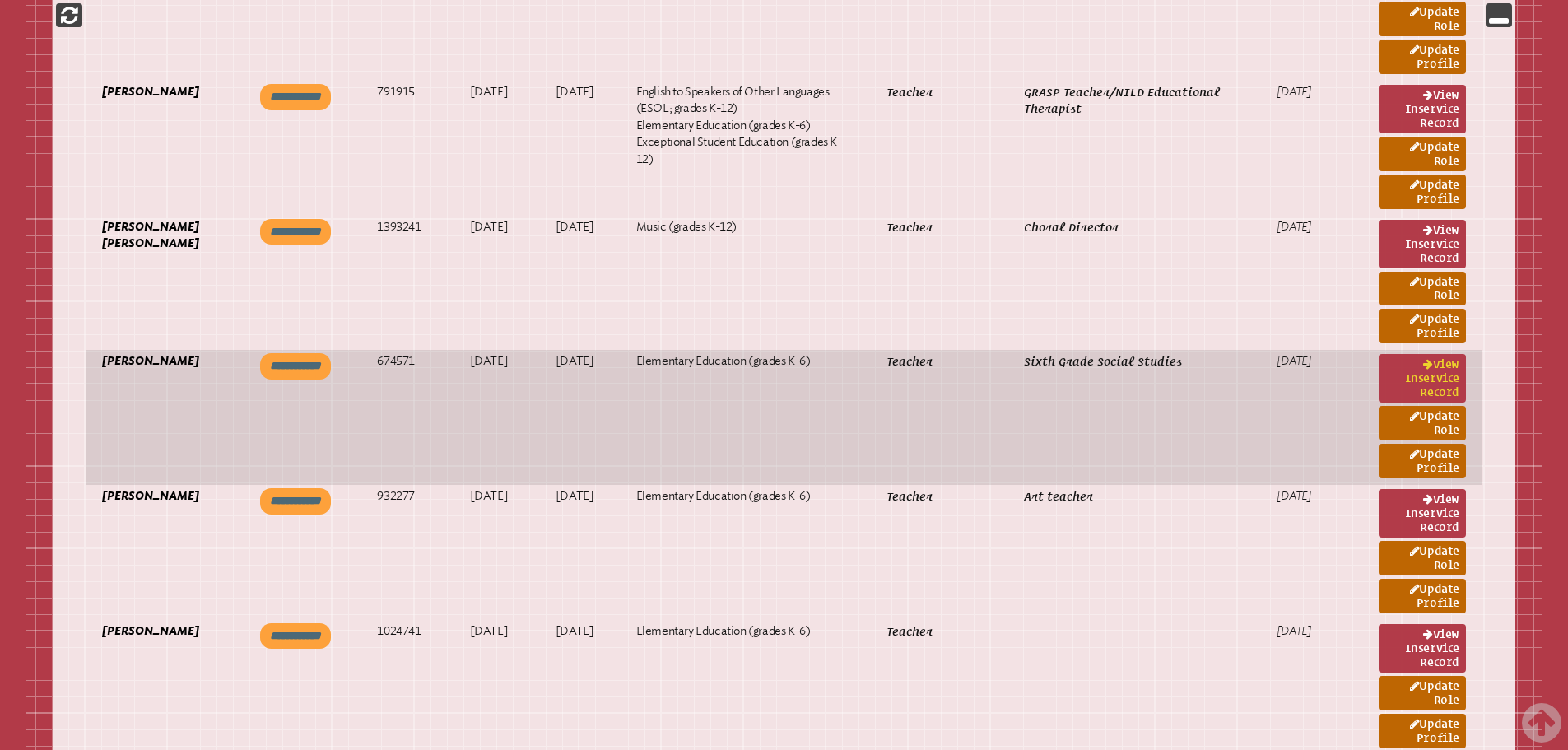
click at [1433, 370] on link "View inservice record" at bounding box center [1422, 378] width 88 height 49
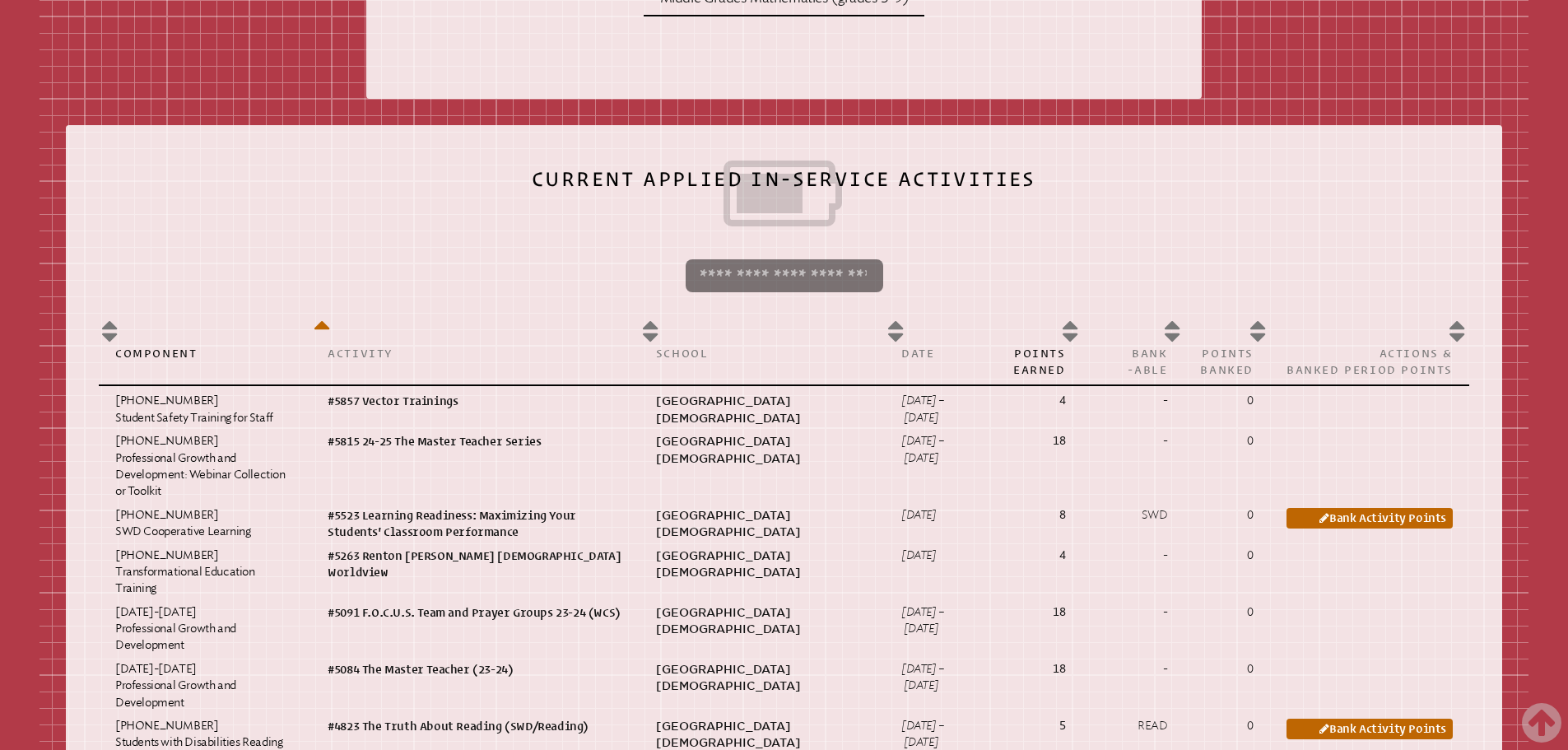
scroll to position [761, 0]
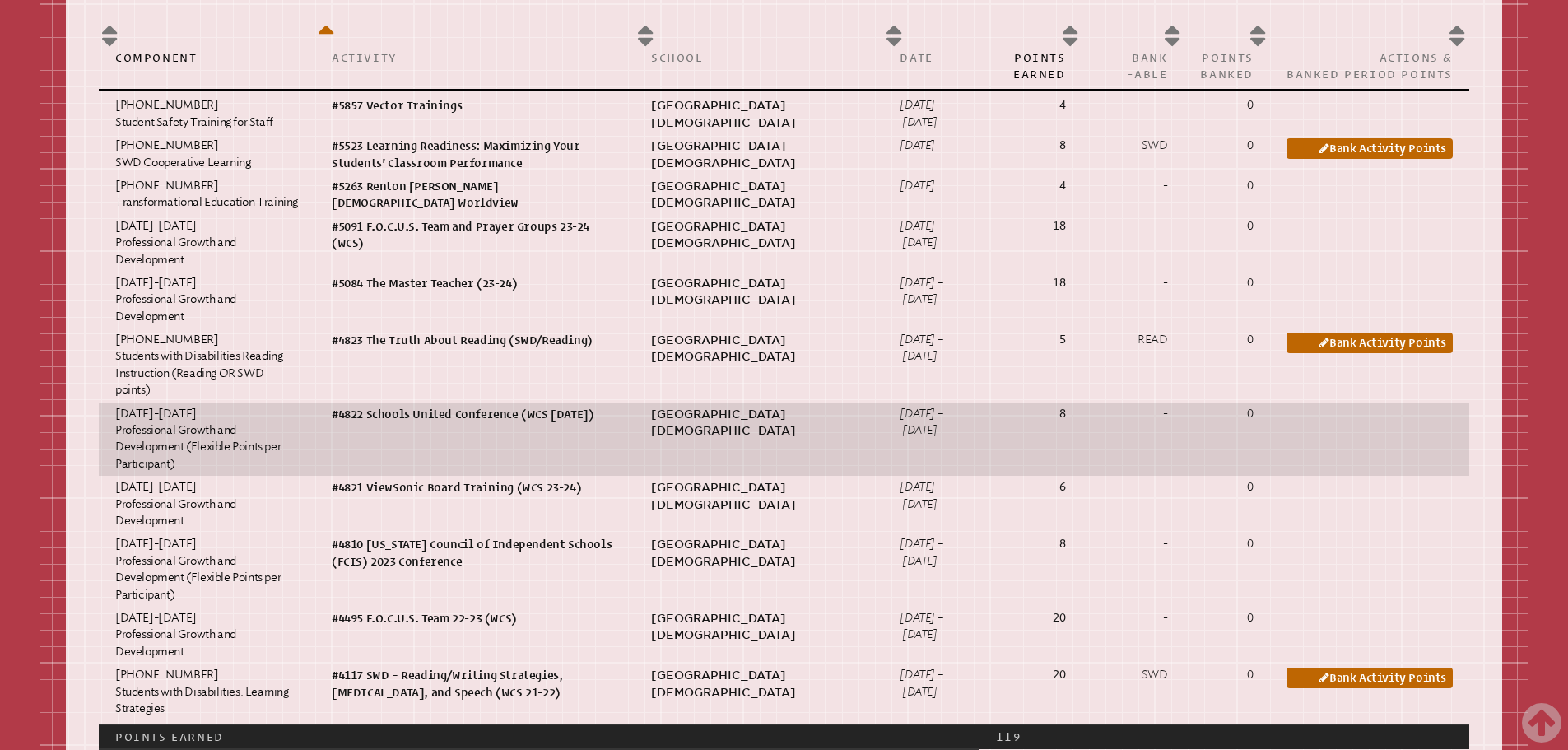
scroll to position [1069, 0]
